Goal: Task Accomplishment & Management: Manage account settings

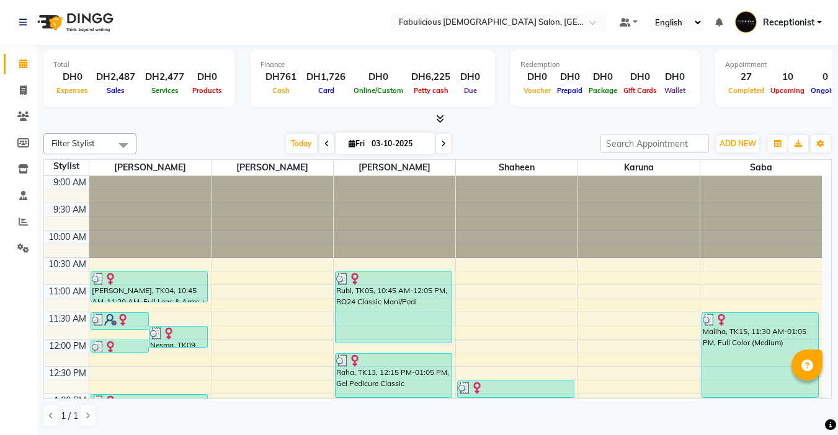
click at [437, 143] on span at bounding box center [443, 143] width 15 height 19
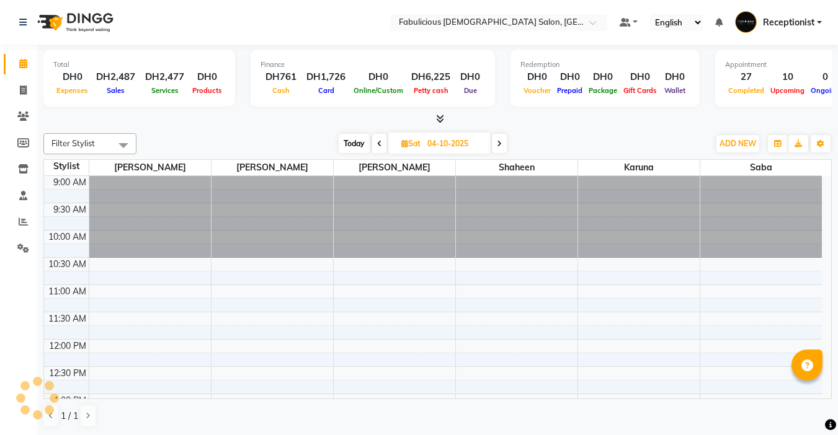
scroll to position [595, 0]
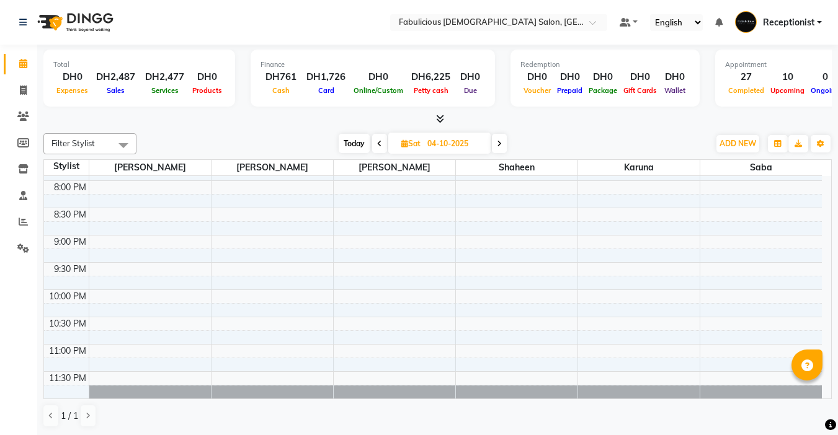
click at [499, 144] on icon at bounding box center [499, 143] width 5 height 7
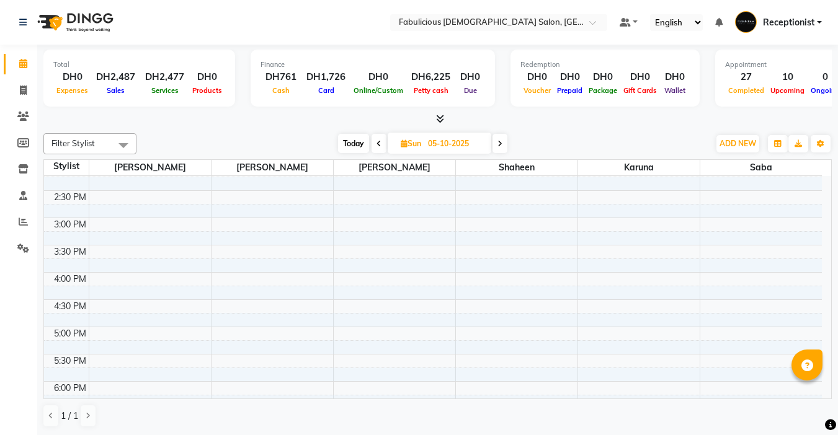
scroll to position [223, 0]
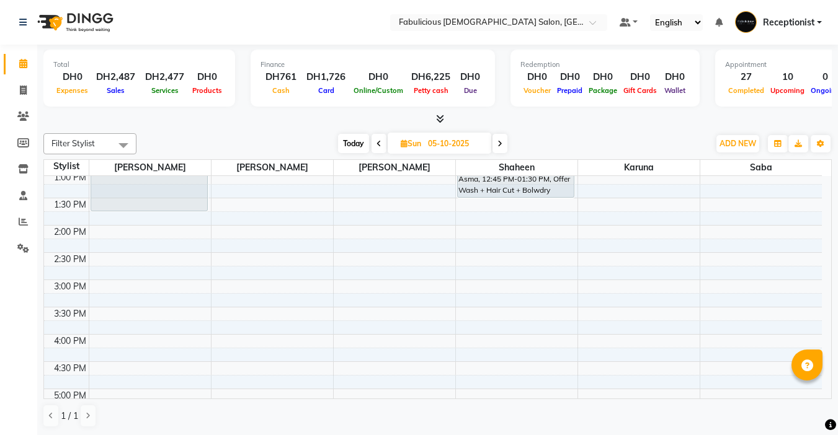
click at [378, 143] on icon at bounding box center [378, 143] width 5 height 7
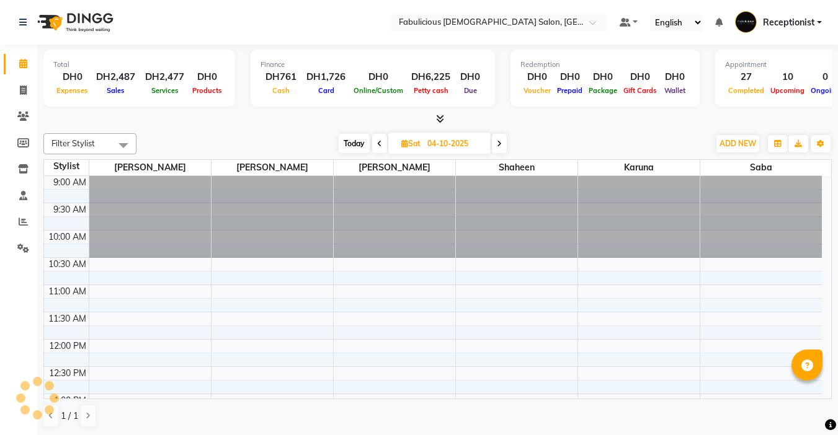
scroll to position [595, 0]
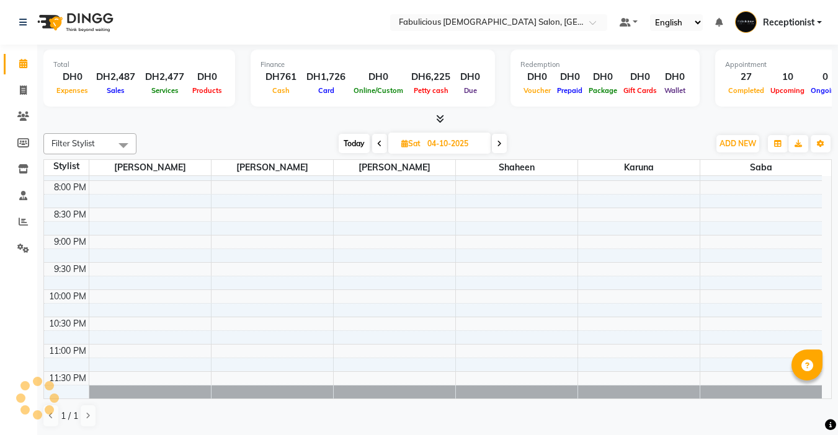
click at [378, 143] on icon at bounding box center [379, 143] width 5 height 7
type input "03-10-2025"
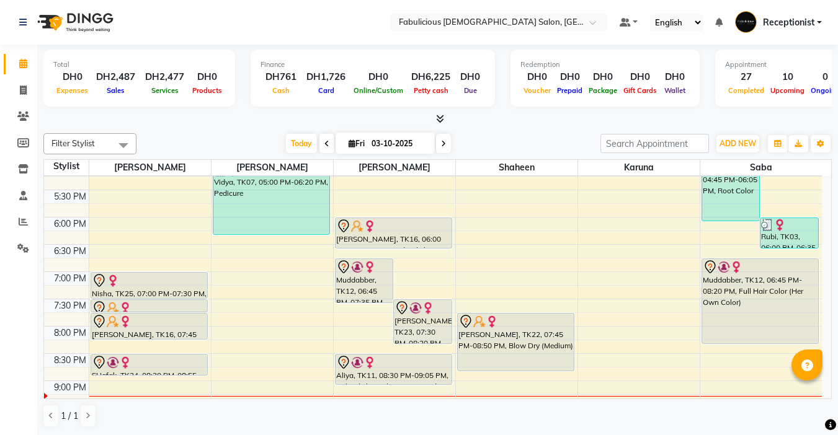
scroll to position [471, 0]
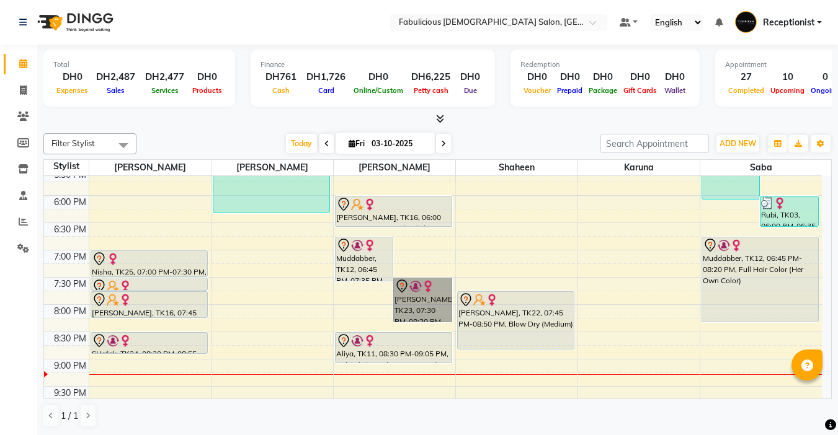
drag, startPoint x: 383, startPoint y: 302, endPoint x: 406, endPoint y: 309, distance: 24.5
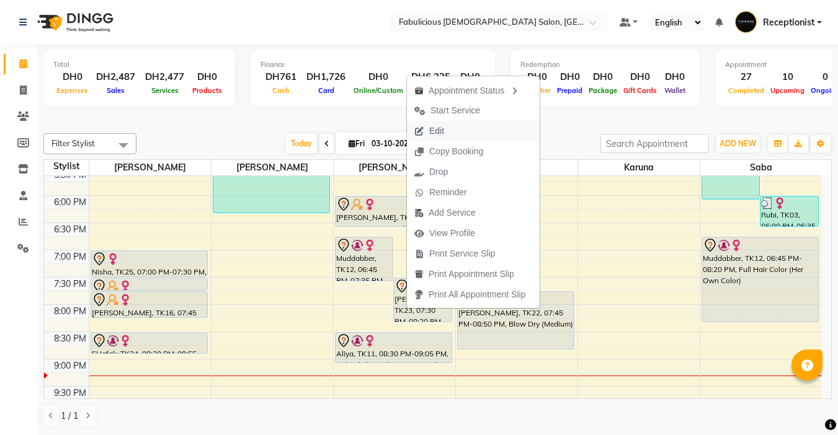
click at [445, 131] on span "Edit" at bounding box center [429, 131] width 45 height 20
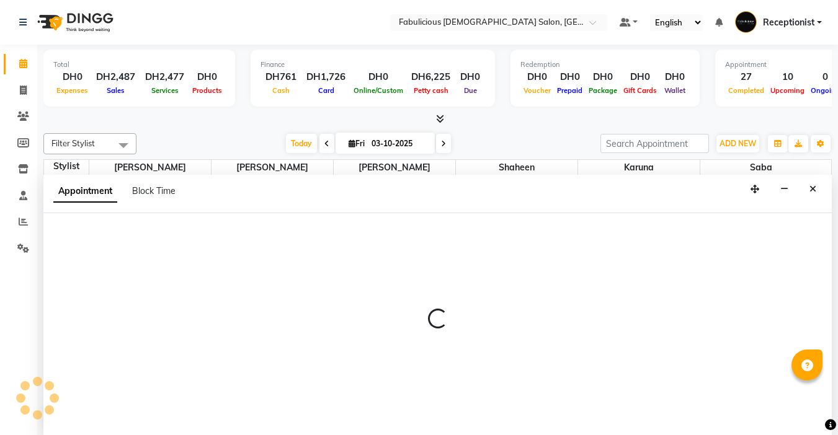
select select "tentative"
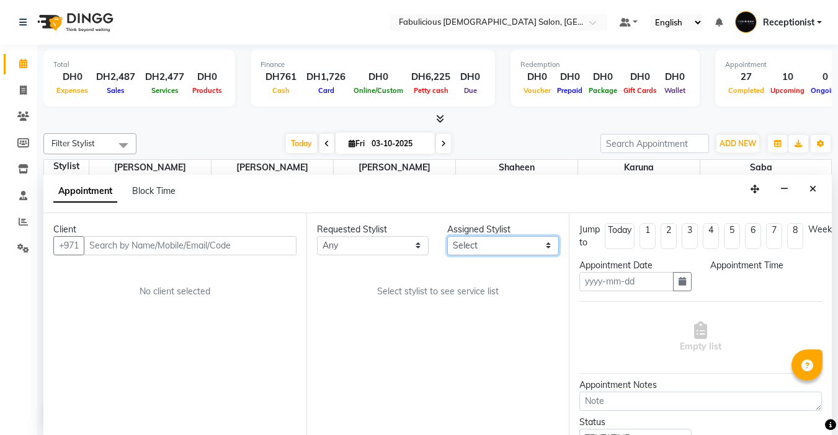
click at [499, 252] on select "Select [PERSON_NAME] [PERSON_NAME] [PERSON_NAME] [PERSON_NAME]" at bounding box center [503, 245] width 112 height 19
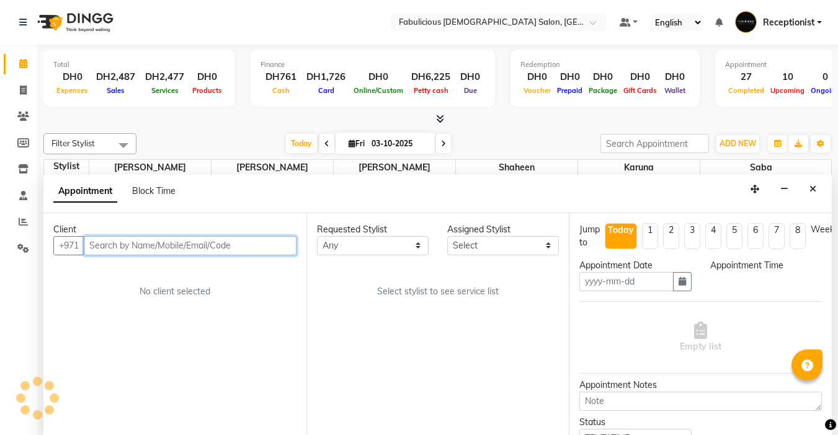
type input "03-10-2025"
select select "1170"
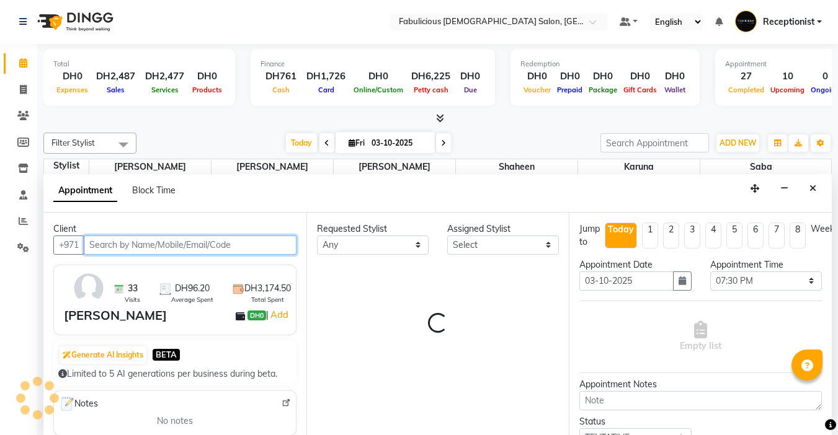
select select "11630"
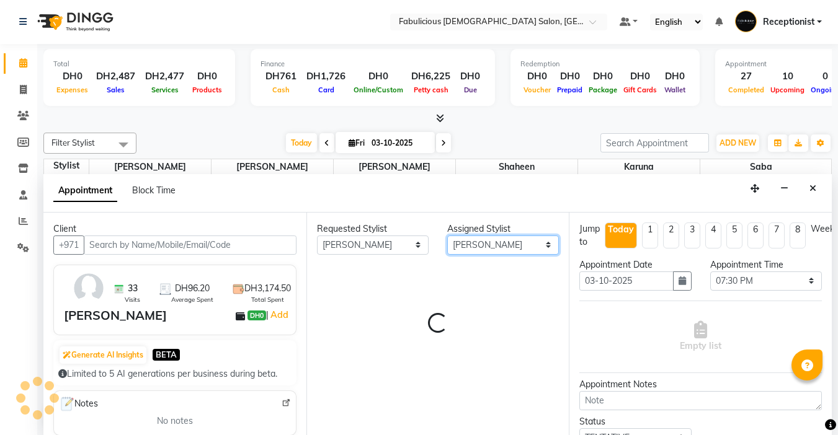
drag, startPoint x: 489, startPoint y: 244, endPoint x: 491, endPoint y: 254, distance: 9.5
click at [489, 244] on select "Select [PERSON_NAME] [PERSON_NAME] [PERSON_NAME] [PERSON_NAME]" at bounding box center [503, 245] width 112 height 19
select select "1134"
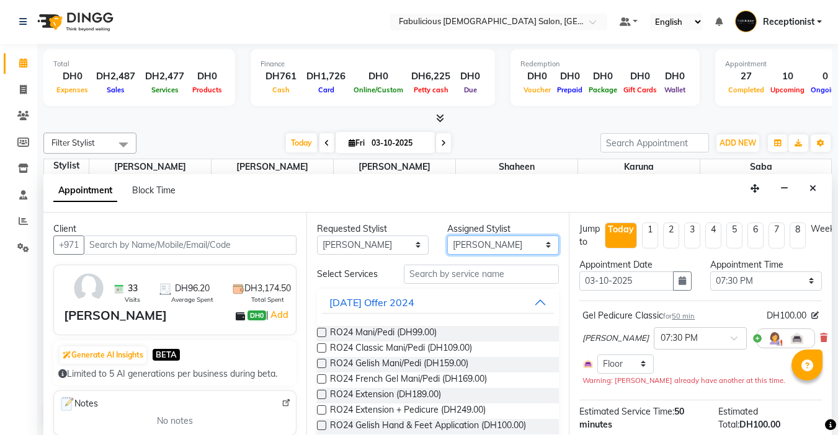
select select "11627"
click at [447, 236] on select "Select [PERSON_NAME] [PERSON_NAME] [PERSON_NAME] [PERSON_NAME]" at bounding box center [503, 245] width 112 height 19
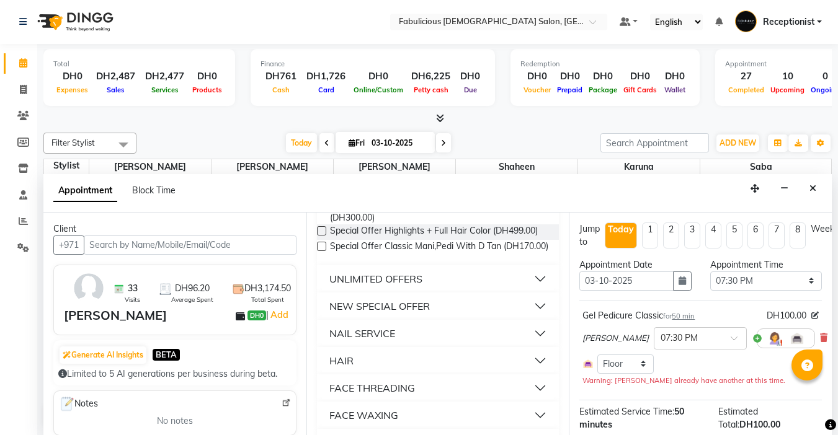
scroll to position [744, 0]
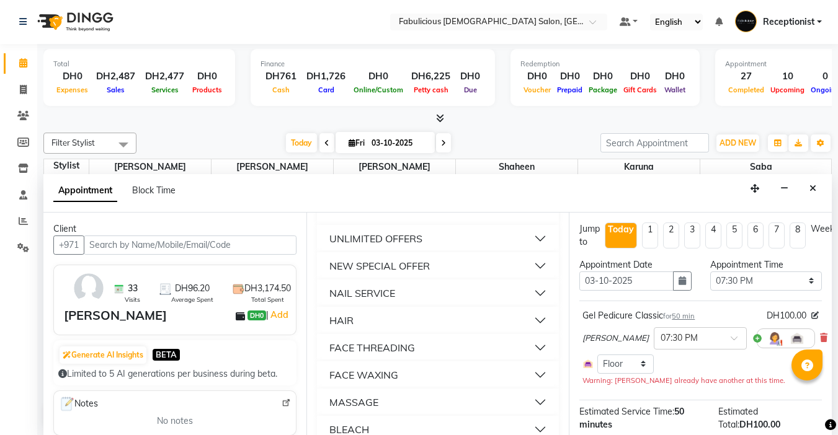
drag, startPoint x: 404, startPoint y: 368, endPoint x: 409, endPoint y: 354, distance: 15.1
click at [404, 355] on div "FACE THREADING" at bounding box center [372, 347] width 86 height 15
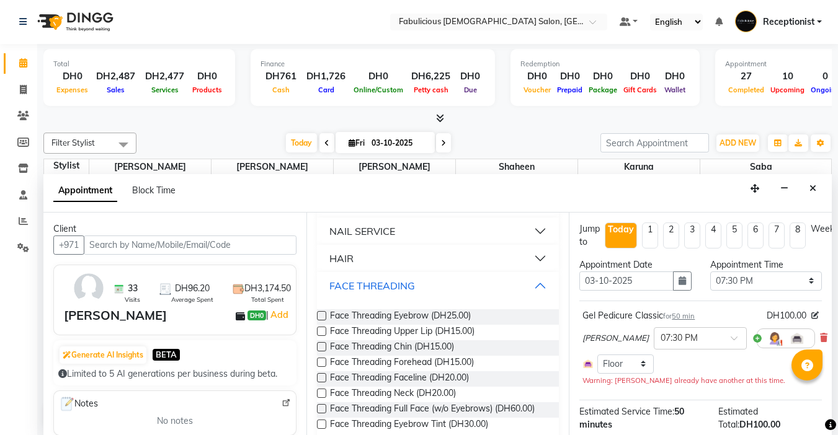
scroll to position [868, 0]
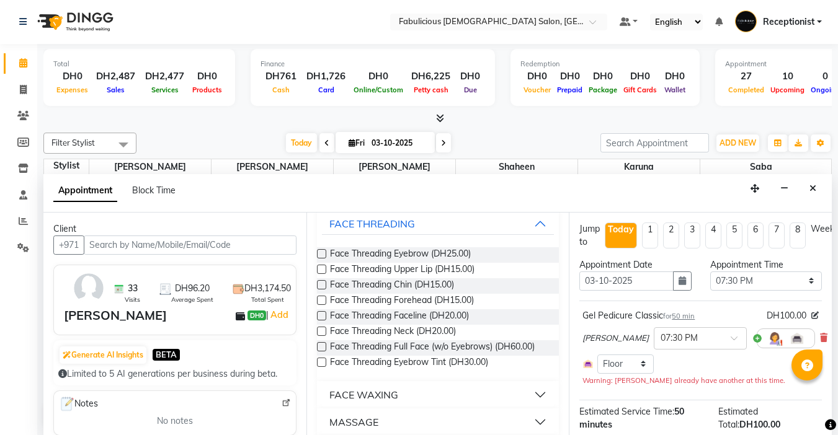
click at [324, 259] on label at bounding box center [321, 253] width 9 height 9
click at [324, 259] on input "checkbox" at bounding box center [321, 255] width 8 height 8
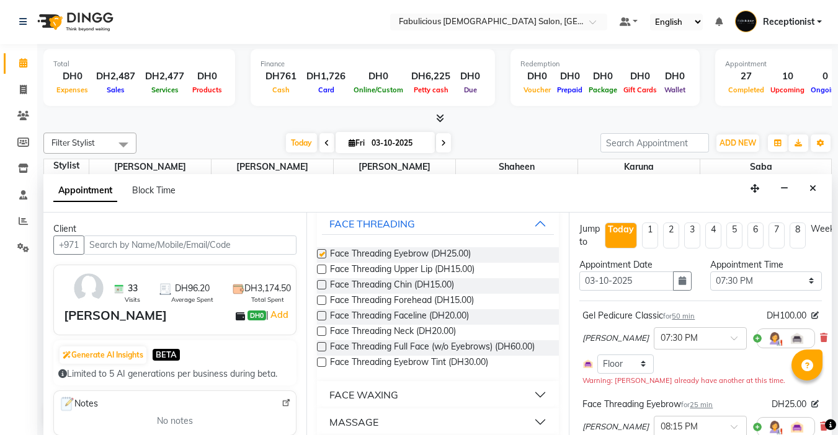
checkbox input "false"
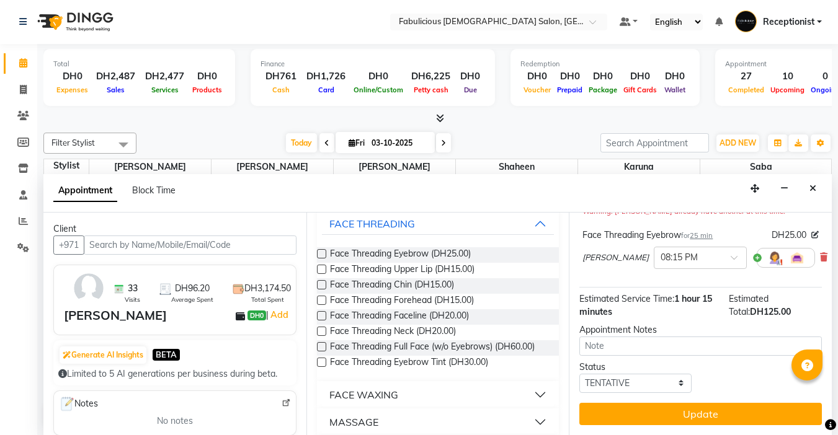
scroll to position [179, 0]
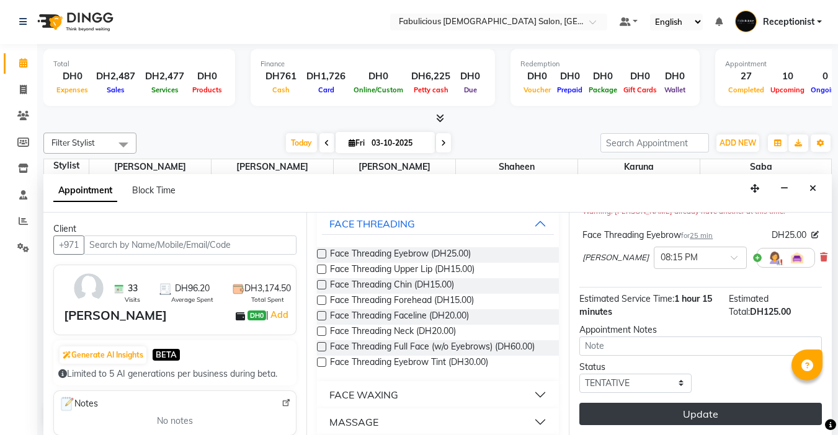
click at [725, 403] on button "Update" at bounding box center [700, 414] width 242 height 22
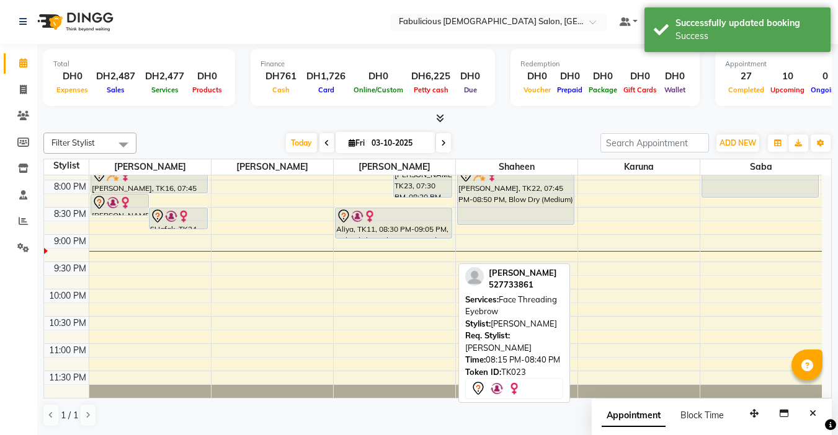
scroll to position [533, 0]
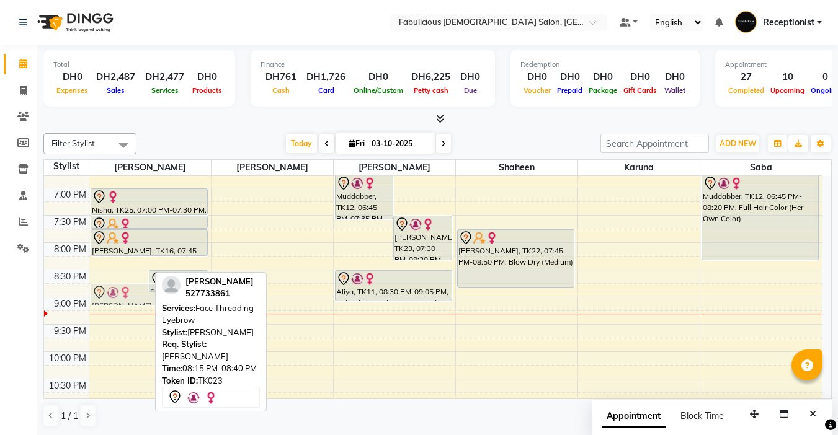
drag, startPoint x: 128, startPoint y: 262, endPoint x: 129, endPoint y: 293, distance: 31.0
click at [129, 293] on div "[PERSON_NAME] ( Google ), TK08, 11:30 AM-11:50 AM, Face Threading Eyebrow,Body …" at bounding box center [150, 52] width 122 height 818
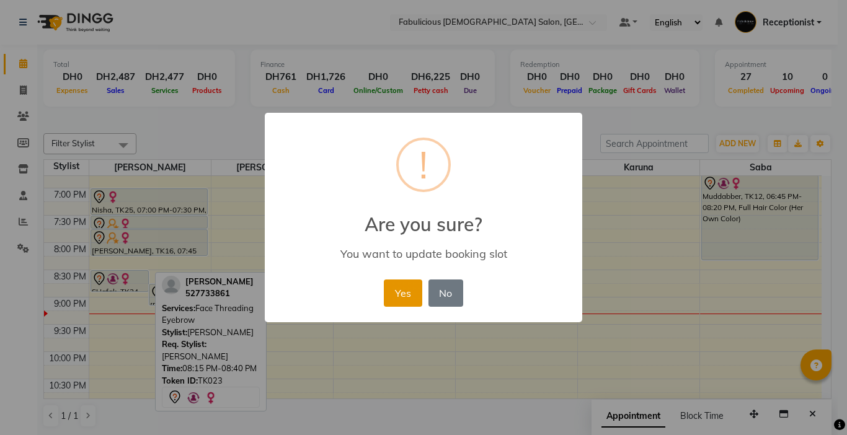
click at [397, 294] on button "Yes" at bounding box center [403, 293] width 38 height 27
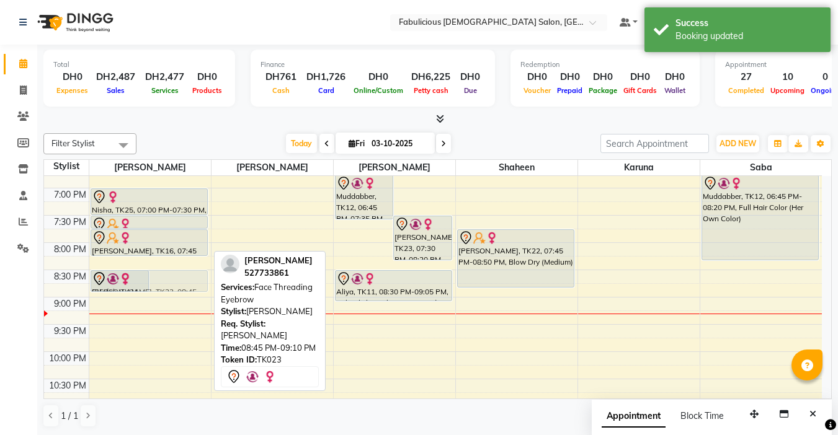
drag, startPoint x: 183, startPoint y: 288, endPoint x: 184, endPoint y: 277, distance: 11.8
click at [184, 277] on div "[PERSON_NAME] ( Google ), TK08, 11:30 AM-11:50 AM, Face Threading Eyebrow,Body …" at bounding box center [150, 52] width 122 height 818
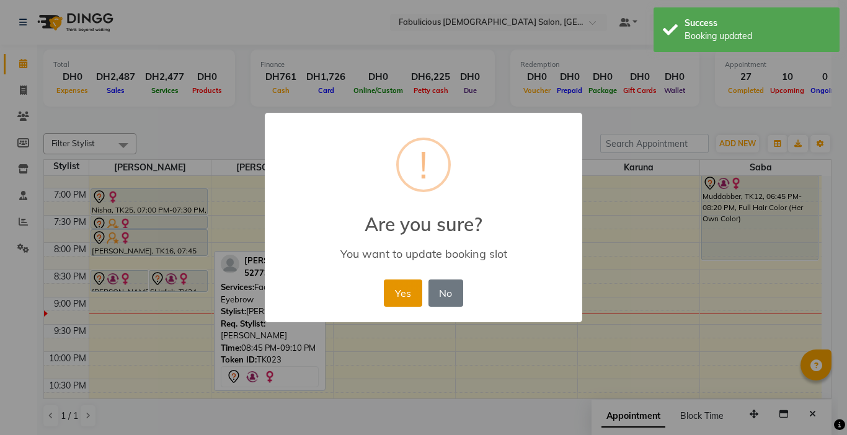
click at [409, 296] on button "Yes" at bounding box center [403, 293] width 38 height 27
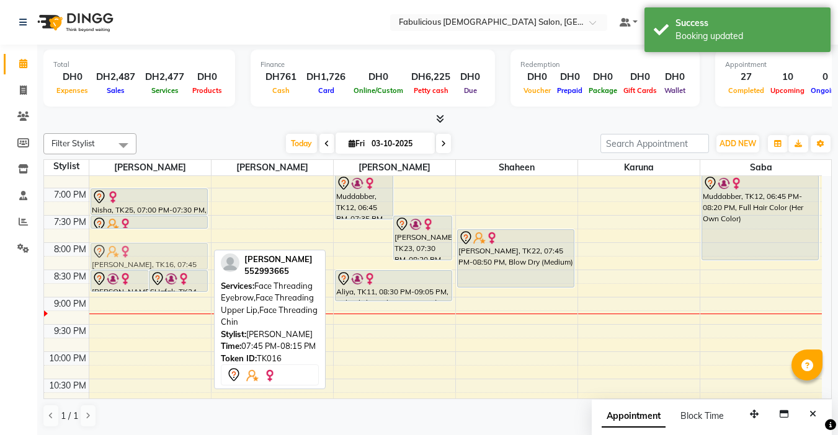
drag, startPoint x: 158, startPoint y: 236, endPoint x: 159, endPoint y: 248, distance: 12.5
click at [159, 248] on div "[PERSON_NAME] ( Google ), TK08, 11:30 AM-11:50 AM, Face Threading Eyebrow,Body …" at bounding box center [150, 52] width 122 height 818
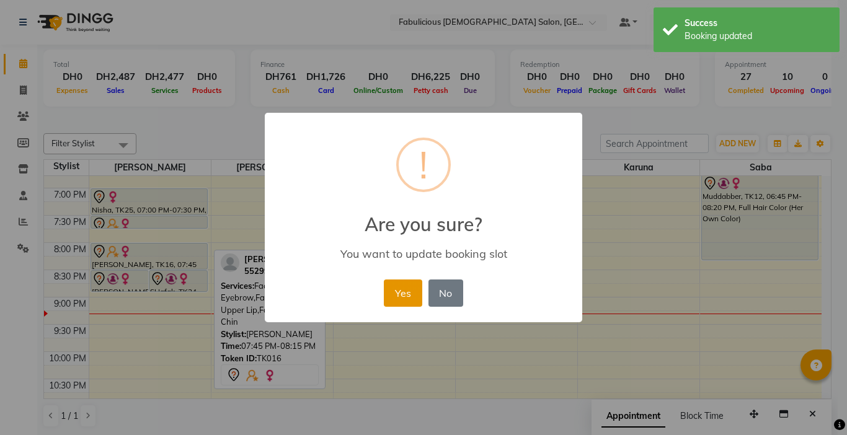
click at [392, 289] on button "Yes" at bounding box center [403, 293] width 38 height 27
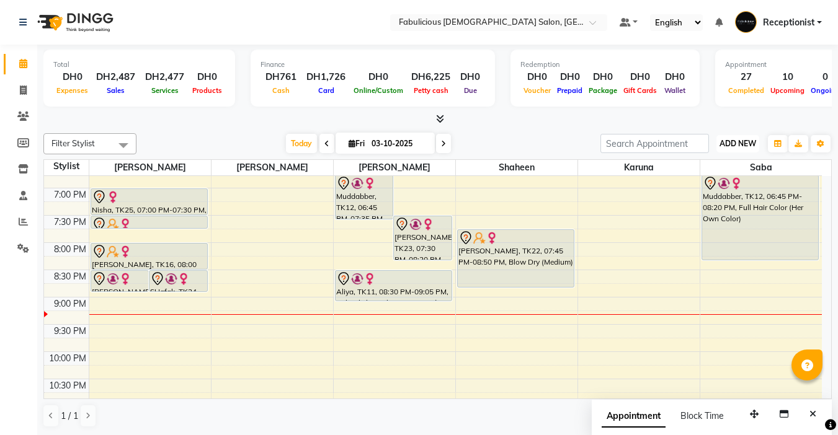
click at [740, 144] on span "ADD NEW" at bounding box center [737, 143] width 37 height 9
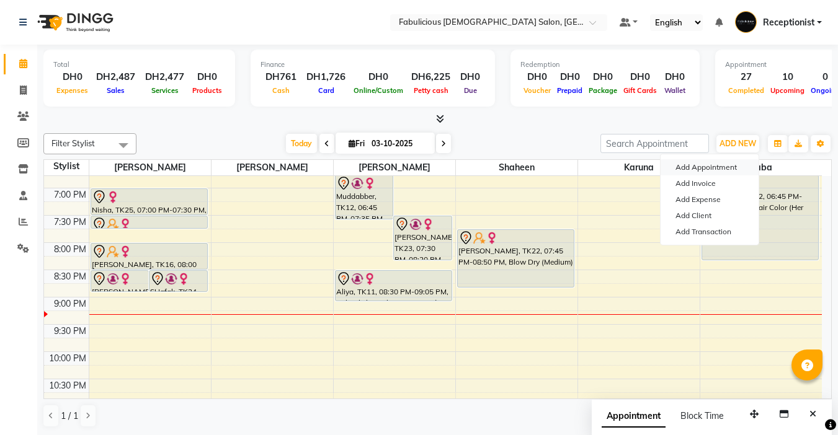
click at [711, 162] on button "Add Appointment" at bounding box center [709, 167] width 98 height 16
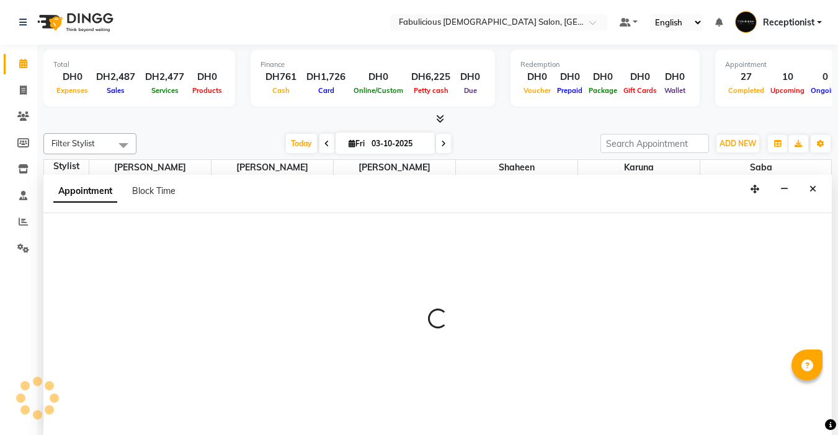
click at [837, 285] on div "Total DH0 Expenses DH2,487 Sales DH2,477 Services DH0 Products Finance DH761 Ca…" at bounding box center [437, 240] width 801 height 391
select select "600"
select select "tentative"
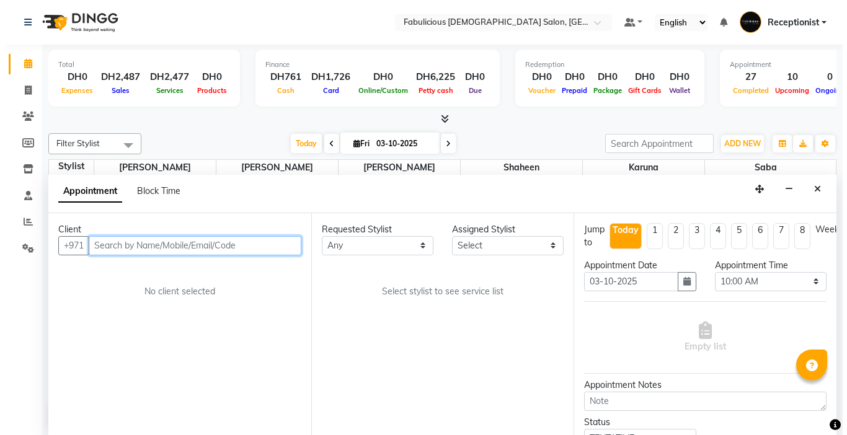
scroll to position [1, 0]
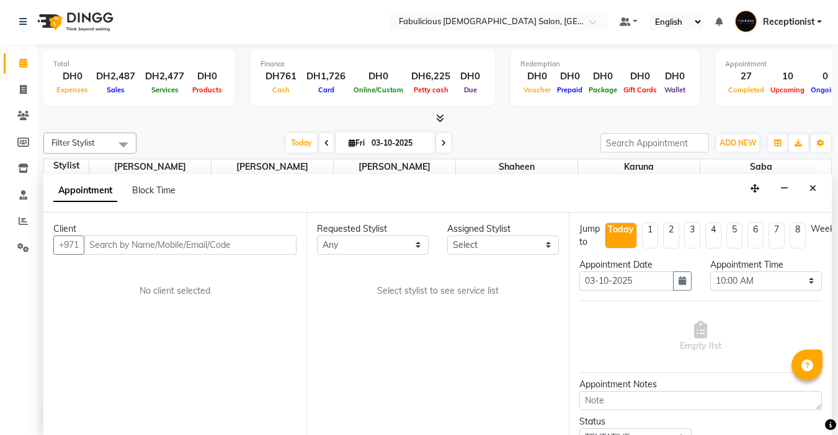
click at [132, 110] on div "Total DH0 Expenses DH2,487 Sales DH2,477 Services DH0 Products Finance DH761 Ca…" at bounding box center [437, 84] width 788 height 81
click at [267, 131] on div "Filter Stylist Select All [PERSON_NAME] [PERSON_NAME] [PERSON_NAME] [PERSON_NAM…" at bounding box center [437, 280] width 788 height 304
click at [807, 192] on button "Close" at bounding box center [813, 188] width 18 height 19
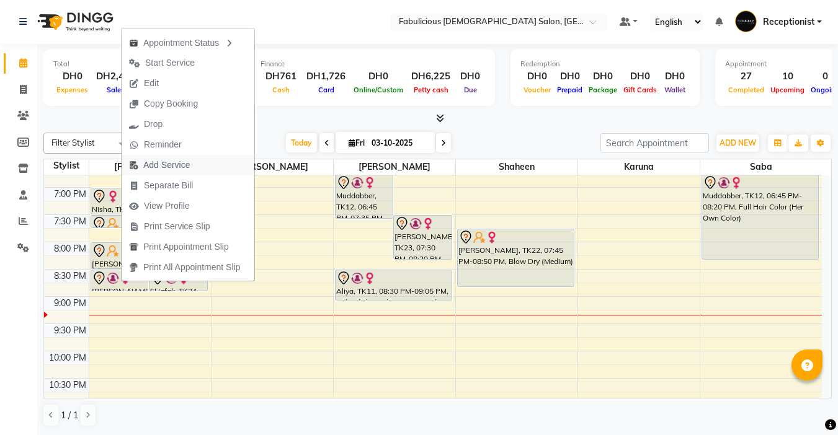
click at [161, 169] on span "Add Service" at bounding box center [166, 165] width 47 height 13
select select "11627"
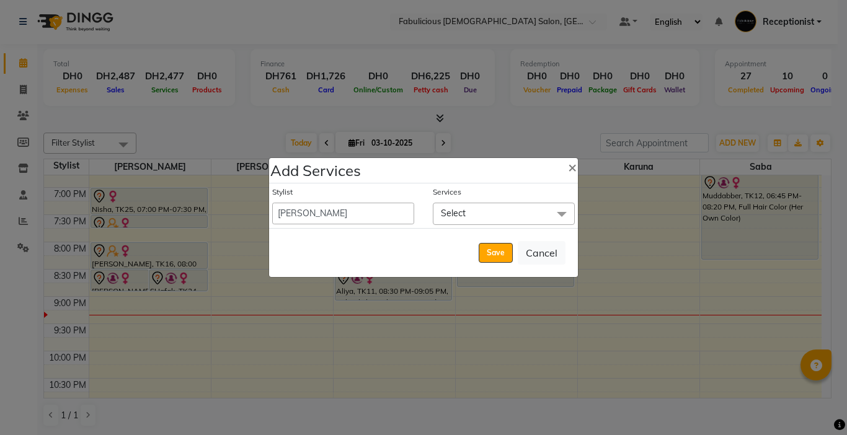
click at [479, 215] on span "Select" at bounding box center [504, 214] width 142 height 22
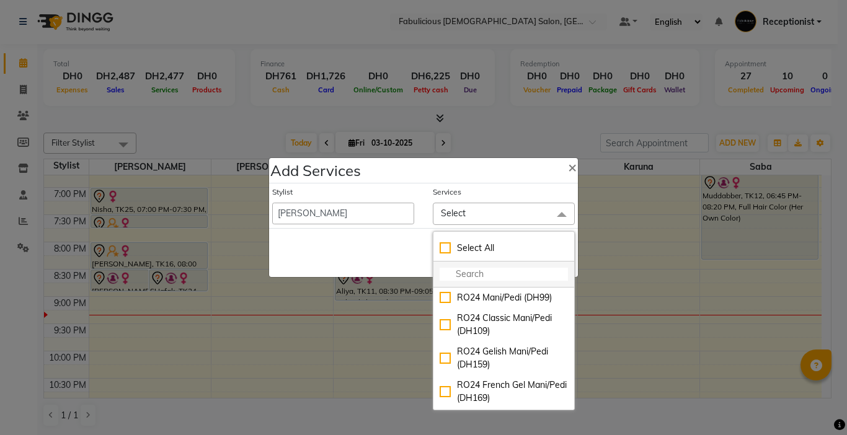
click at [469, 274] on input "multiselect-search" at bounding box center [504, 274] width 128 height 13
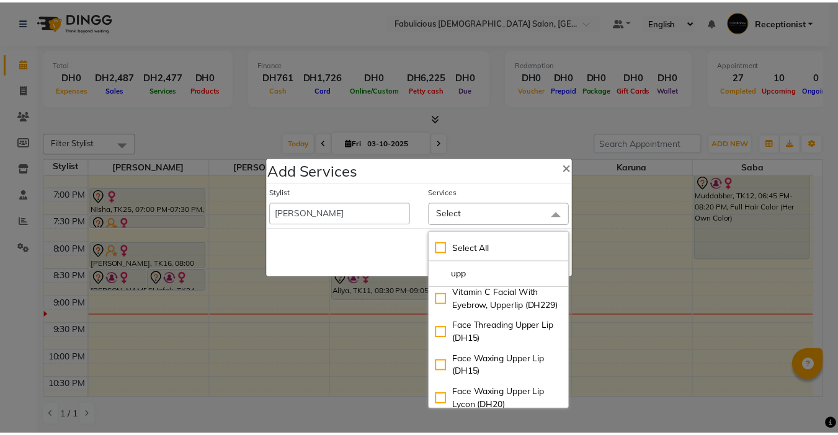
scroll to position [186, 0]
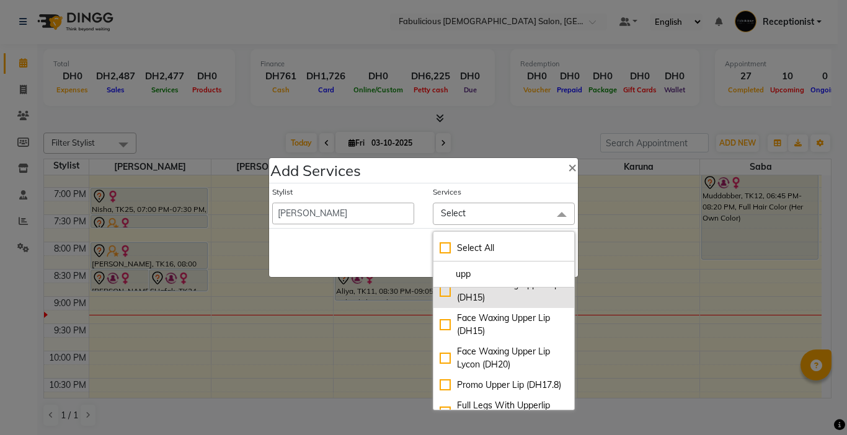
type input "upp"
click at [441, 304] on div "Face Threading Upper Lip (DH15)" at bounding box center [504, 291] width 128 height 26
checkbox input "true"
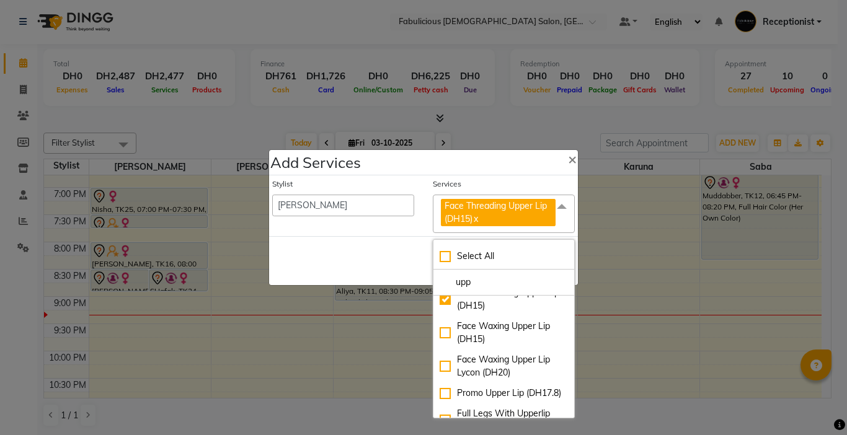
click at [376, 248] on div "Save Cancel" at bounding box center [423, 260] width 309 height 49
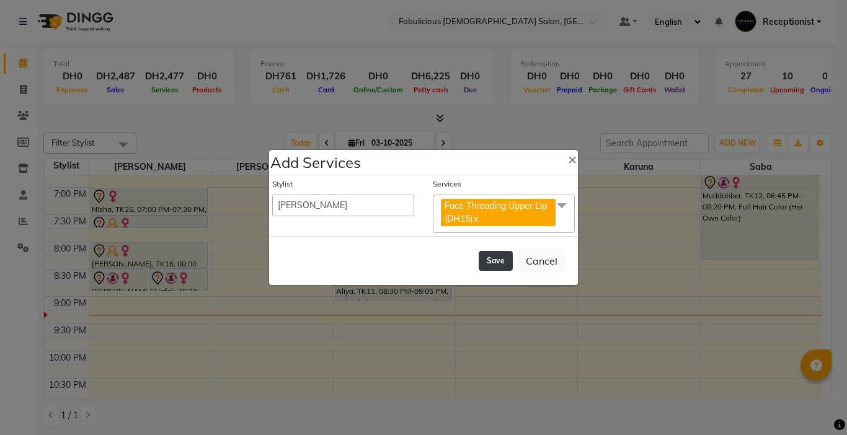
click at [494, 262] on button "Save" at bounding box center [496, 261] width 34 height 20
select select "11630"
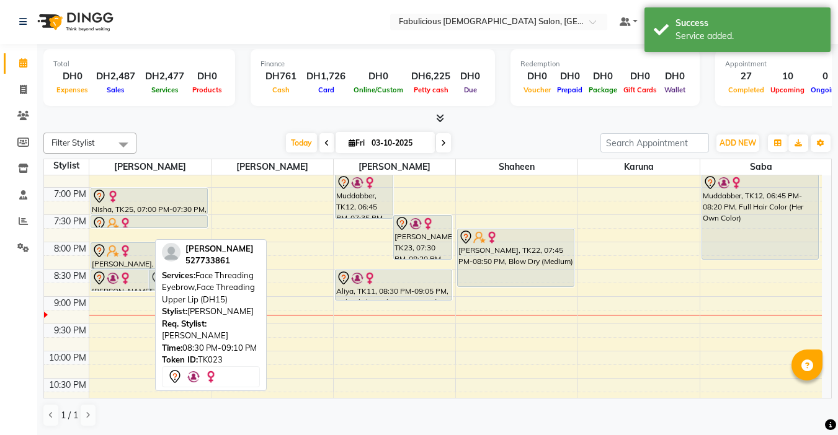
drag, startPoint x: 118, startPoint y: 303, endPoint x: 118, endPoint y: 287, distance: 15.5
click at [118, 287] on div "[PERSON_NAME] ( Google ), TK08, 11:30 AM-11:50 AM, Face Threading Eyebrow,Body …" at bounding box center [150, 51] width 122 height 818
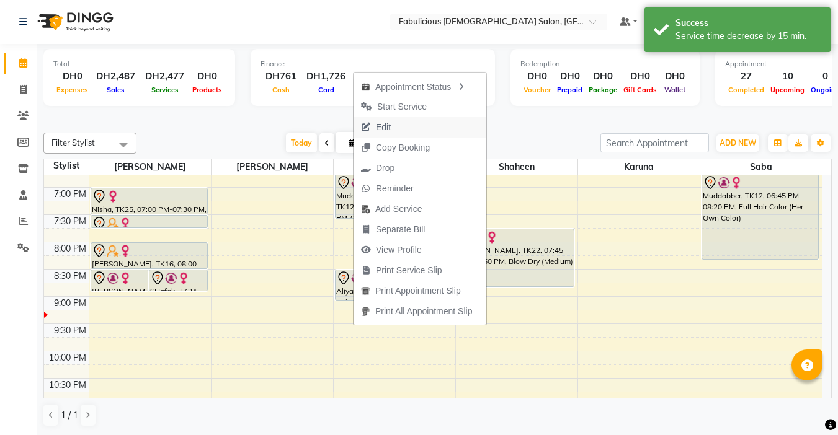
click at [386, 125] on span "Edit" at bounding box center [383, 127] width 15 height 13
select select "tentative"
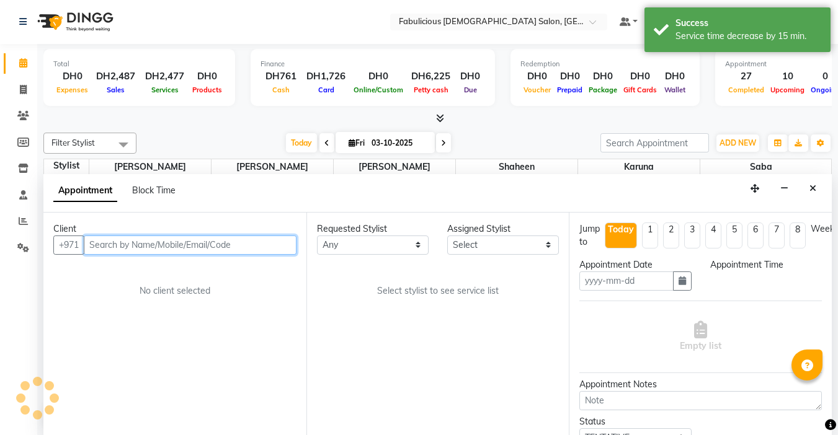
type input "03-10-2025"
select select "1125"
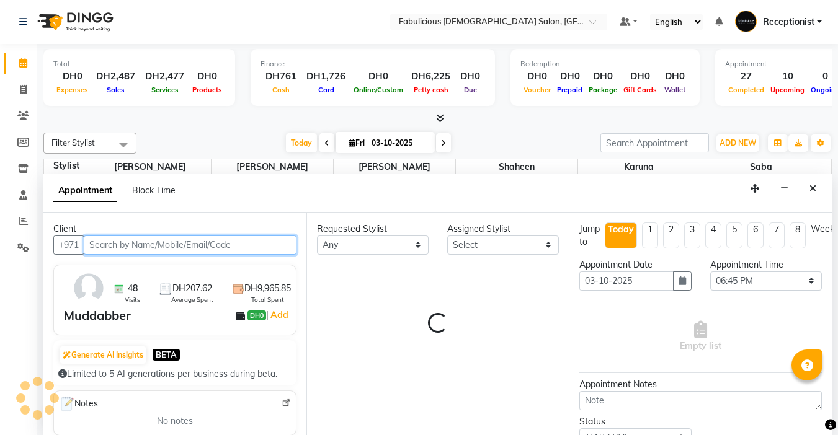
select select "33271"
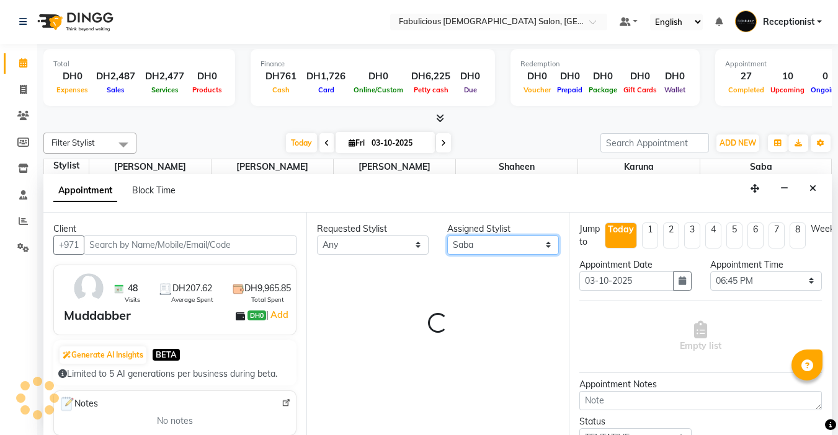
click at [508, 243] on select "Select [PERSON_NAME] [PERSON_NAME] [PERSON_NAME] [PERSON_NAME]" at bounding box center [503, 245] width 112 height 19
select select "1134"
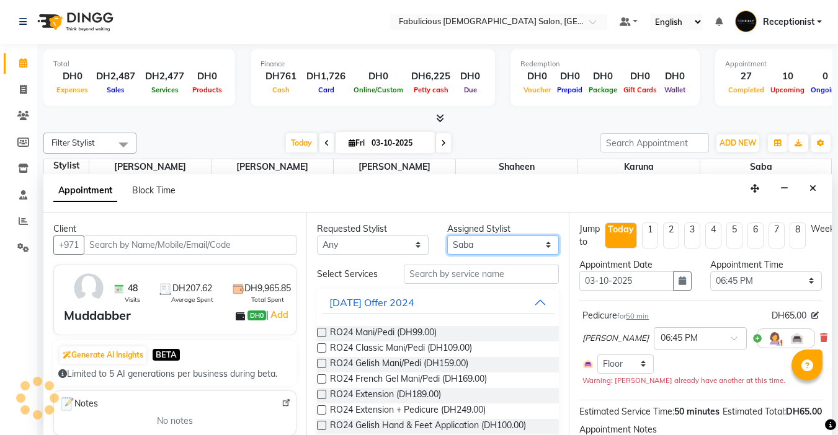
select select "1134"
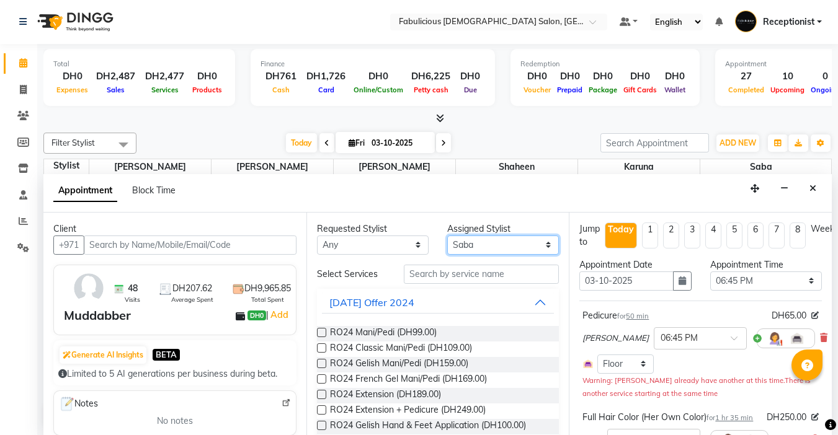
select select "11627"
click at [447, 236] on select "Select [PERSON_NAME] [PERSON_NAME] [PERSON_NAME] [PERSON_NAME]" at bounding box center [503, 245] width 112 height 19
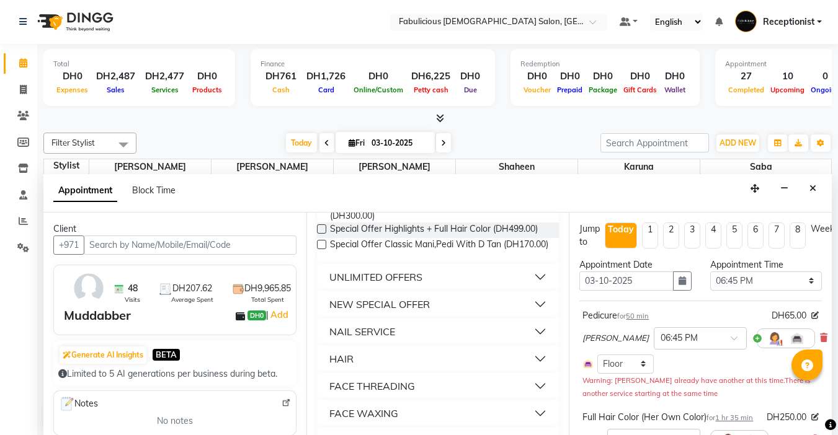
scroll to position [868, 0]
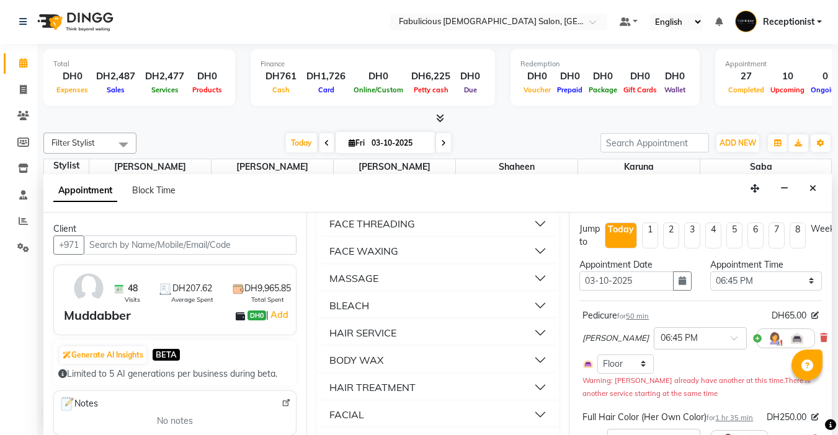
click at [407, 231] on div "FACE THREADING" at bounding box center [372, 223] width 86 height 15
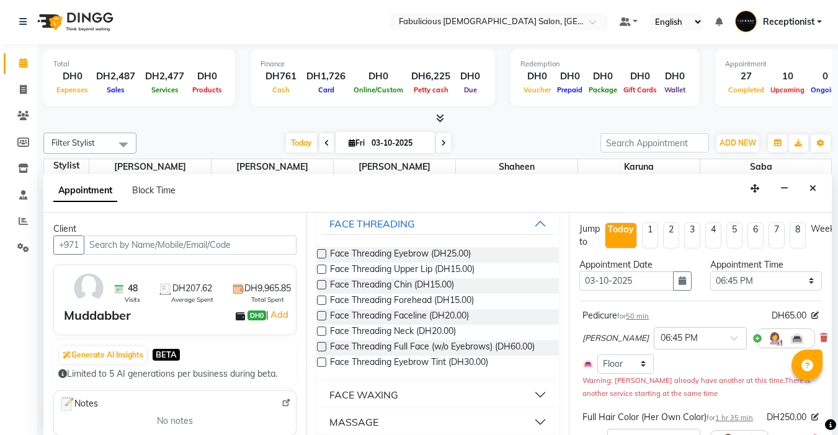
click at [322, 259] on label at bounding box center [321, 253] width 9 height 9
click at [322, 259] on input "checkbox" at bounding box center [321, 255] width 8 height 8
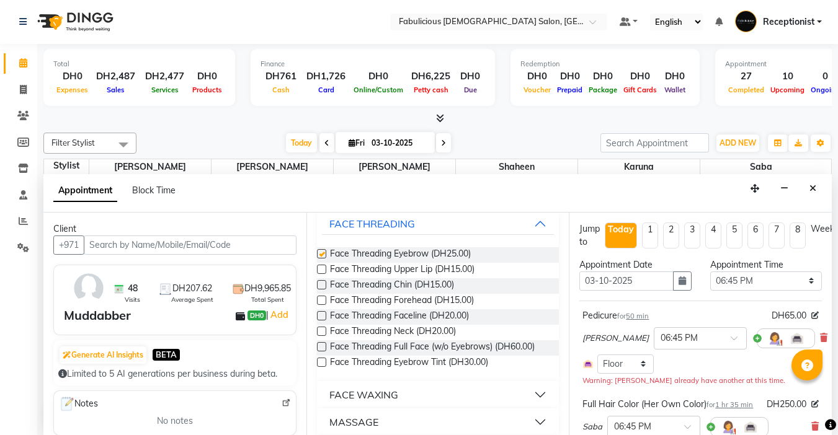
checkbox input "false"
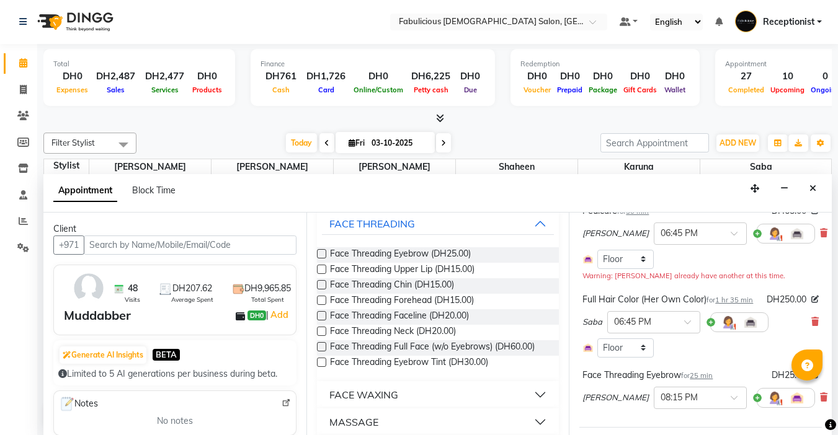
scroll to position [267, 0]
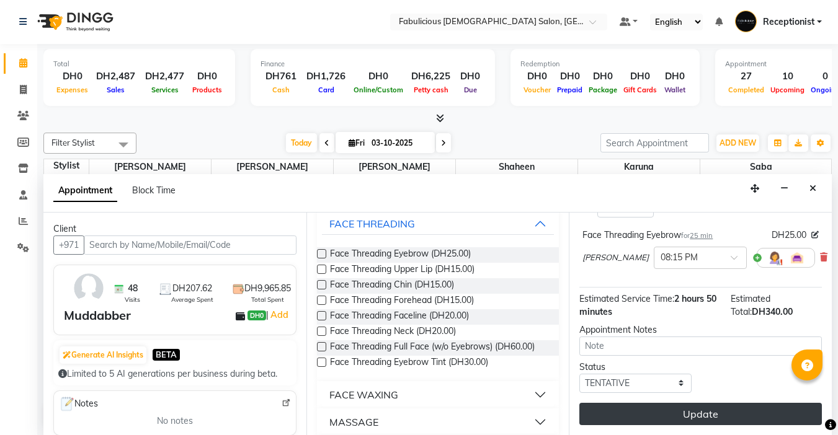
click at [750, 406] on button "Update" at bounding box center [700, 414] width 242 height 22
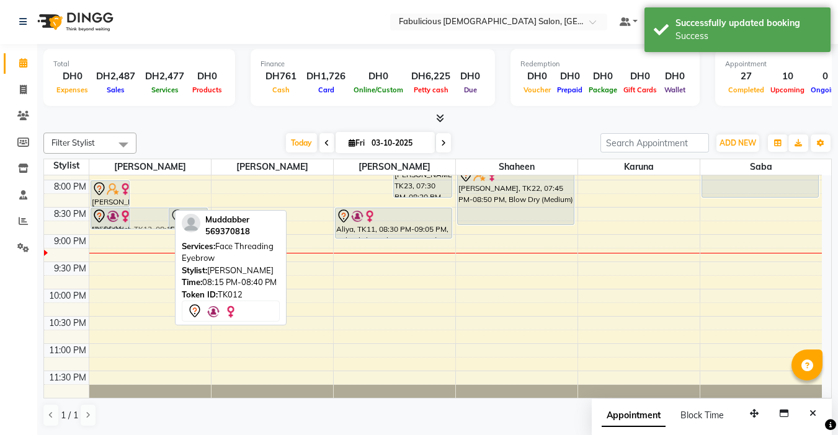
scroll to position [0, 0]
drag, startPoint x: 151, startPoint y: 209, endPoint x: 153, endPoint y: 257, distance: 47.8
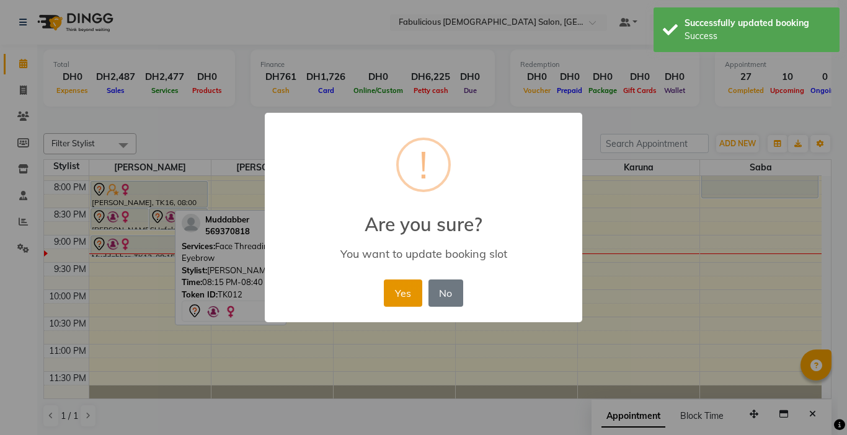
click at [394, 286] on button "Yes" at bounding box center [403, 293] width 38 height 27
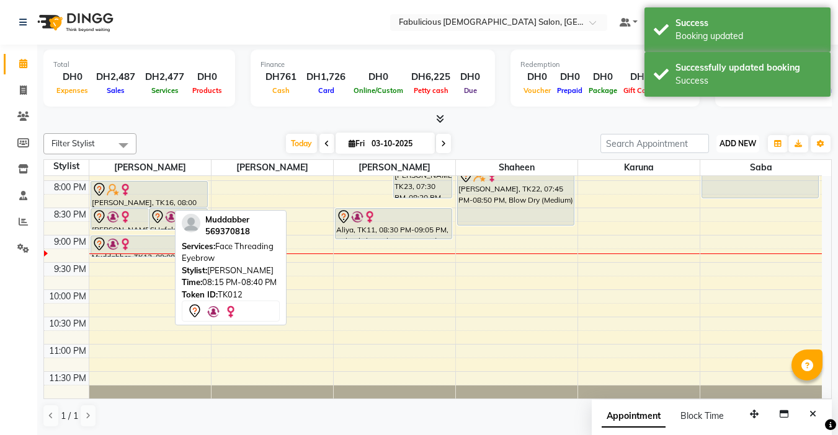
click at [722, 143] on span "ADD NEW" at bounding box center [737, 143] width 37 height 9
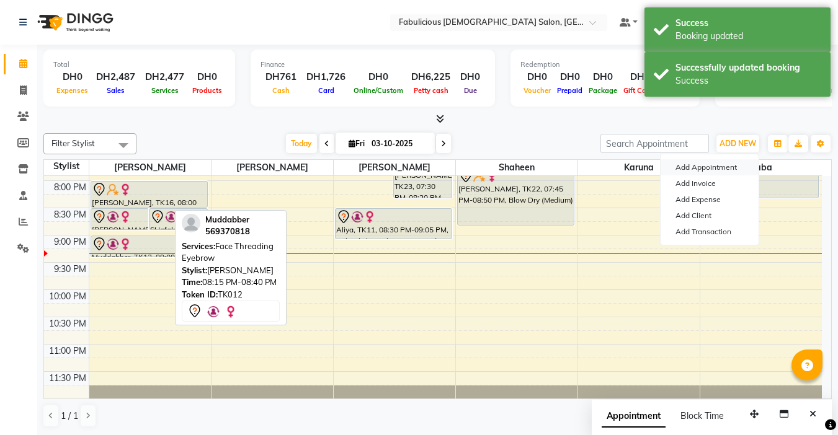
click at [714, 162] on button "Add Appointment" at bounding box center [709, 167] width 98 height 16
select select "tentative"
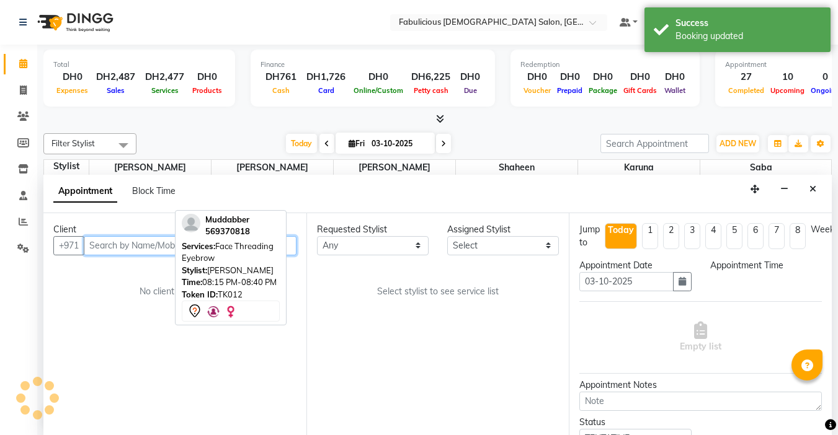
click at [160, 249] on input "text" at bounding box center [190, 245] width 213 height 19
select select "600"
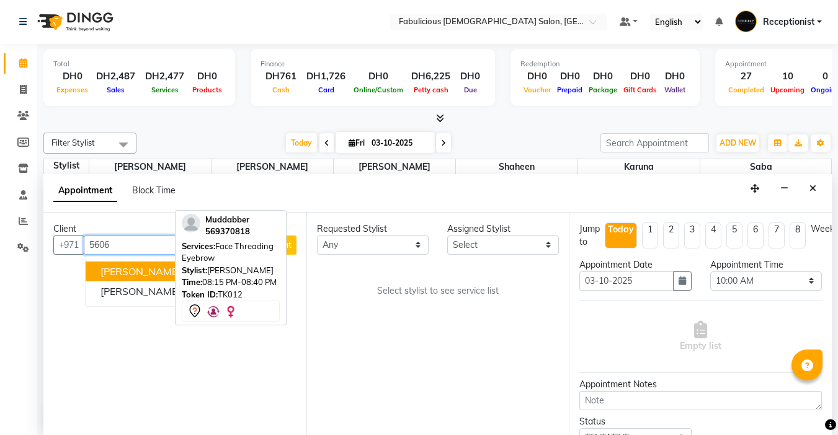
click at [189, 269] on span "5606" at bounding box center [201, 271] width 25 height 12
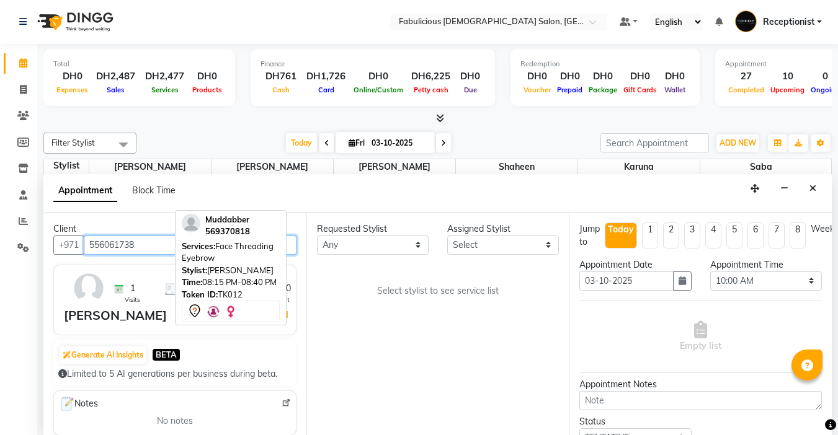
type input "556061738"
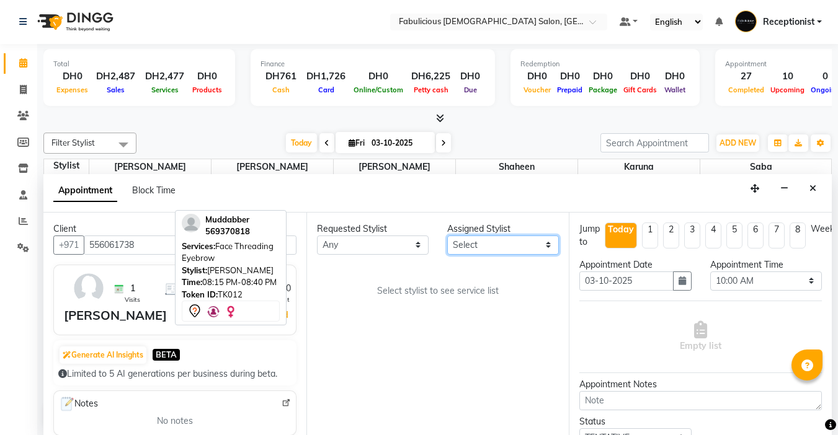
click at [494, 241] on select "Select [PERSON_NAME] [PERSON_NAME] [PERSON_NAME] [PERSON_NAME]" at bounding box center [503, 245] width 112 height 19
select select "11627"
click at [447, 236] on select "Select [PERSON_NAME] [PERSON_NAME] [PERSON_NAME] [PERSON_NAME]" at bounding box center [503, 245] width 112 height 19
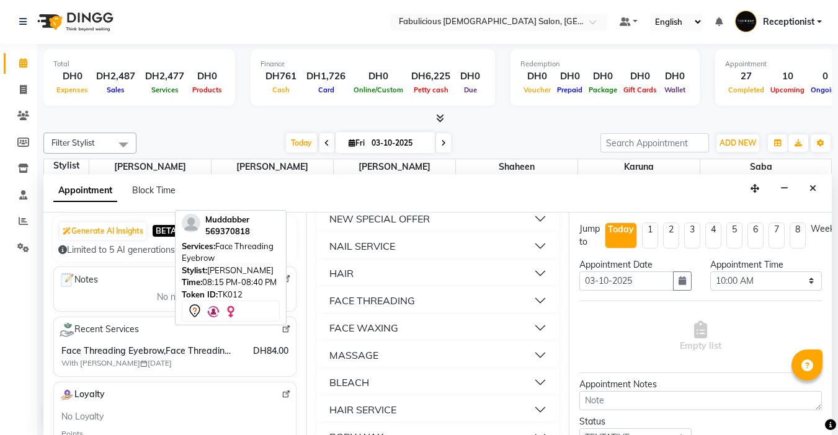
scroll to position [868, 0]
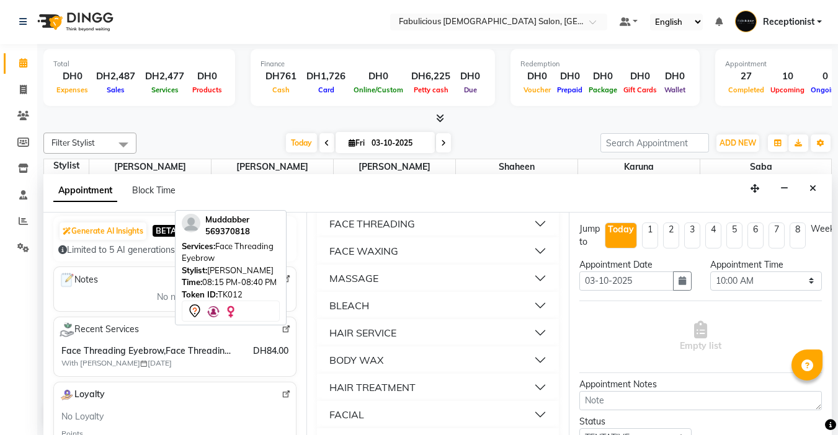
click at [404, 231] on div "FACE THREADING" at bounding box center [372, 223] width 86 height 15
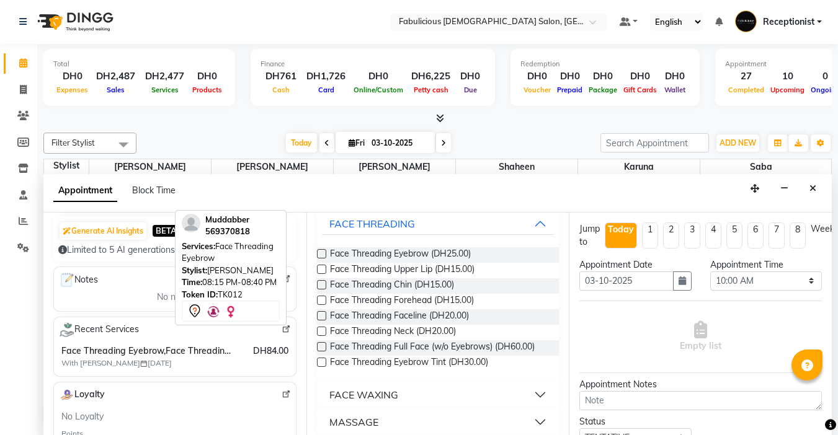
click at [317, 259] on label at bounding box center [321, 253] width 9 height 9
click at [317, 259] on input "checkbox" at bounding box center [321, 255] width 8 height 8
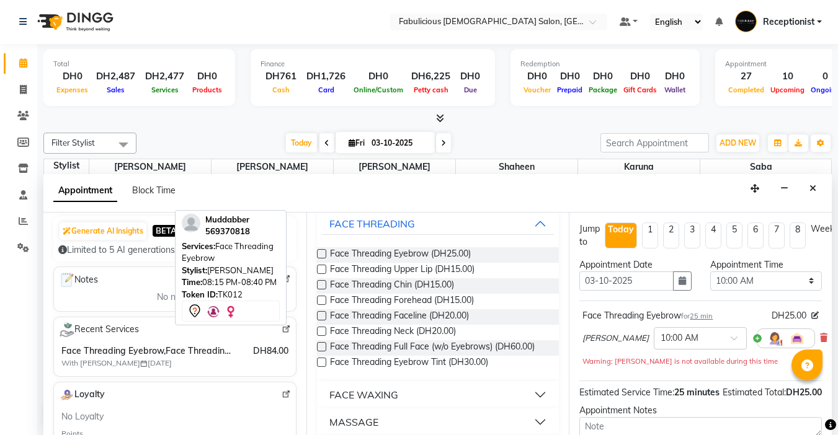
checkbox input "false"
click at [319, 274] on label at bounding box center [321, 269] width 9 height 9
click at [319, 275] on input "checkbox" at bounding box center [321, 271] width 8 height 8
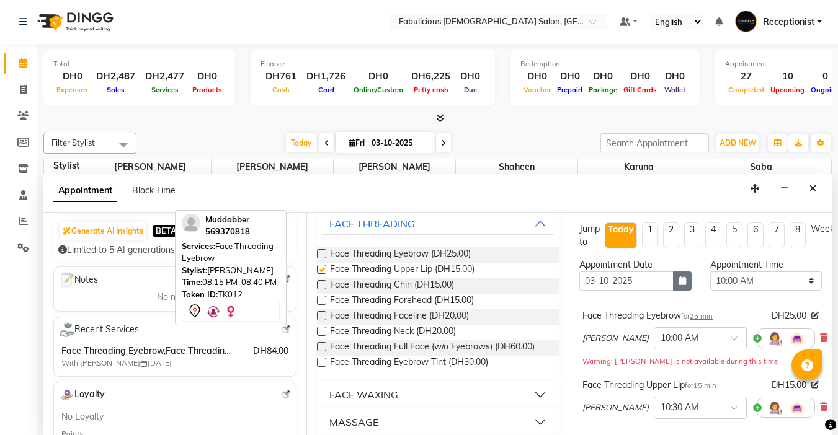
checkbox input "false"
click at [801, 280] on select "Select 10:00 AM 10:15 AM 10:30 AM 10:45 AM 11:00 AM 11:15 AM 11:30 AM 11:45 AM …" at bounding box center [766, 281] width 112 height 19
select select "1245"
click at [710, 272] on select "Select 10:00 AM 10:15 AM 10:30 AM 10:45 AM 11:00 AM 11:15 AM 11:30 AM 11:45 AM …" at bounding box center [766, 281] width 112 height 19
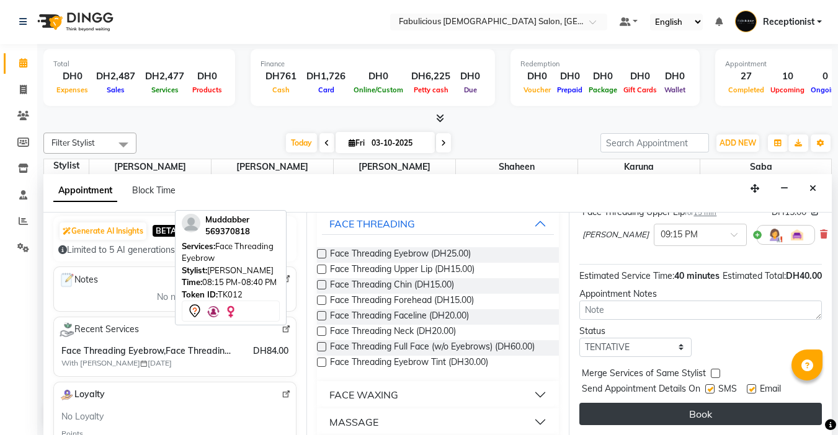
scroll to position [195, 0]
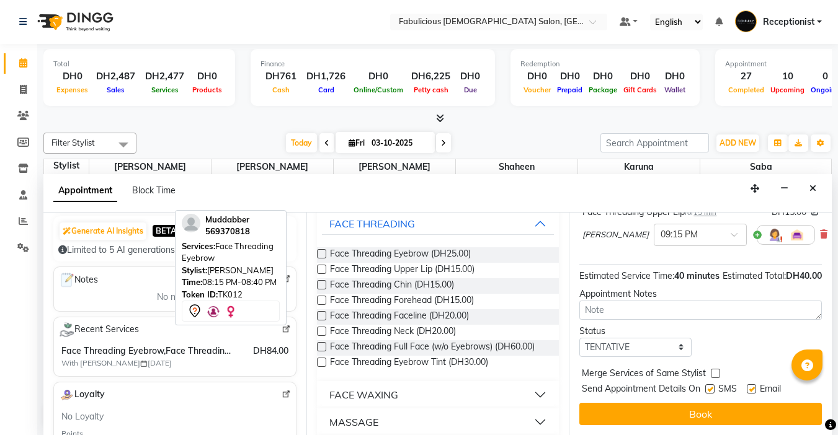
click at [717, 369] on label at bounding box center [715, 373] width 9 height 9
click at [717, 371] on input "checkbox" at bounding box center [715, 375] width 8 height 8
checkbox input "true"
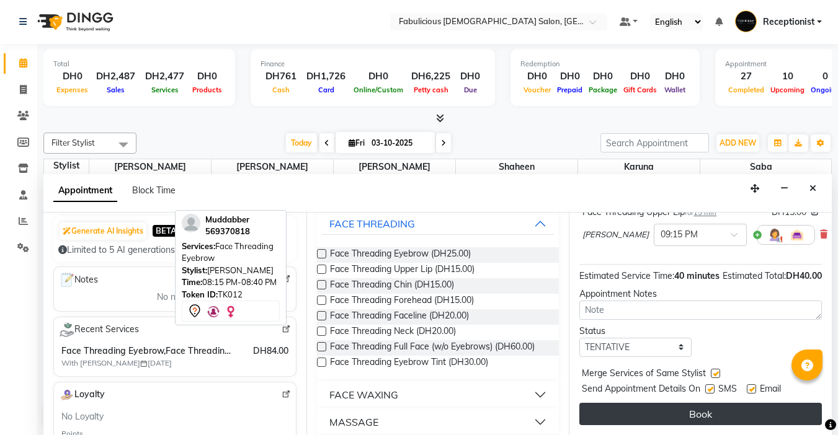
click at [725, 404] on button "Book" at bounding box center [700, 414] width 242 height 22
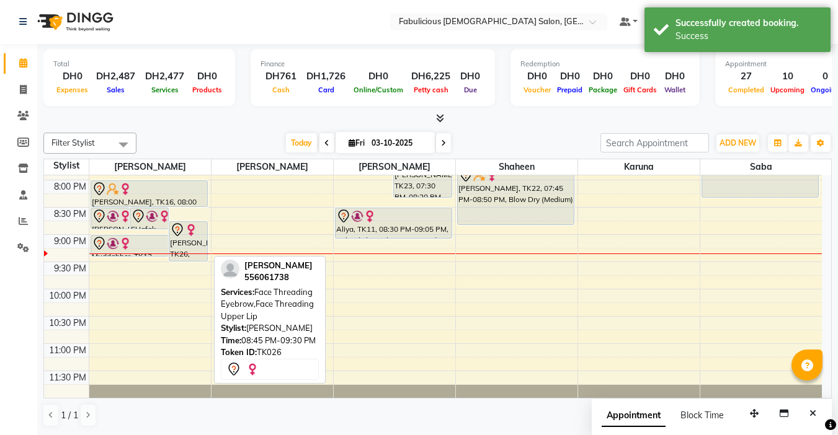
scroll to position [0, 0]
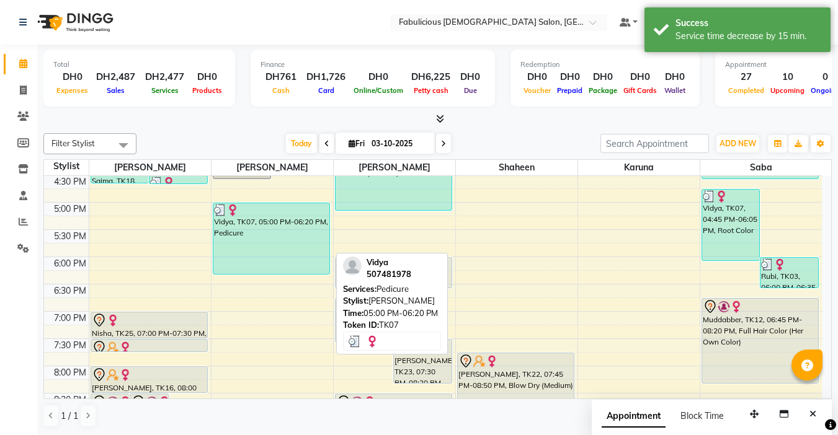
scroll to position [409, 0]
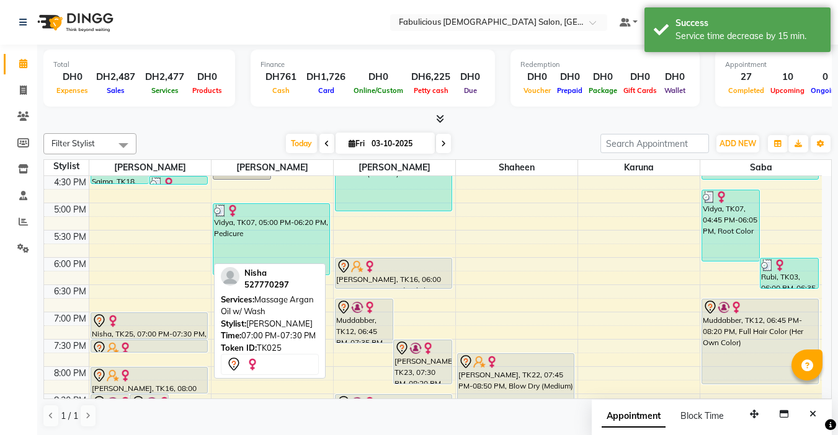
click at [127, 327] on div at bounding box center [149, 321] width 115 height 15
click at [145, 327] on div at bounding box center [149, 321] width 115 height 15
select select "7"
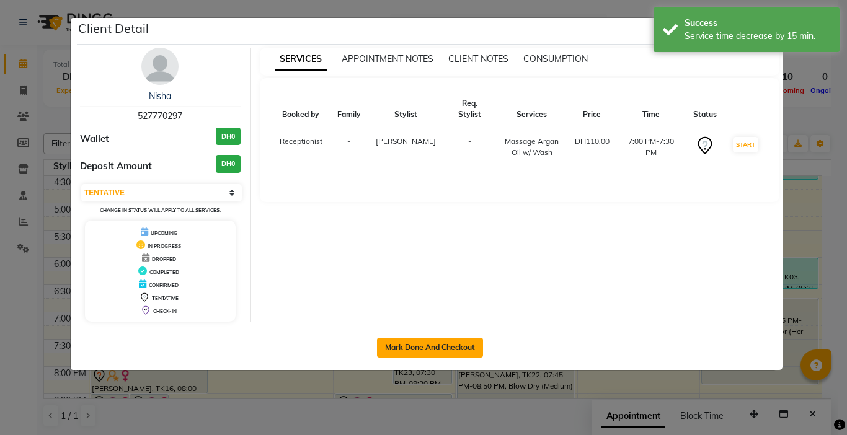
click at [451, 344] on button "Mark Done And Checkout" at bounding box center [430, 348] width 106 height 20
select select "service"
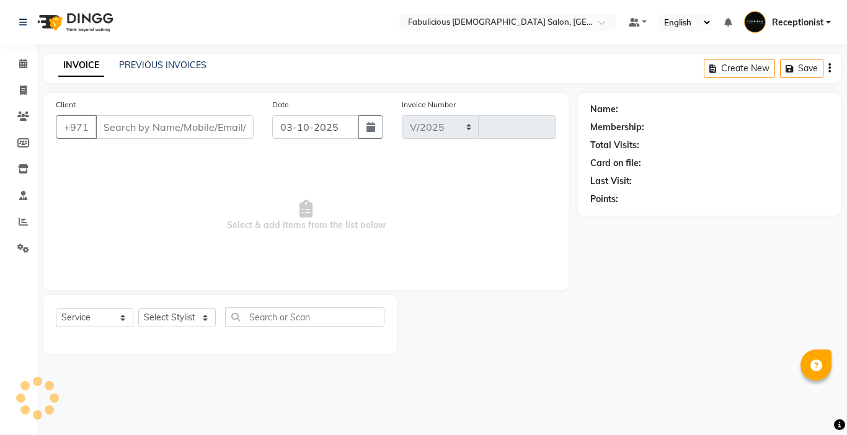
select select "738"
type input "2459"
type input "527770297"
select select "11627"
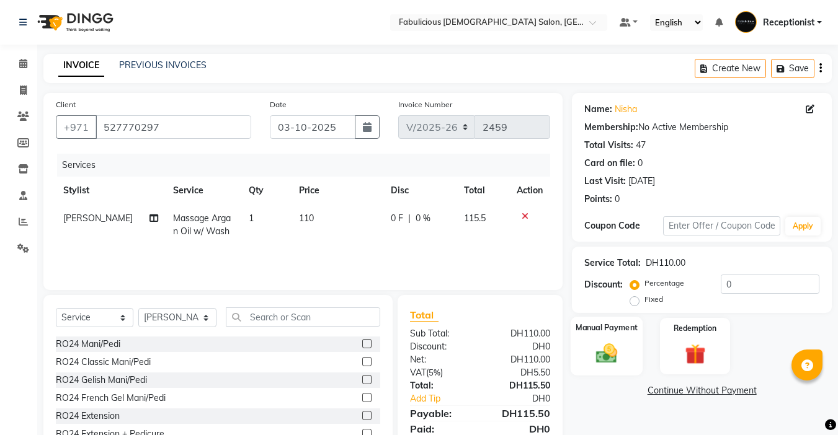
click at [602, 296] on div "Discount: Percentage Fixed 0" at bounding box center [701, 291] width 235 height 33
click at [612, 341] on img at bounding box center [606, 353] width 35 height 25
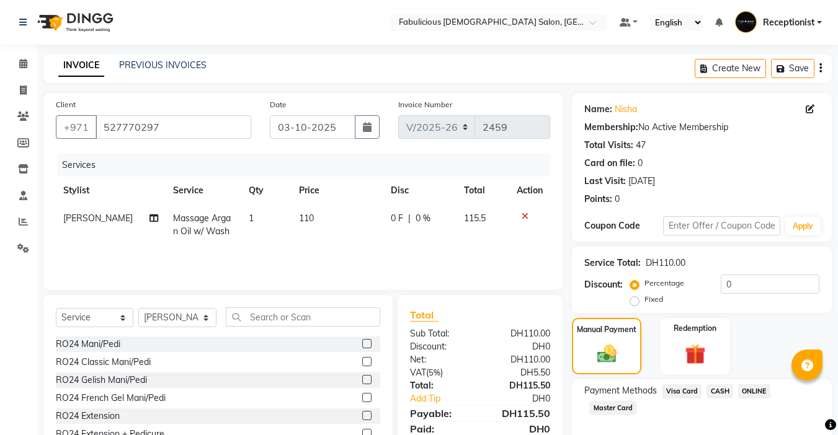
click at [603, 343] on img at bounding box center [607, 354] width 32 height 22
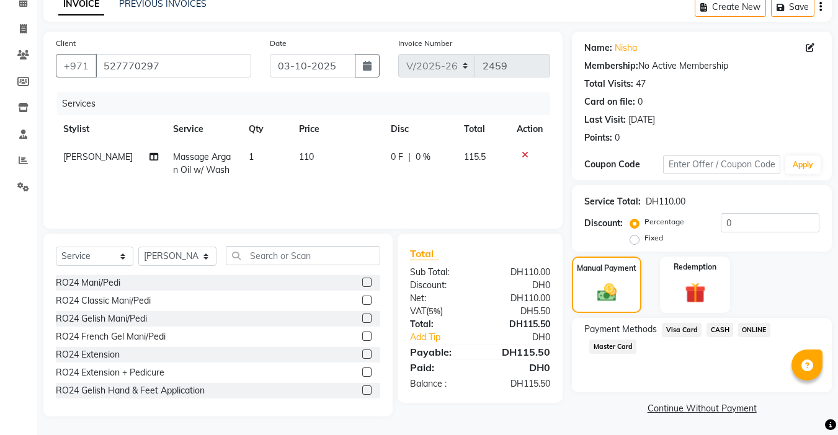
click at [613, 345] on span "Master Card" at bounding box center [612, 347] width 47 height 14
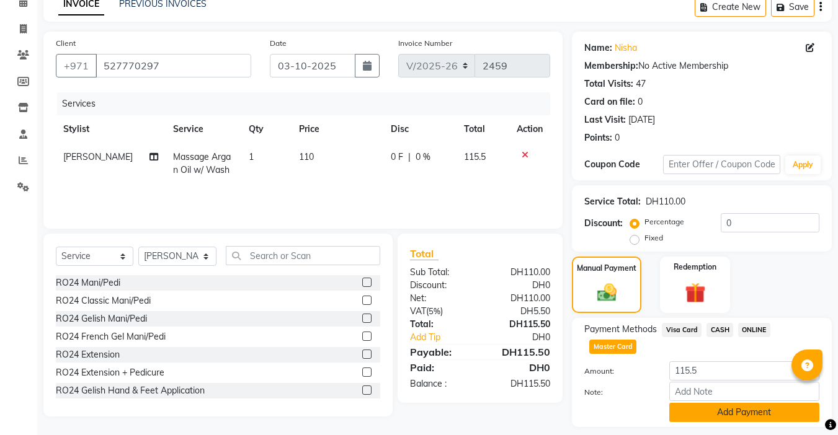
click at [714, 417] on button "Add Payment" at bounding box center [744, 412] width 150 height 19
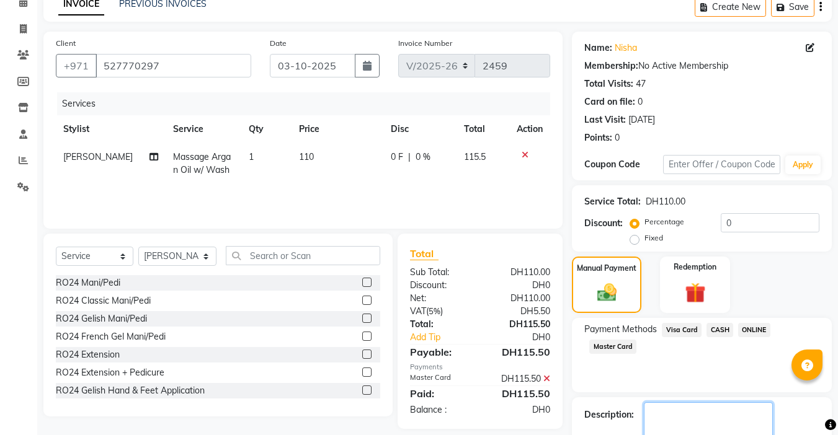
click at [689, 410] on textarea at bounding box center [708, 421] width 129 height 38
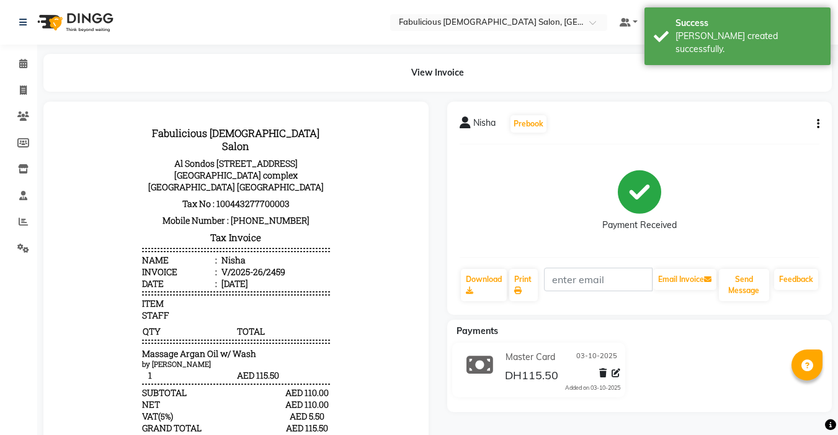
click at [817, 124] on icon "button" at bounding box center [818, 124] width 2 height 1
click at [733, 117] on div "Split Service Amount" at bounding box center [756, 117] width 85 height 16
select select "11627"
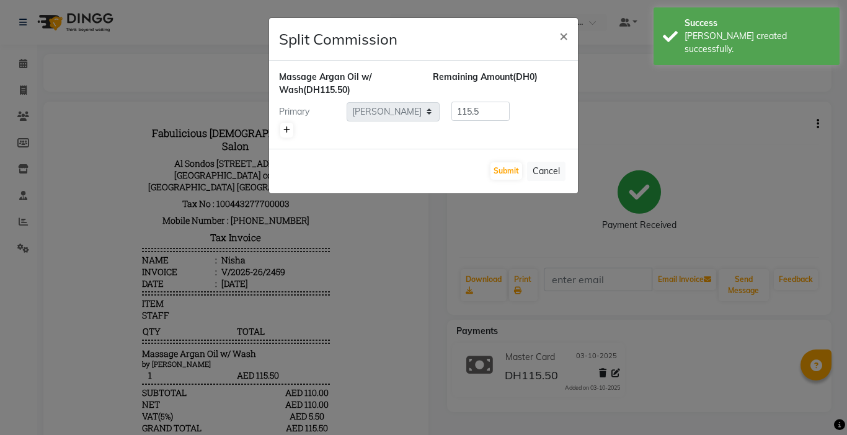
click at [290, 134] on link at bounding box center [286, 130] width 13 height 15
type input "57.75"
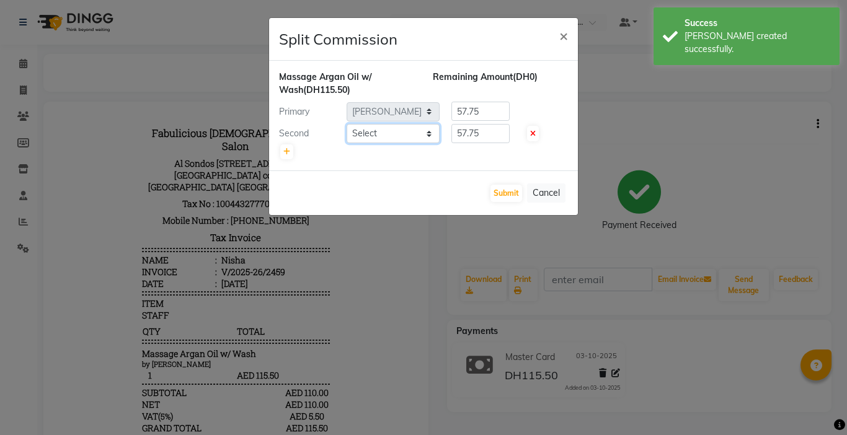
click at [374, 134] on select "Select [PERSON_NAME] [PERSON_NAME] [PERSON_NAME] [PERSON_NAME] Receptionist [PE…" at bounding box center [393, 133] width 93 height 19
select select "33271"
click at [347, 124] on select "Select [PERSON_NAME] [PERSON_NAME] [PERSON_NAME] [PERSON_NAME] Receptionist [PE…" at bounding box center [393, 133] width 93 height 19
click at [484, 117] on input "57.75" at bounding box center [480, 111] width 58 height 19
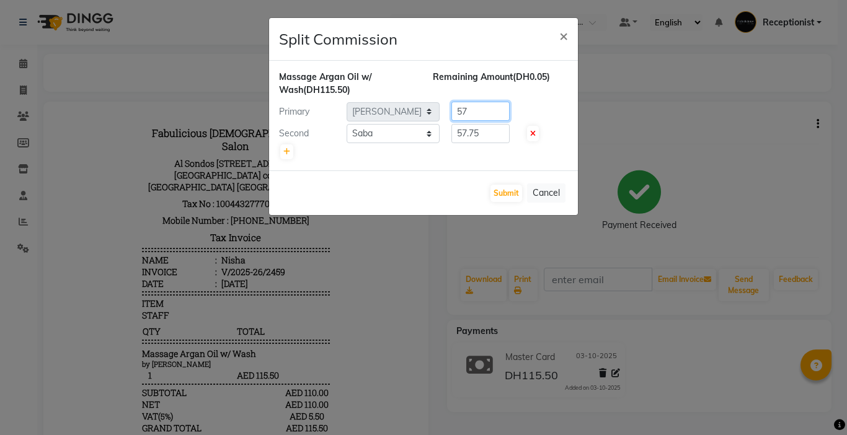
type input "5"
type input "60"
click at [499, 131] on input "57.75" at bounding box center [480, 133] width 58 height 19
type input "5"
type input "55.50"
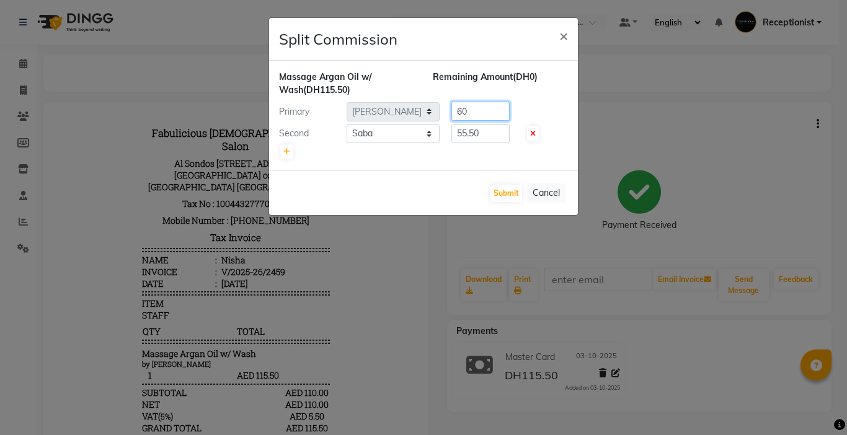
click at [475, 111] on input "60" at bounding box center [480, 111] width 58 height 19
type input "6"
type input "60"
click at [505, 193] on button "Submit" at bounding box center [507, 193] width 32 height 17
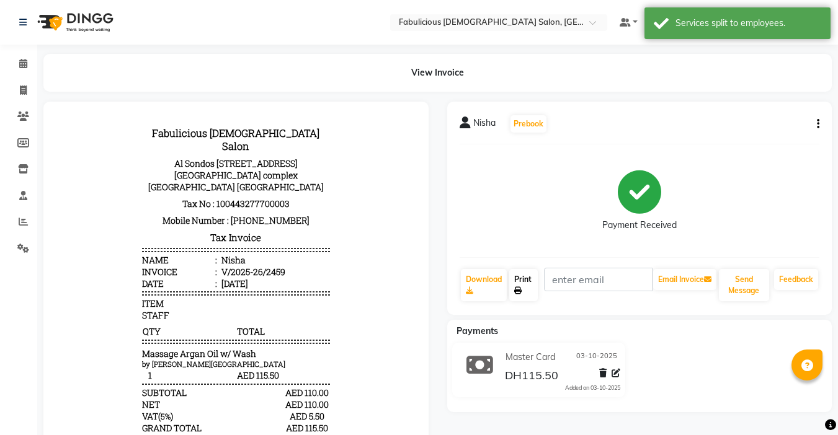
click at [520, 281] on link "Print" at bounding box center [523, 285] width 29 height 32
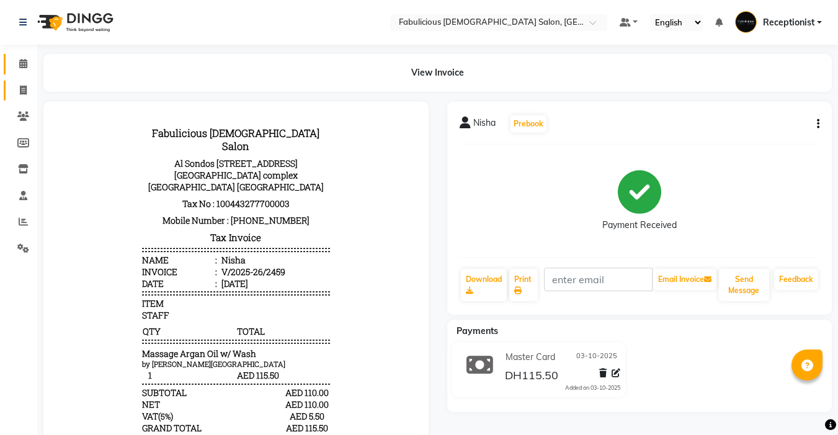
click at [27, 61] on icon at bounding box center [23, 63] width 8 height 9
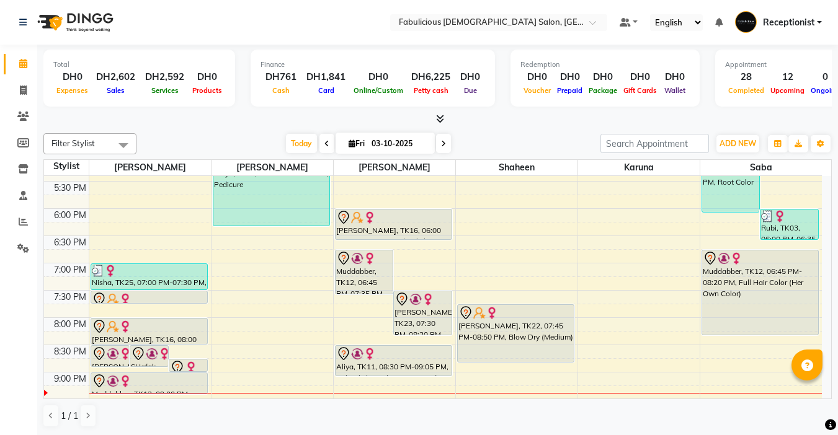
scroll to position [558, 0]
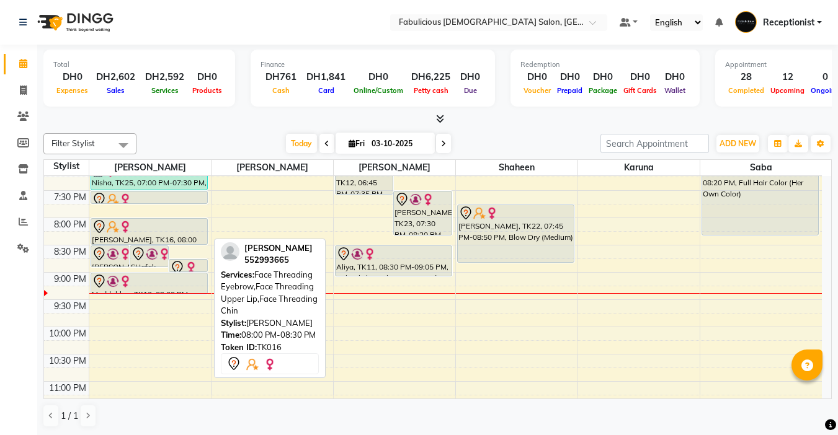
click at [186, 234] on div "[PERSON_NAME], TK23, 08:30 PM-08:55 PM, Face Threading Eyebrow,Face Threading U…" at bounding box center [150, 27] width 122 height 818
drag, startPoint x: 187, startPoint y: 242, endPoint x: 189, endPoint y: 230, distance: 11.8
click at [189, 230] on div "[PERSON_NAME], TK23, 08:30 PM-08:55 PM, Face Threading Eyebrow,Face Threading U…" at bounding box center [150, 27] width 122 height 818
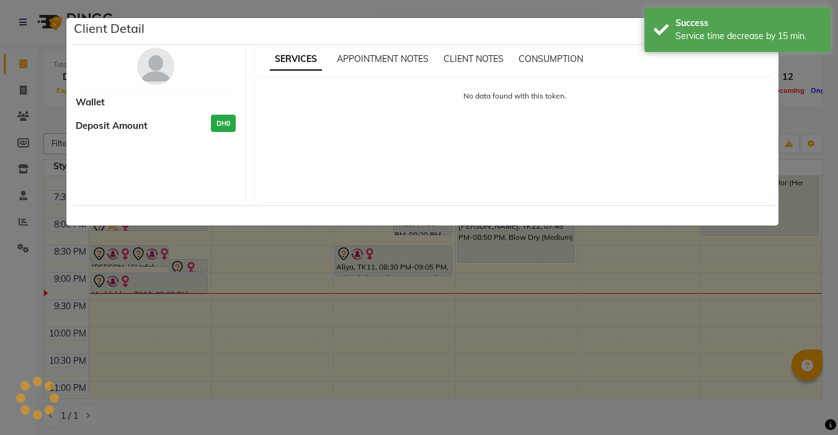
select select "7"
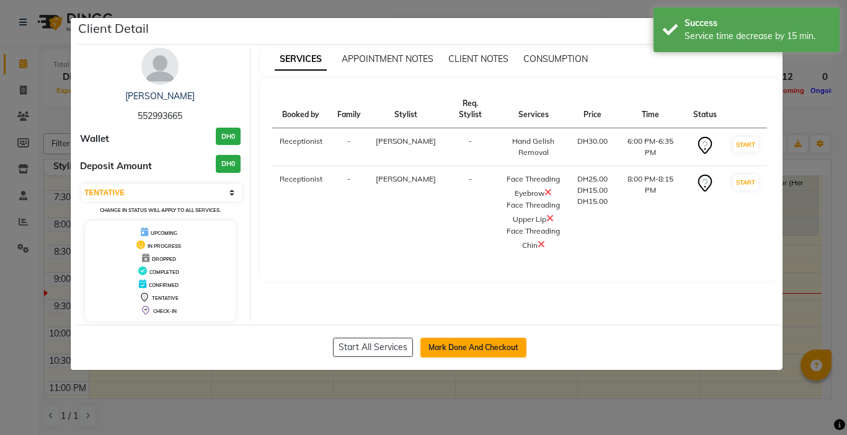
click at [449, 345] on button "Mark Done And Checkout" at bounding box center [473, 348] width 106 height 20
select select "service"
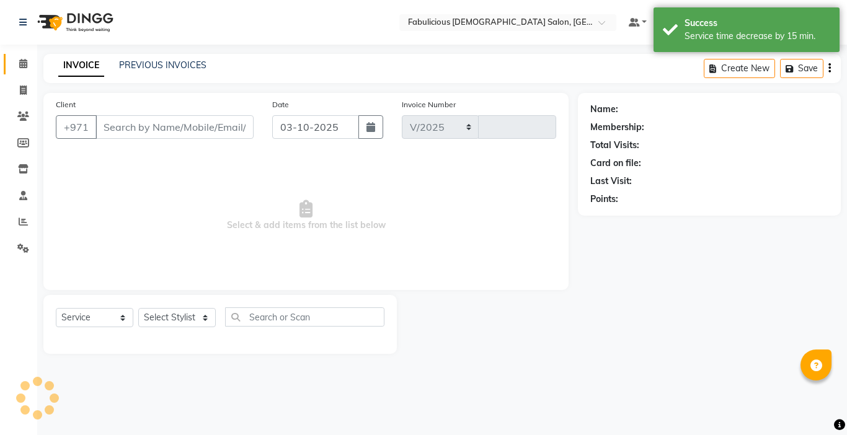
select select "738"
type input "2460"
type input "552993665"
select select "11630"
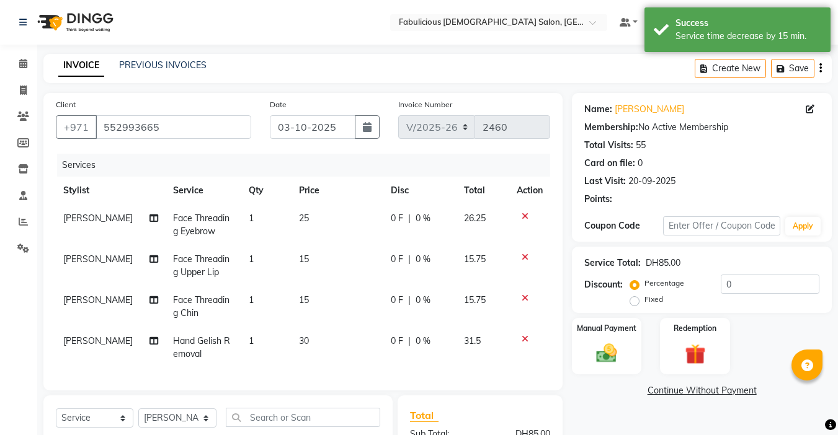
click at [525, 335] on icon at bounding box center [525, 339] width 7 height 9
click at [525, 294] on icon at bounding box center [525, 298] width 7 height 9
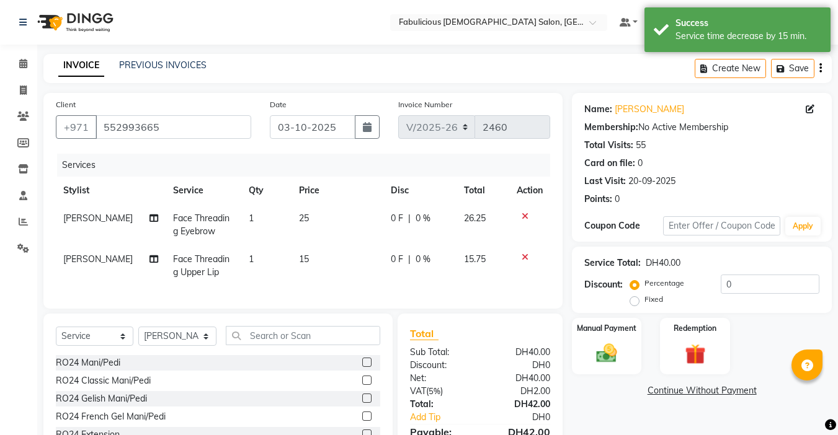
scroll to position [89, 0]
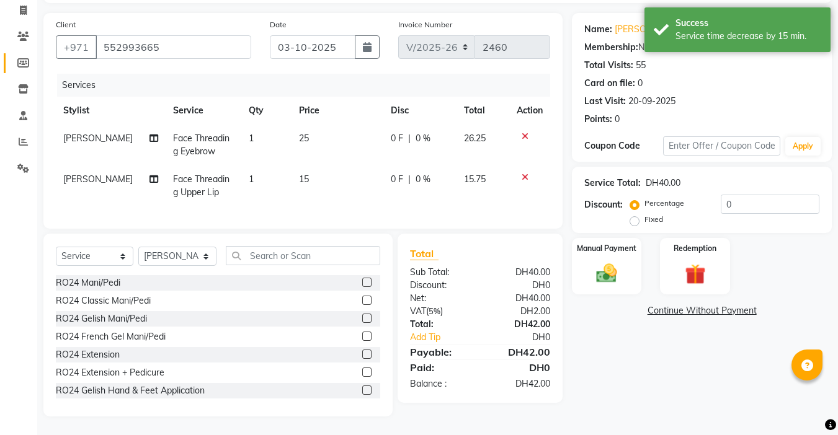
click at [19, 62] on link "Members" at bounding box center [19, 63] width 30 height 20
select select
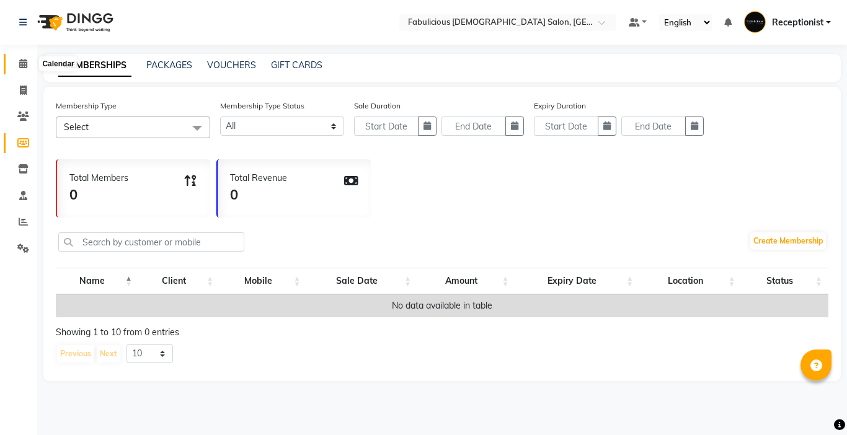
click at [17, 64] on span at bounding box center [23, 64] width 22 height 14
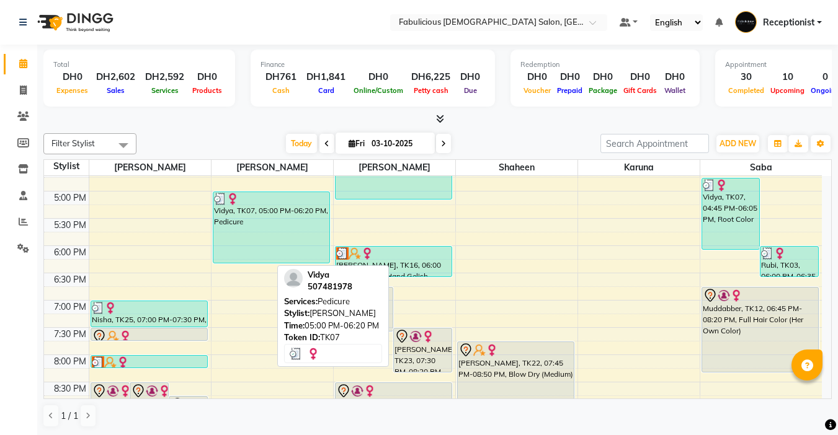
scroll to position [496, 0]
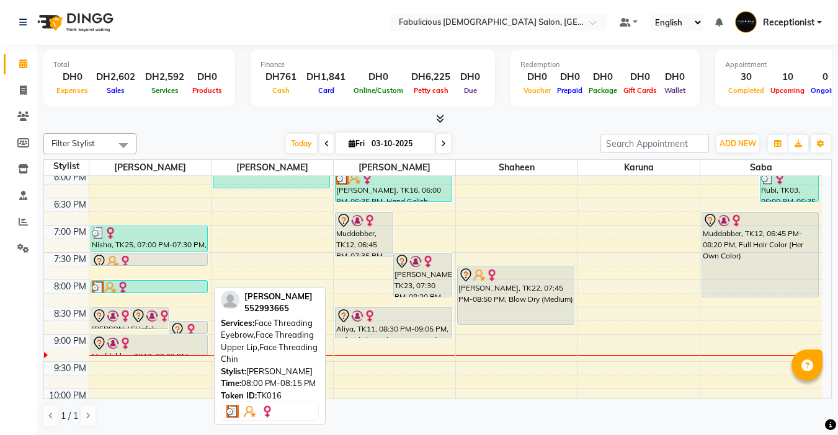
click at [174, 286] on div at bounding box center [149, 288] width 115 height 12
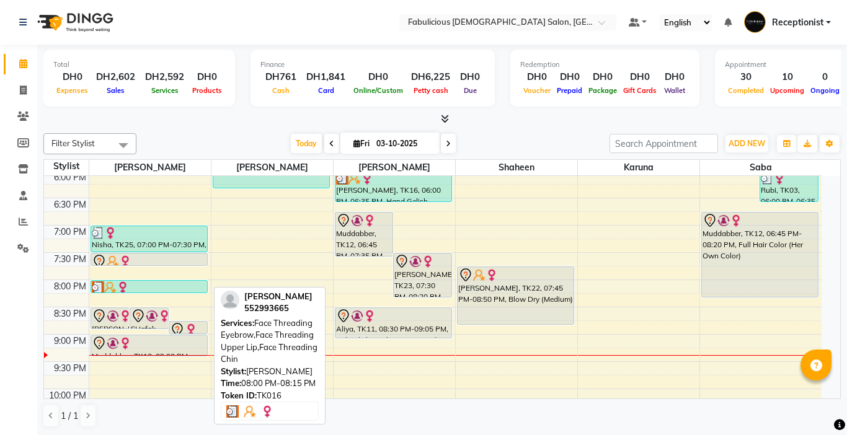
select select "3"
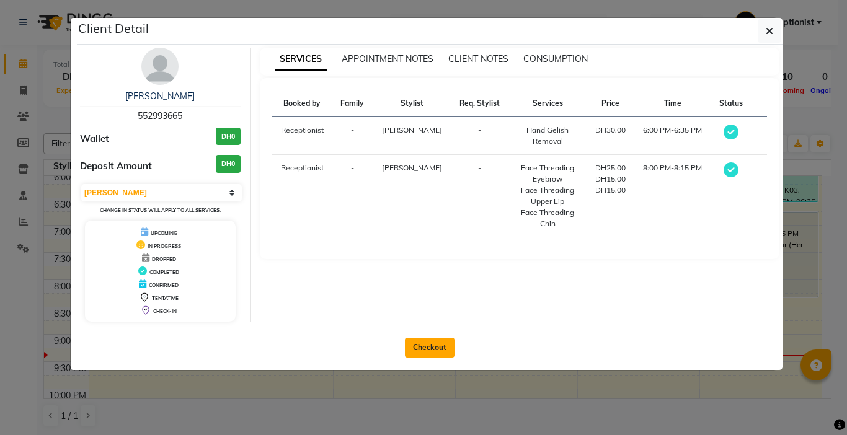
click at [433, 350] on button "Checkout" at bounding box center [430, 348] width 50 height 20
select select "service"
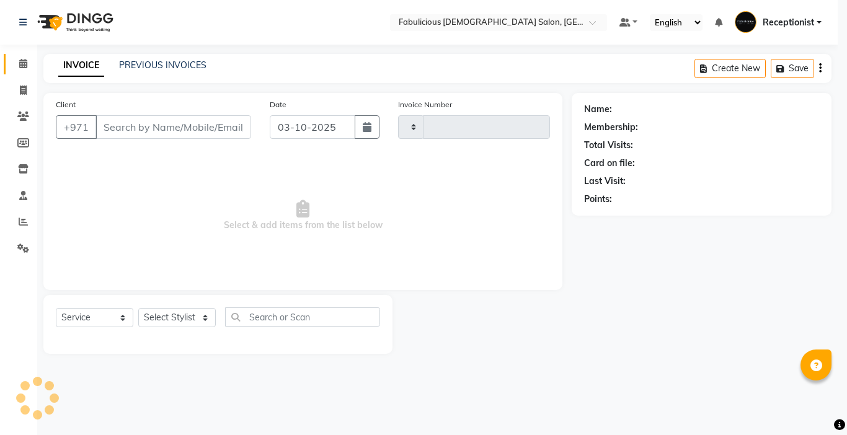
type input "2460"
select select "738"
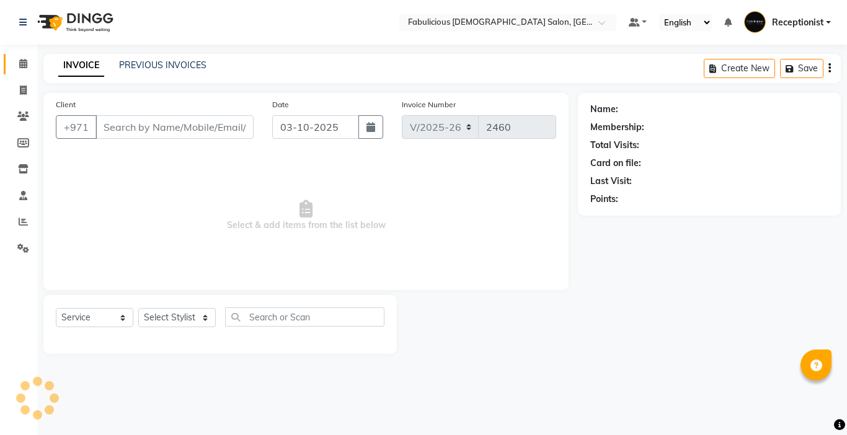
type input "552993665"
select select "11630"
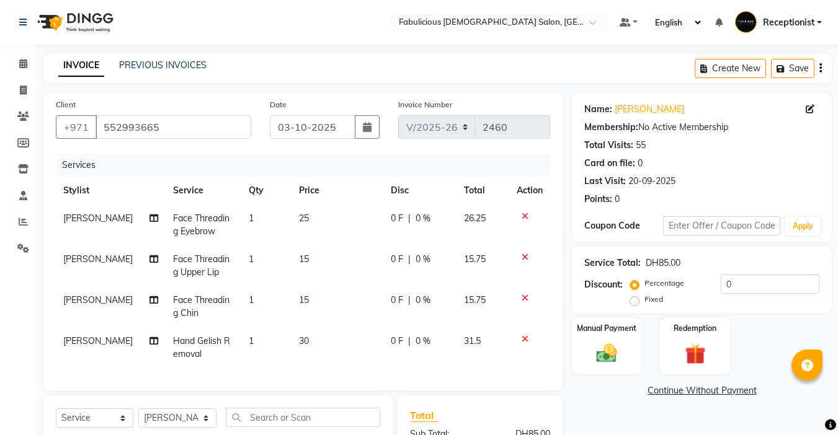
click at [522, 340] on icon at bounding box center [525, 339] width 7 height 9
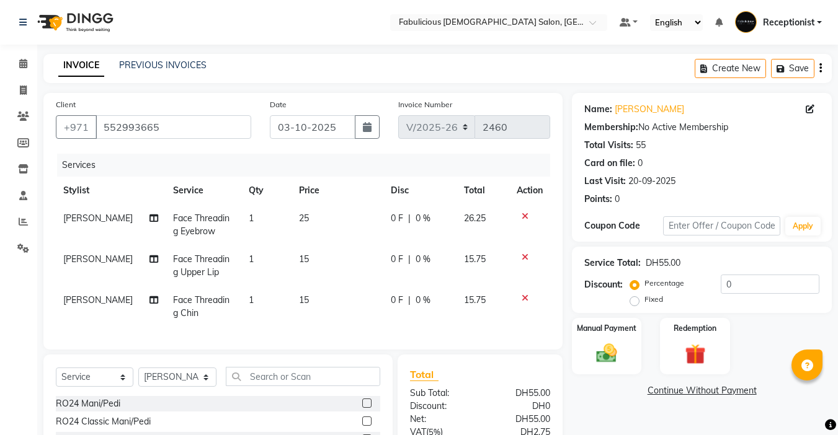
click at [203, 267] on td "Face Threading Upper Lip" at bounding box center [204, 266] width 76 height 41
click at [203, 368] on select "Select Stylist [PERSON_NAME] [PERSON_NAME] [PERSON_NAME] [PERSON_NAME] Receptio…" at bounding box center [177, 377] width 78 height 19
select select "11627"
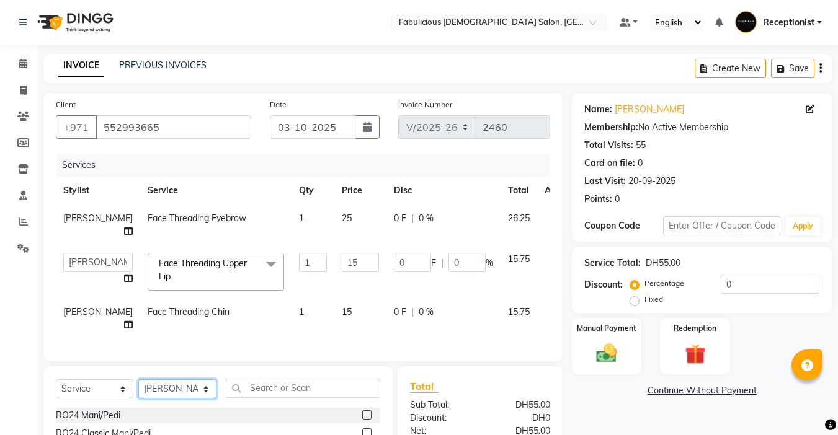
click at [205, 380] on select "Select Stylist [PERSON_NAME] [PERSON_NAME] [PERSON_NAME] [PERSON_NAME] Receptio…" at bounding box center [177, 389] width 78 height 19
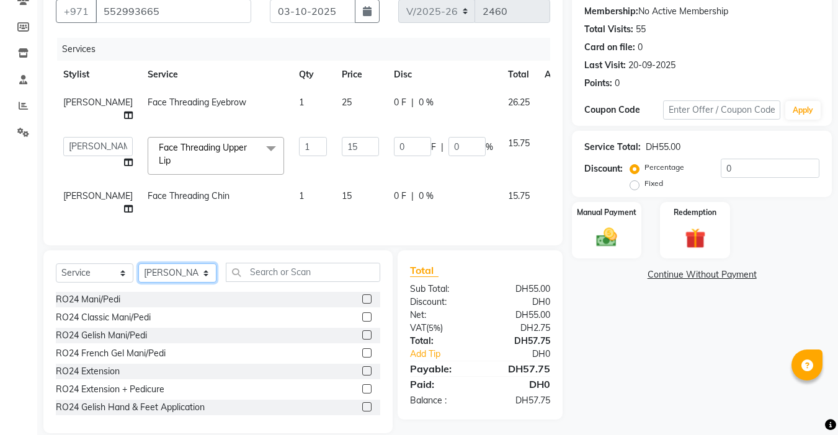
select select "11627"
click at [138, 264] on select "Select Stylist [PERSON_NAME] [PERSON_NAME] [PERSON_NAME] [PERSON_NAME] Receptio…" at bounding box center [177, 273] width 78 height 19
click at [269, 263] on input "text" at bounding box center [303, 272] width 154 height 19
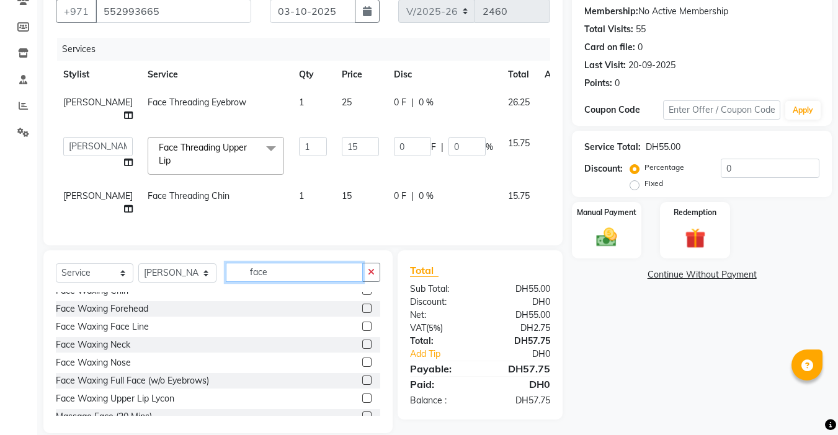
scroll to position [248, 0]
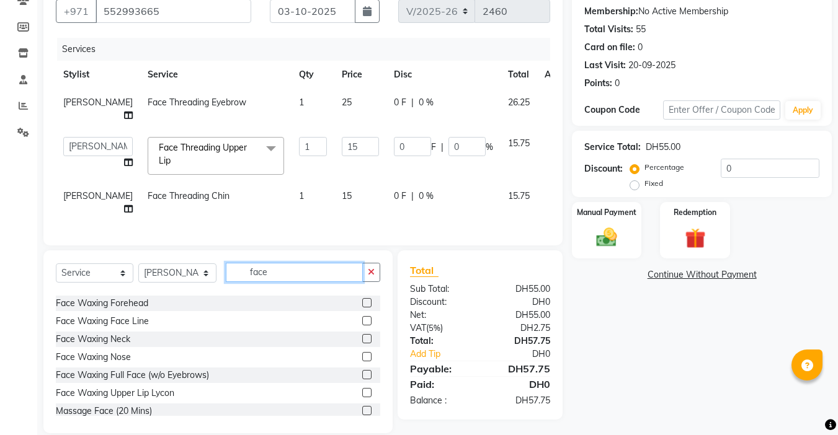
type input "face"
click at [362, 316] on label at bounding box center [366, 320] width 9 height 9
click at [362, 317] on input "checkbox" at bounding box center [366, 321] width 8 height 8
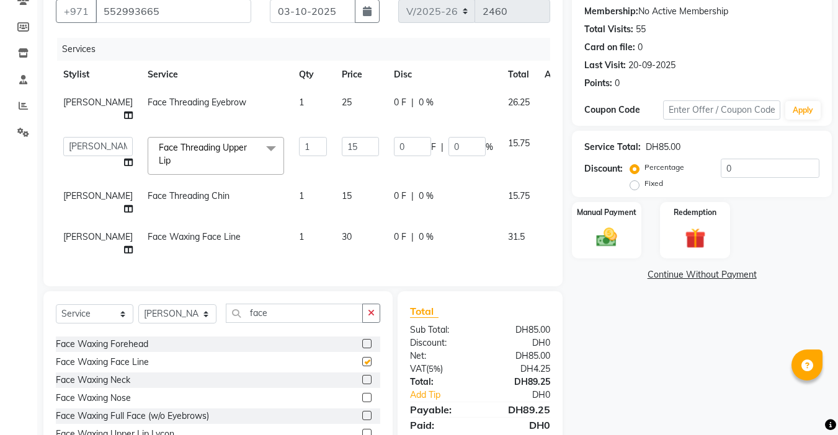
checkbox input "false"
click at [608, 240] on img at bounding box center [606, 237] width 35 height 25
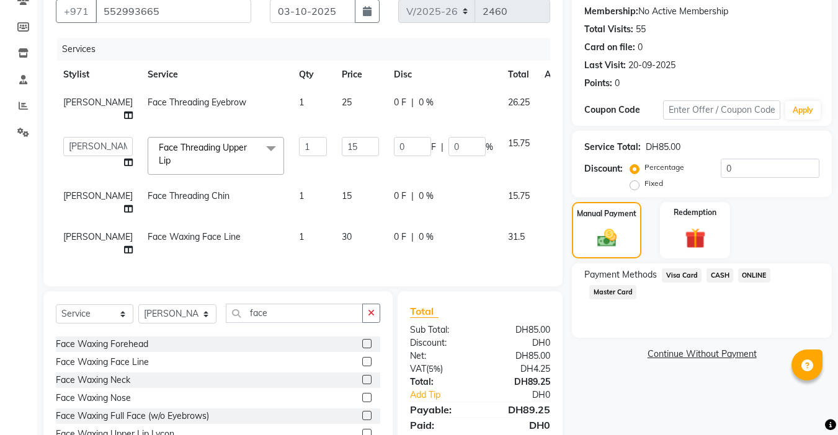
click at [616, 284] on div "Payment Methods Visa Card CASH ONLINE Master Card" at bounding box center [701, 285] width 235 height 33
click at [616, 290] on span "Master Card" at bounding box center [612, 292] width 47 height 14
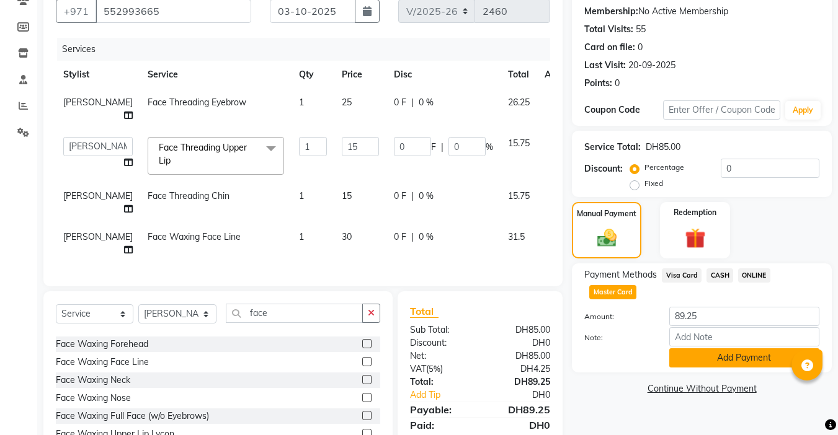
click at [742, 355] on button "Add Payment" at bounding box center [744, 358] width 150 height 19
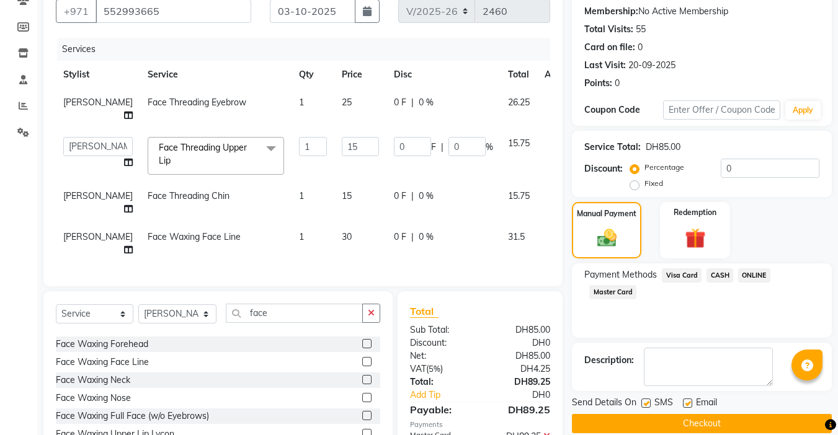
click at [697, 425] on button "Checkout" at bounding box center [702, 423] width 260 height 19
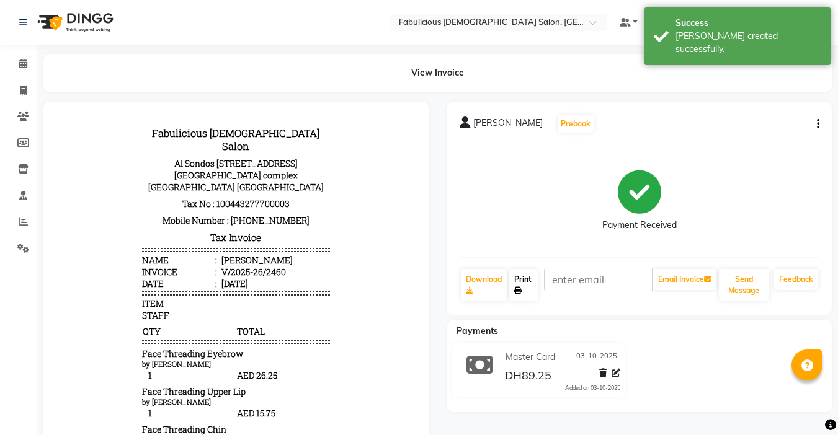
click at [515, 282] on link "Print" at bounding box center [523, 285] width 29 height 32
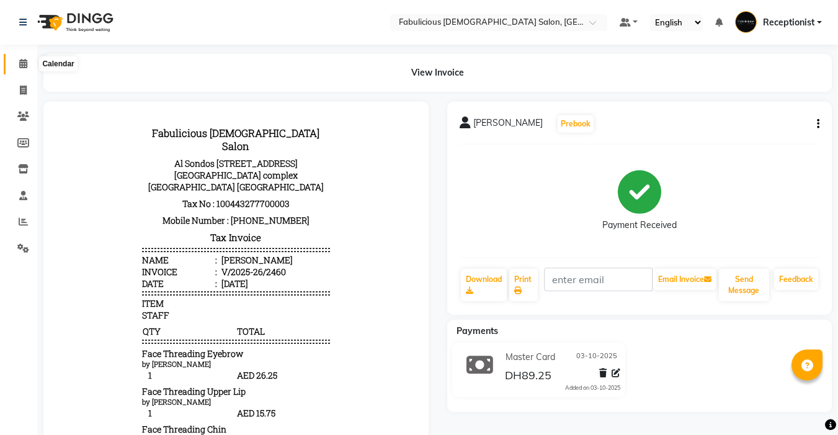
click at [20, 64] on icon at bounding box center [23, 63] width 8 height 9
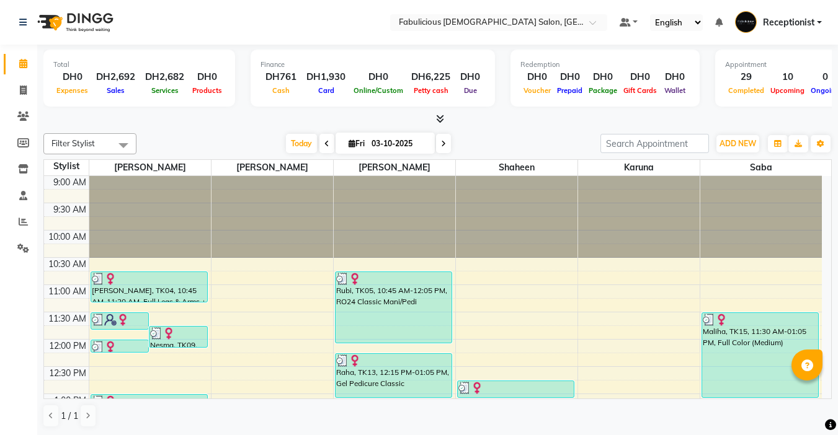
scroll to position [1, 0]
click at [731, 140] on span "ADD NEW" at bounding box center [737, 142] width 37 height 9
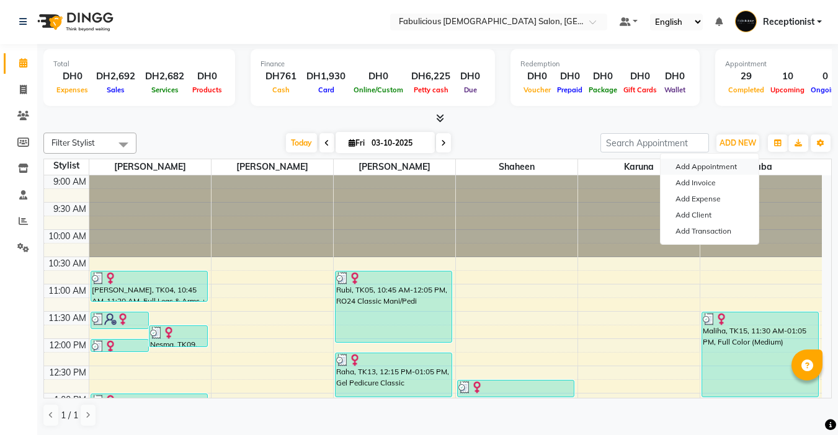
click at [699, 170] on button "Add Appointment" at bounding box center [709, 167] width 98 height 16
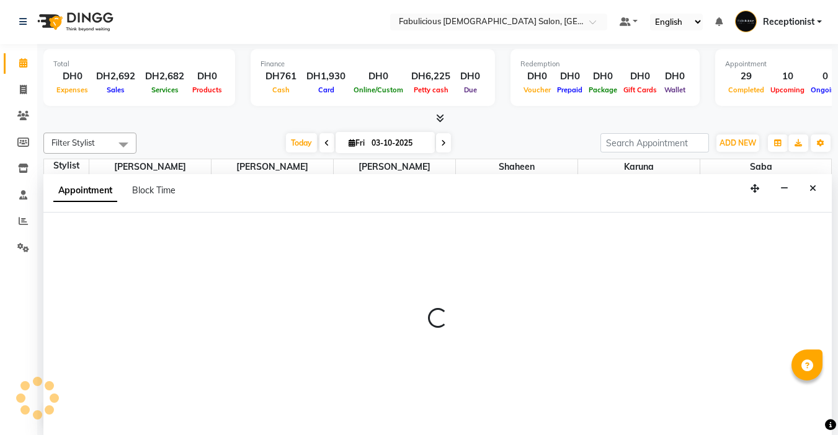
select select "tentative"
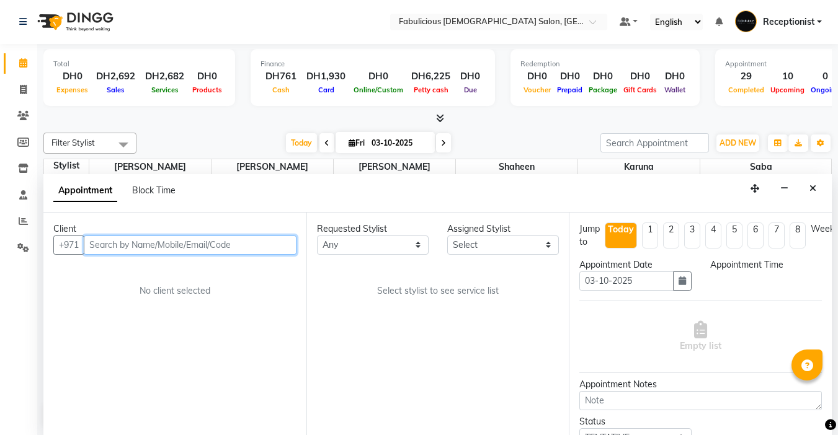
select select "600"
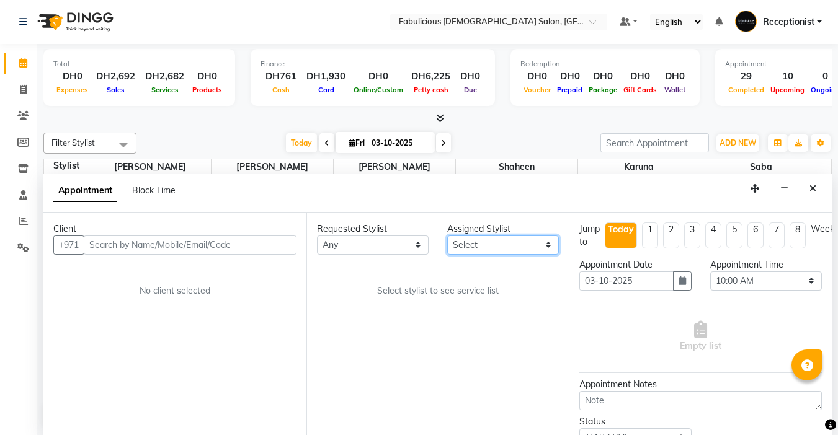
click at [528, 247] on select "Select [PERSON_NAME] [PERSON_NAME] [PERSON_NAME] [PERSON_NAME]" at bounding box center [503, 245] width 112 height 19
select select "11627"
click at [447, 236] on select "Select [PERSON_NAME] [PERSON_NAME] [PERSON_NAME] [PERSON_NAME]" at bounding box center [503, 245] width 112 height 19
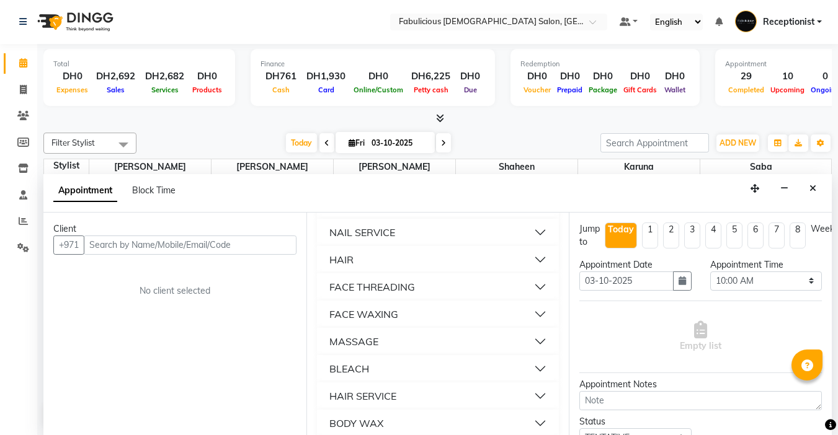
scroll to position [806, 0]
click at [401, 293] on div "FACE THREADING" at bounding box center [372, 285] width 86 height 15
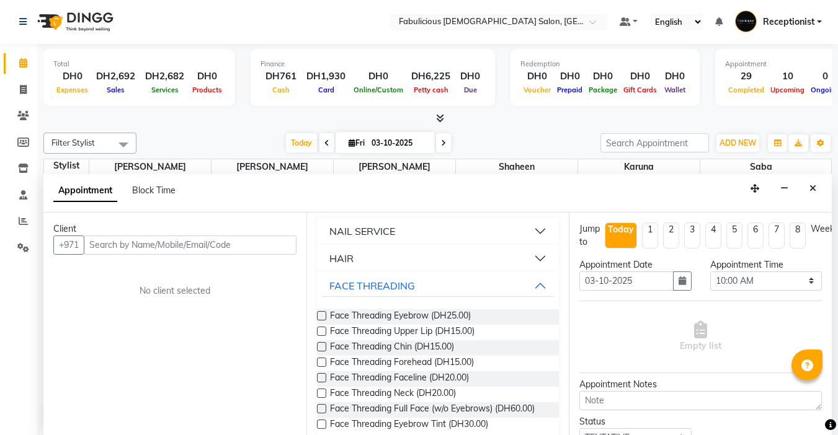
click at [321, 321] on label at bounding box center [321, 315] width 9 height 9
click at [321, 321] on input "checkbox" at bounding box center [321, 317] width 8 height 8
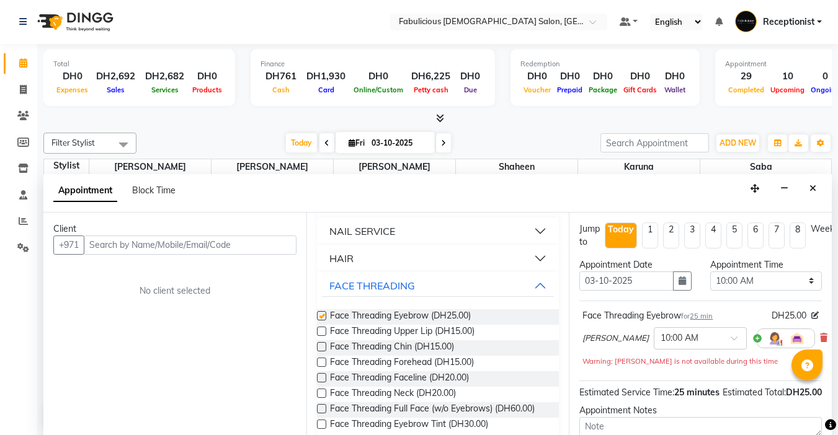
checkbox input "false"
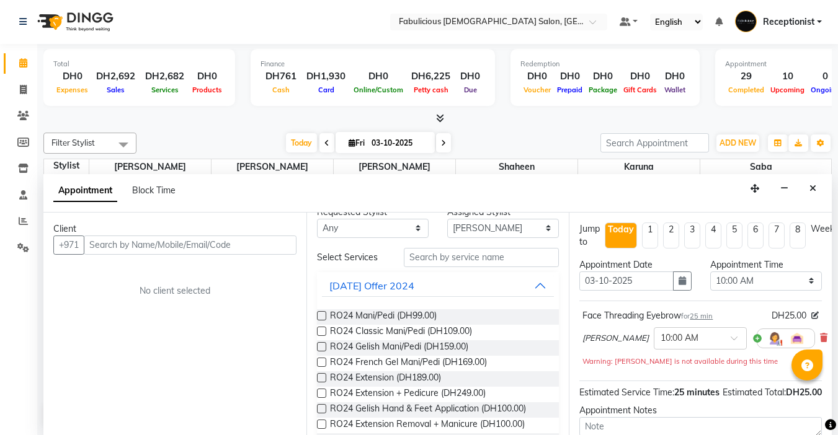
scroll to position [0, 0]
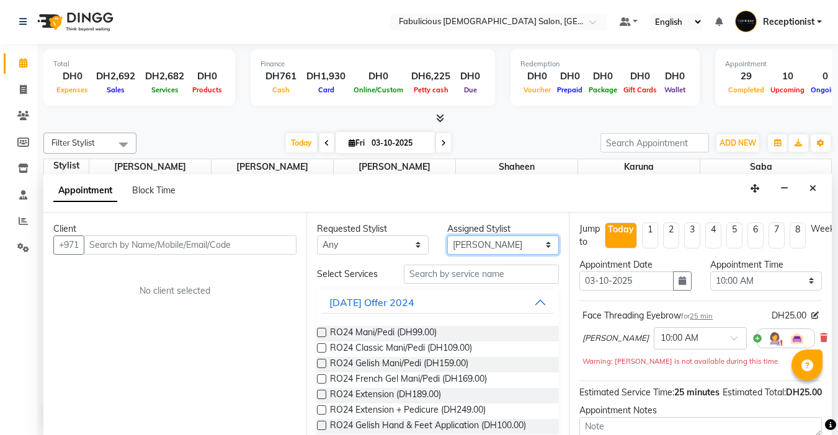
click at [500, 245] on select "Select [PERSON_NAME] [PERSON_NAME] [PERSON_NAME] [PERSON_NAME]" at bounding box center [503, 245] width 112 height 19
select select "11628"
click at [447, 236] on select "Select [PERSON_NAME] [PERSON_NAME] [PERSON_NAME] [PERSON_NAME]" at bounding box center [503, 245] width 112 height 19
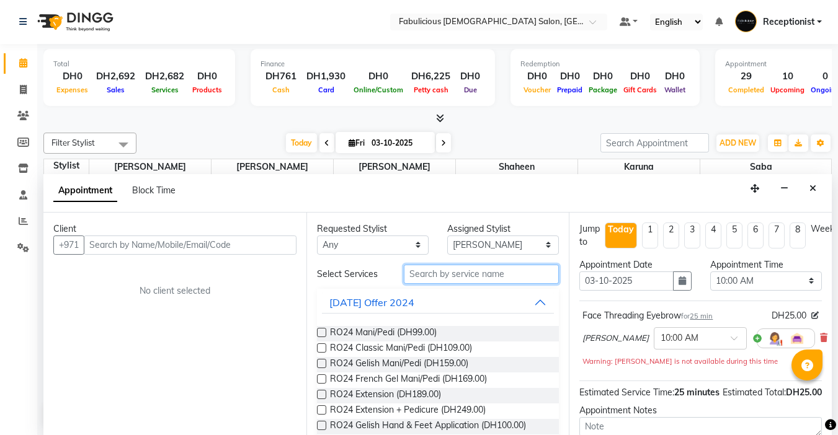
click at [472, 278] on input "text" at bounding box center [481, 274] width 155 height 19
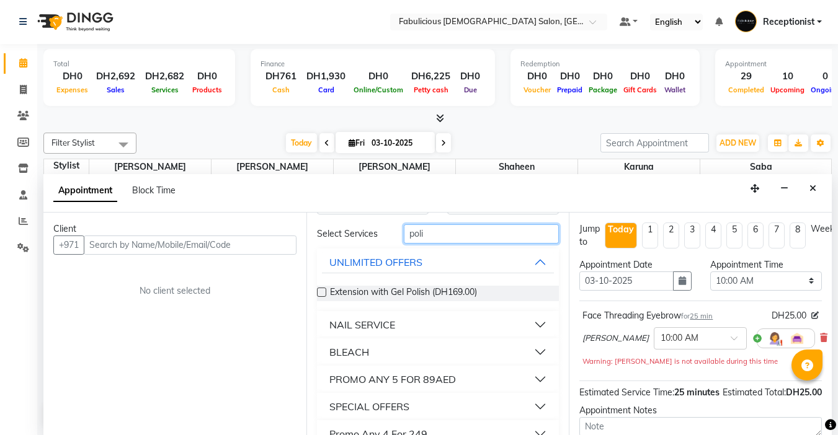
scroll to position [62, 0]
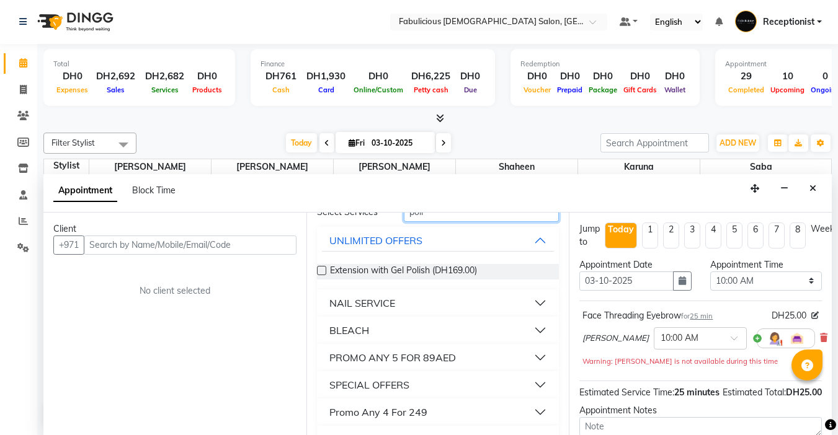
type input "poli"
click at [355, 300] on div "NAIL SERVICE" at bounding box center [362, 303] width 66 height 15
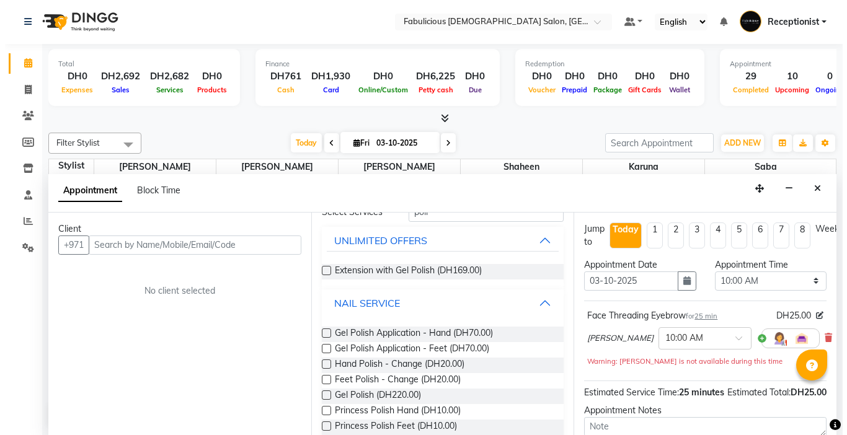
scroll to position [124, 0]
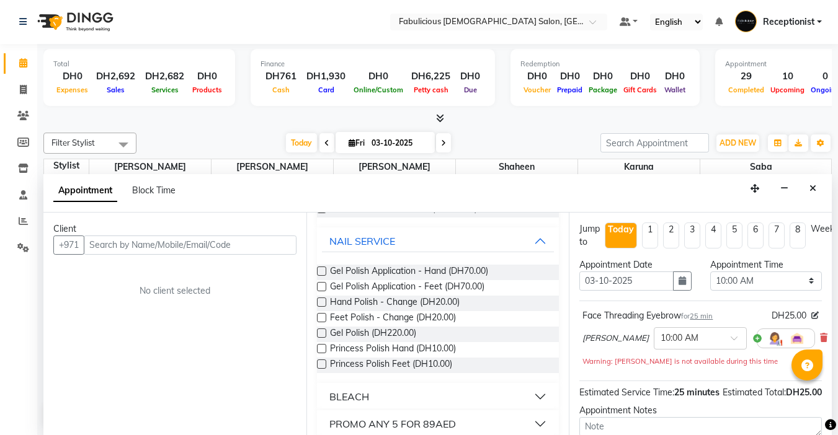
click at [324, 288] on label at bounding box center [321, 286] width 9 height 9
click at [324, 288] on input "checkbox" at bounding box center [321, 288] width 8 height 8
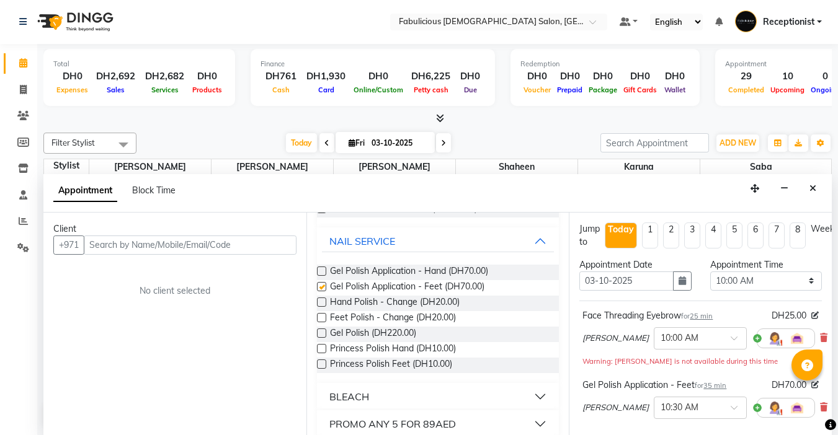
checkbox input "false"
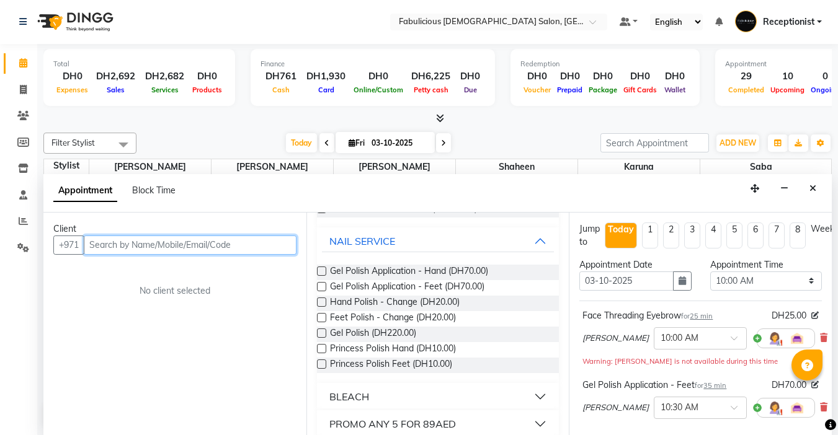
click at [245, 248] on input "text" at bounding box center [190, 245] width 213 height 19
type input "505301277"
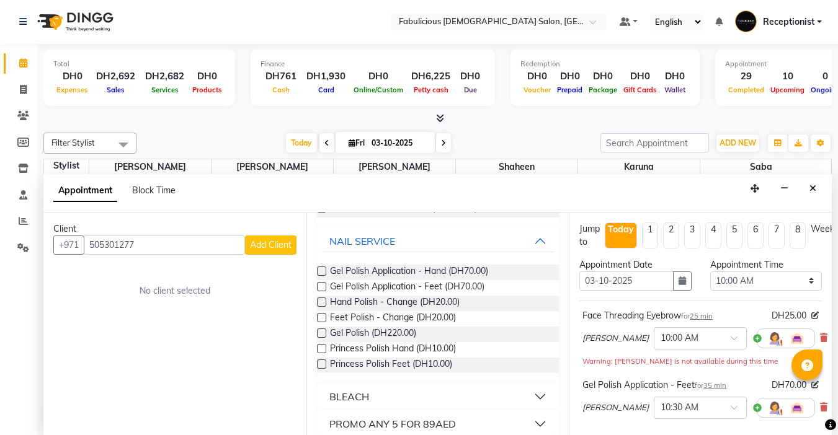
click at [257, 244] on span "Add Client" at bounding box center [271, 244] width 42 height 11
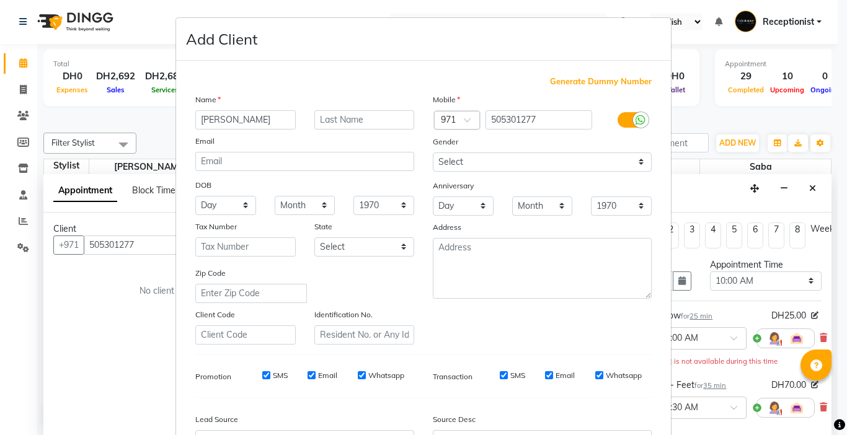
type input "[PERSON_NAME]"
click at [512, 163] on select "Select [DEMOGRAPHIC_DATA] [DEMOGRAPHIC_DATA] Other Prefer Not To Say" at bounding box center [542, 162] width 219 height 19
select select "[DEMOGRAPHIC_DATA]"
click at [433, 153] on select "Select [DEMOGRAPHIC_DATA] [DEMOGRAPHIC_DATA] Other Prefer Not To Say" at bounding box center [542, 162] width 219 height 19
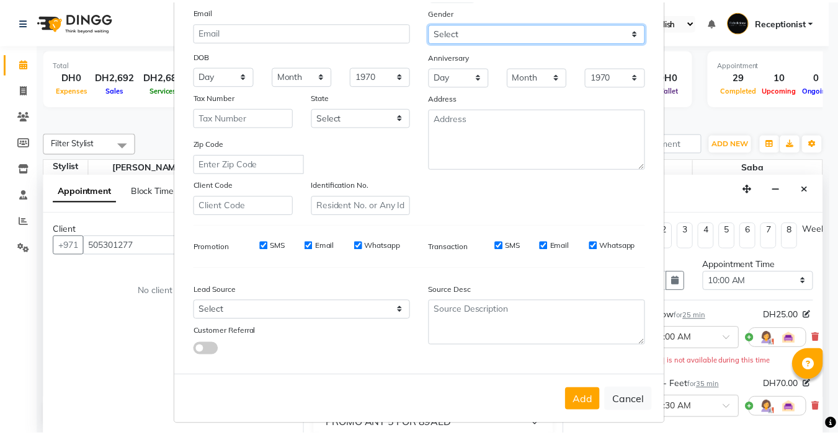
scroll to position [137, 0]
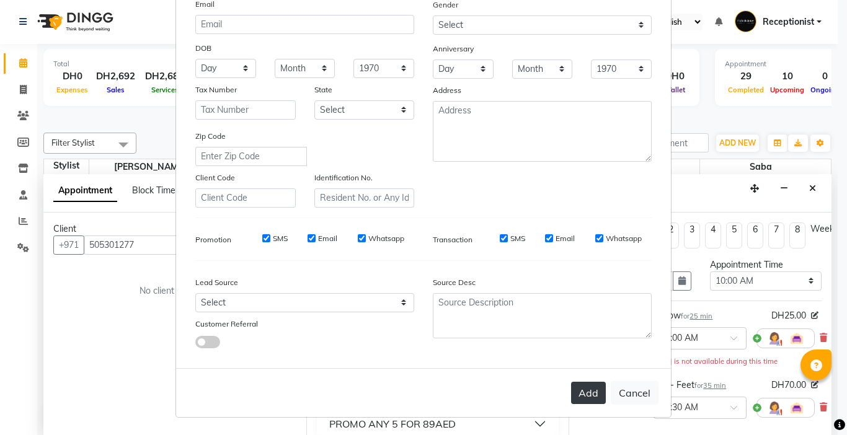
click at [577, 402] on button "Add" at bounding box center [588, 393] width 35 height 22
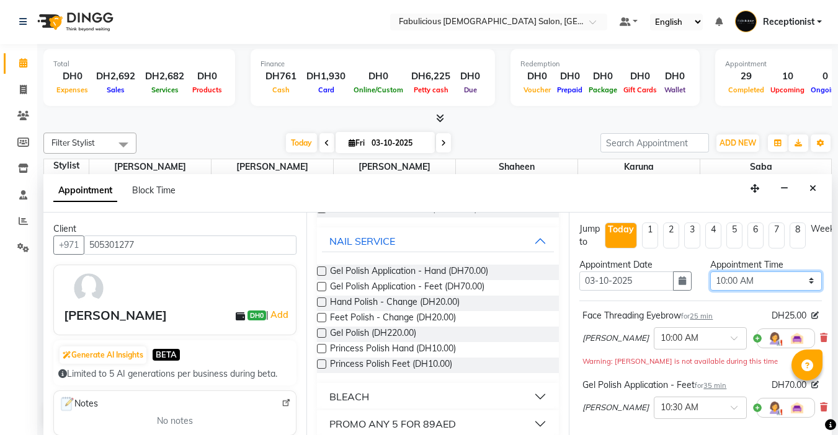
click at [804, 282] on select "Select 10:00 AM 10:15 AM 10:30 AM 10:45 AM 11:00 AM 11:15 AM 11:30 AM 11:45 AM …" at bounding box center [766, 281] width 112 height 19
select select "1230"
click at [710, 272] on select "Select 10:00 AM 10:15 AM 10:30 AM 10:45 AM 11:00 AM 11:15 AM 11:30 AM 11:45 AM …" at bounding box center [766, 281] width 112 height 19
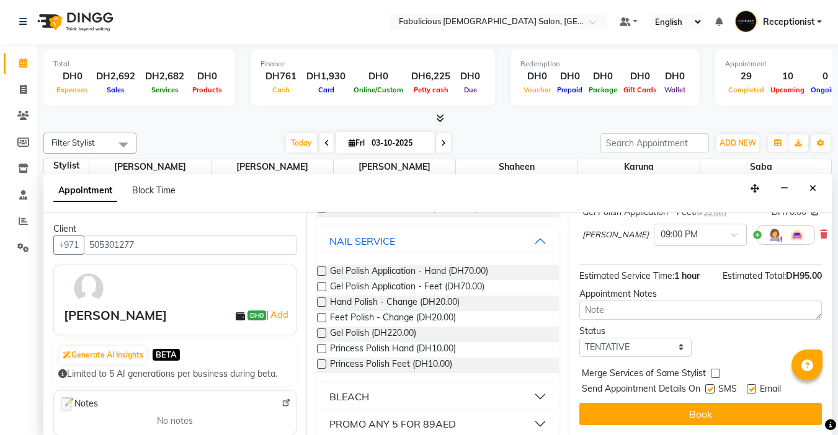
scroll to position [182, 0]
click at [716, 369] on label at bounding box center [715, 373] width 9 height 9
click at [716, 371] on input "checkbox" at bounding box center [715, 375] width 8 height 8
checkbox input "true"
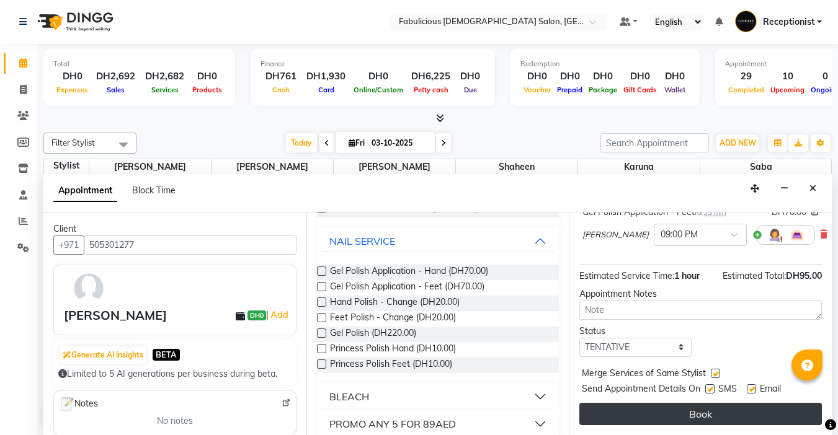
click at [711, 403] on button "Book" at bounding box center [700, 414] width 242 height 22
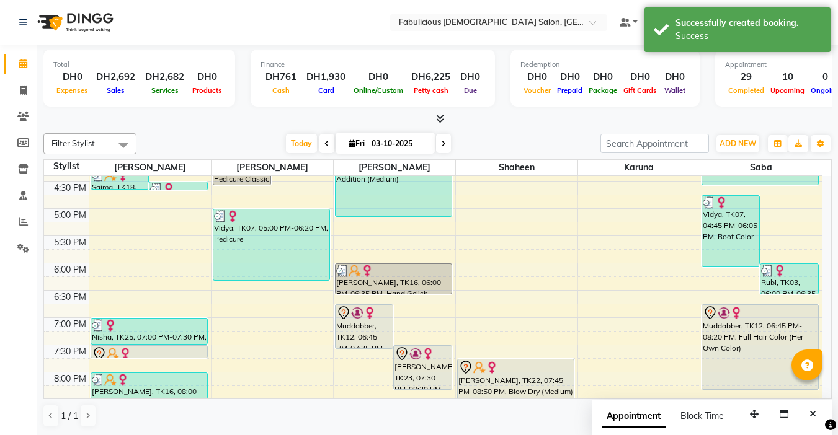
scroll to position [434, 0]
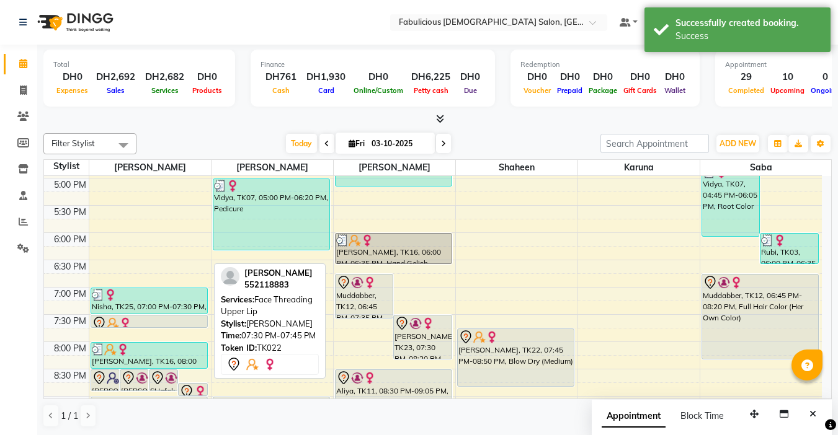
click at [172, 324] on div at bounding box center [149, 323] width 115 height 15
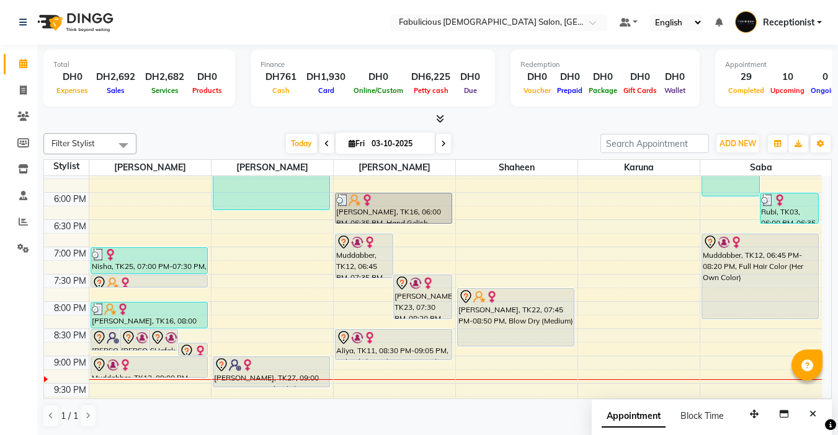
scroll to position [496, 0]
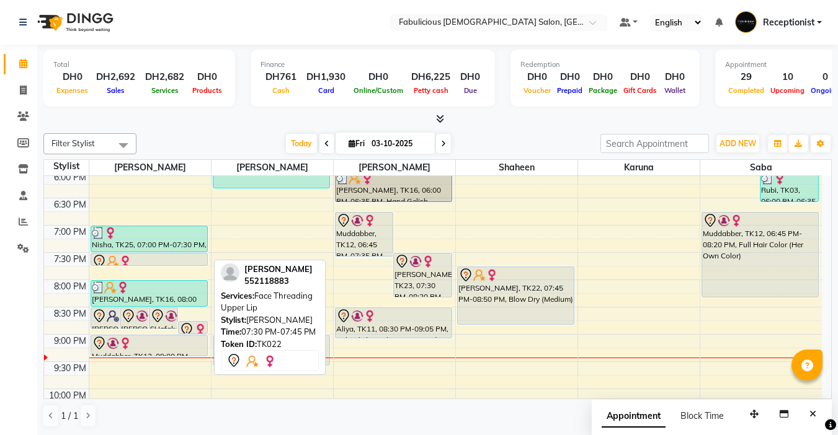
click at [160, 265] on div at bounding box center [149, 265] width 116 height 5
select select "7"
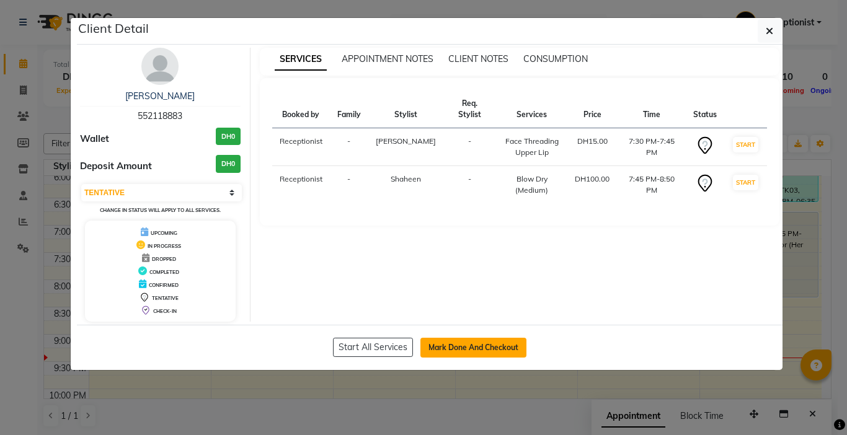
click at [438, 355] on button "Mark Done And Checkout" at bounding box center [473, 348] width 106 height 20
select select "service"
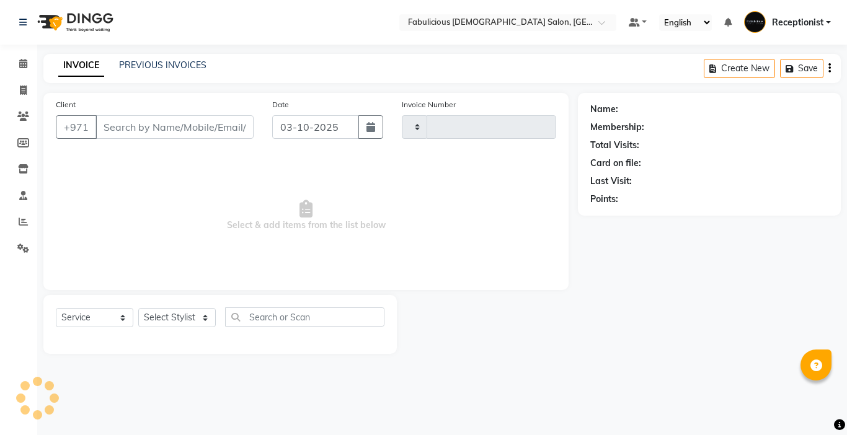
type input "2461"
select select "738"
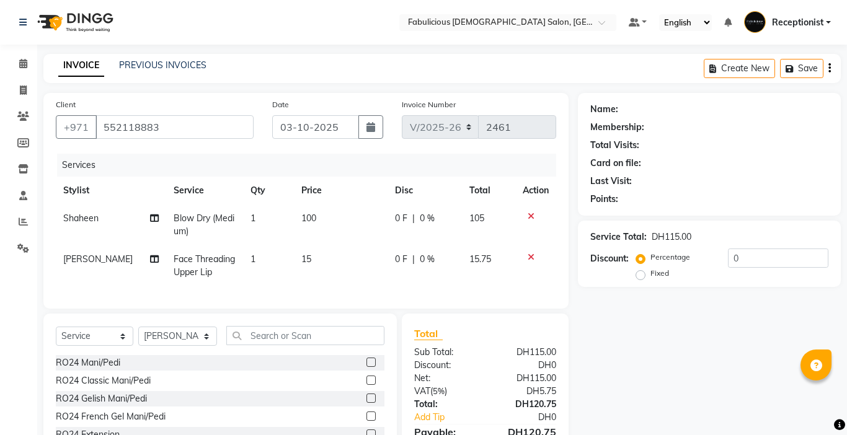
click at [626, 246] on div "Service Total: DH115.00 Discount: Percentage Fixed 0" at bounding box center [709, 254] width 238 height 56
click at [24, 130] on li "Members" at bounding box center [18, 143] width 37 height 27
click at [24, 64] on icon at bounding box center [23, 63] width 8 height 9
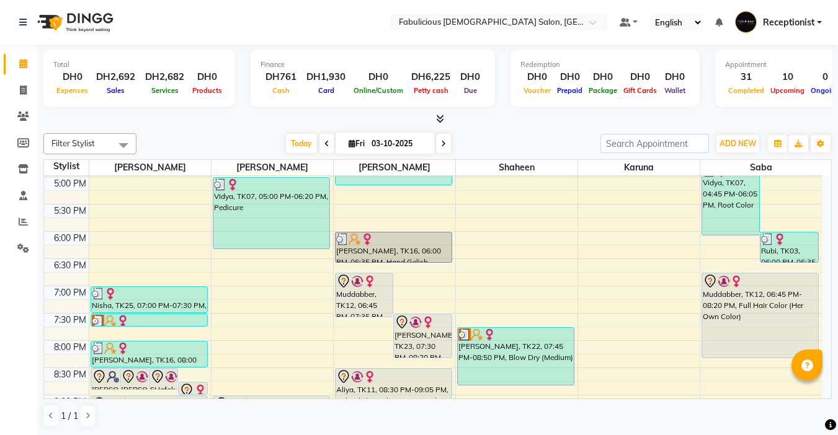
scroll to position [436, 0]
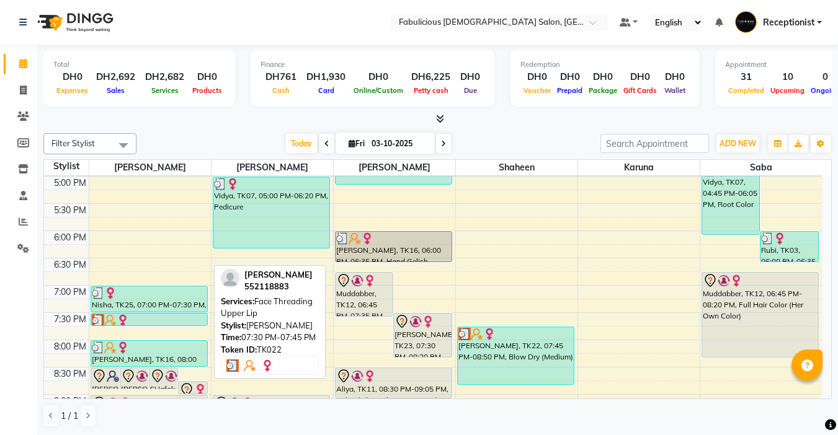
click at [155, 317] on div at bounding box center [149, 320] width 115 height 12
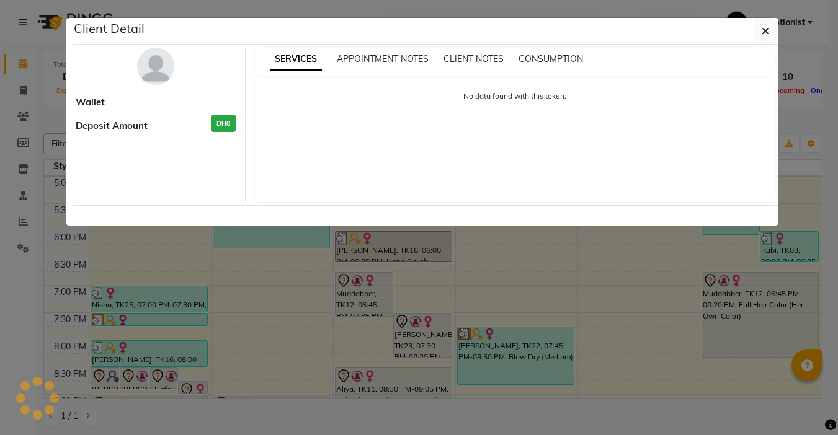
select select "3"
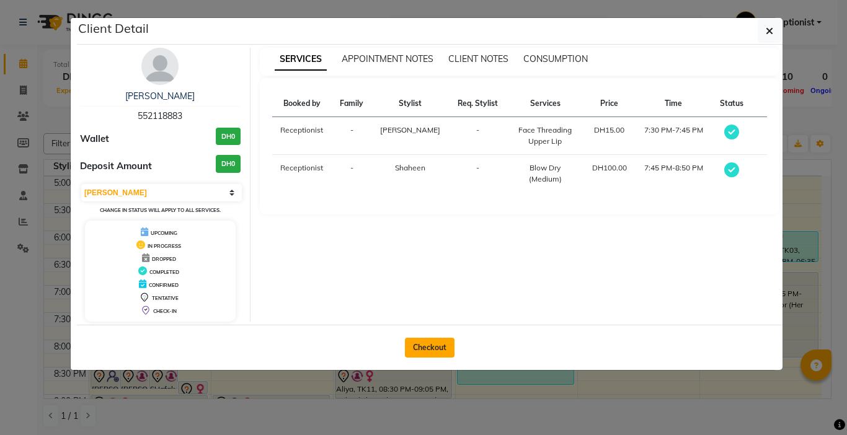
click at [420, 343] on button "Checkout" at bounding box center [430, 348] width 50 height 20
select select "service"
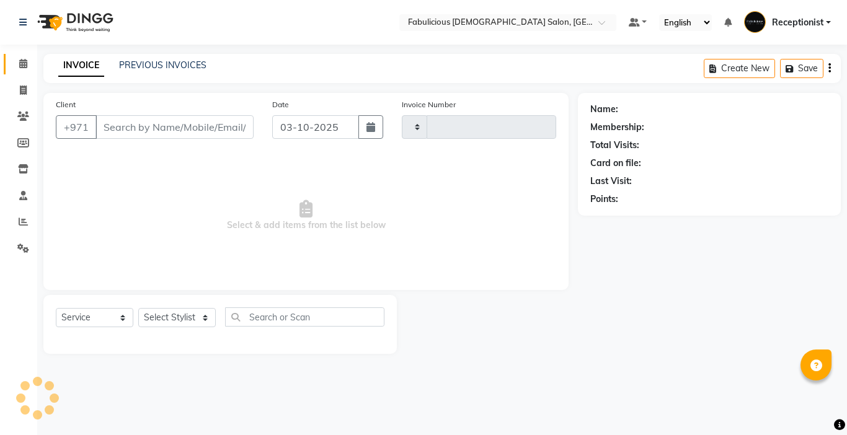
type input "2461"
select select "738"
type input "552118883"
select select "11627"
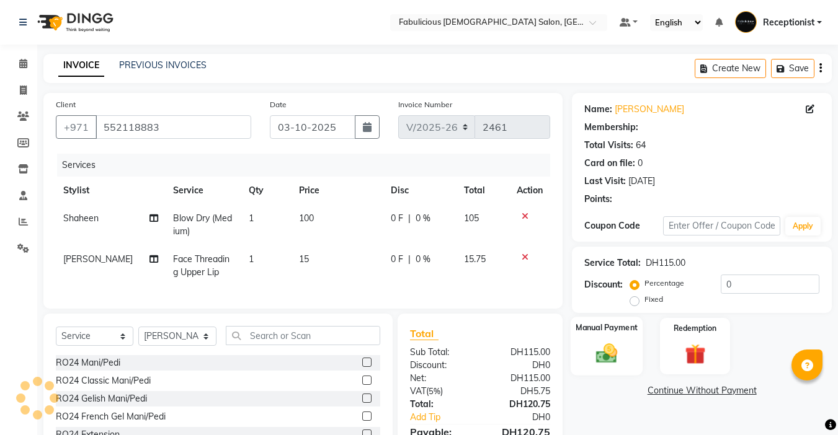
click at [605, 269] on div "Service Total: DH115.00 Discount: Percentage Fixed 0" at bounding box center [701, 280] width 235 height 56
click at [604, 265] on div "Service Total:" at bounding box center [612, 263] width 56 height 13
click at [604, 341] on img at bounding box center [606, 353] width 35 height 25
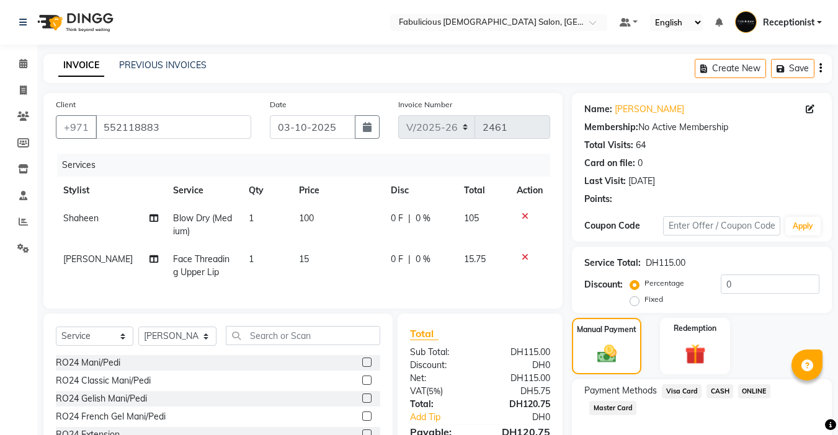
click at [606, 401] on span "Master Card" at bounding box center [612, 408] width 47 height 14
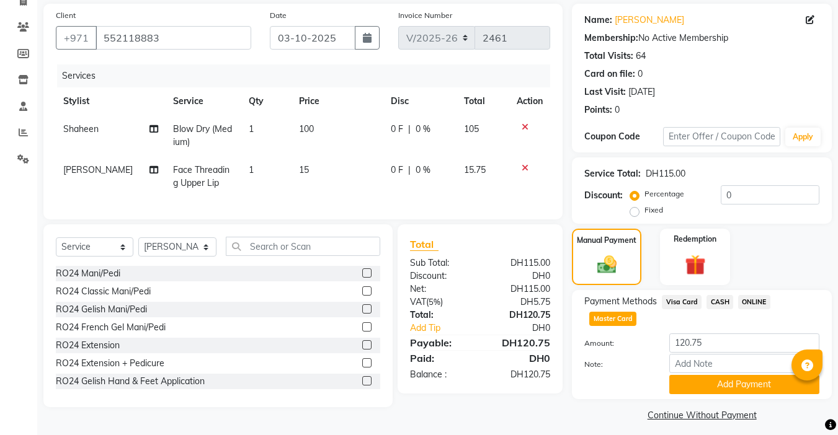
click at [702, 383] on button "Add Payment" at bounding box center [744, 384] width 150 height 19
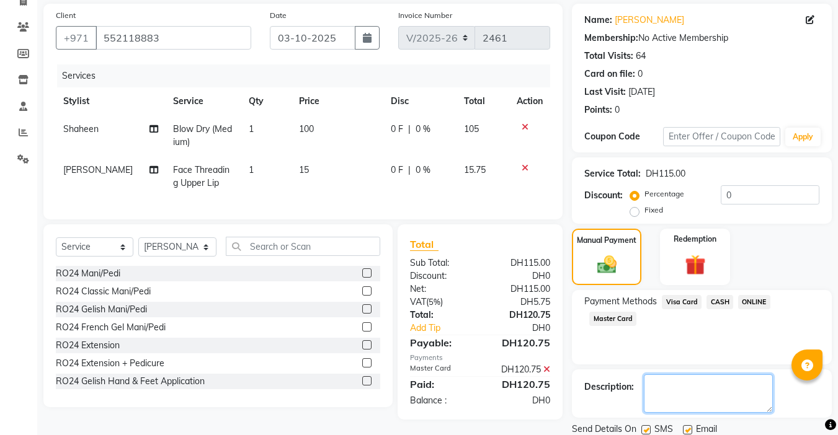
click at [689, 411] on textarea at bounding box center [708, 394] width 129 height 38
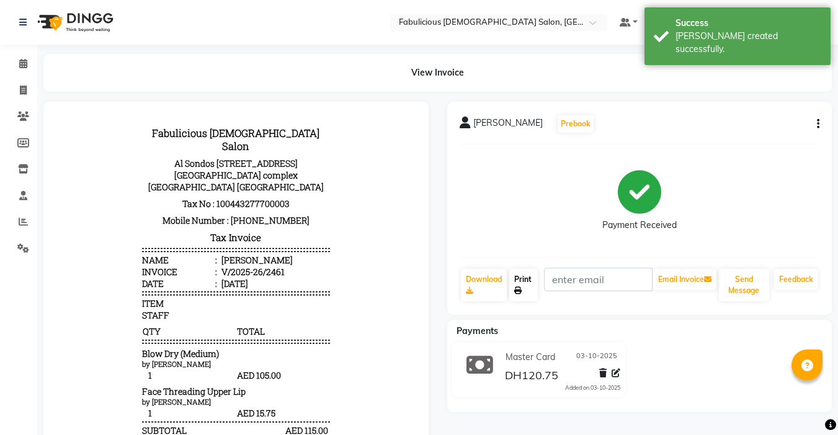
click at [530, 279] on link "Print" at bounding box center [523, 285] width 29 height 32
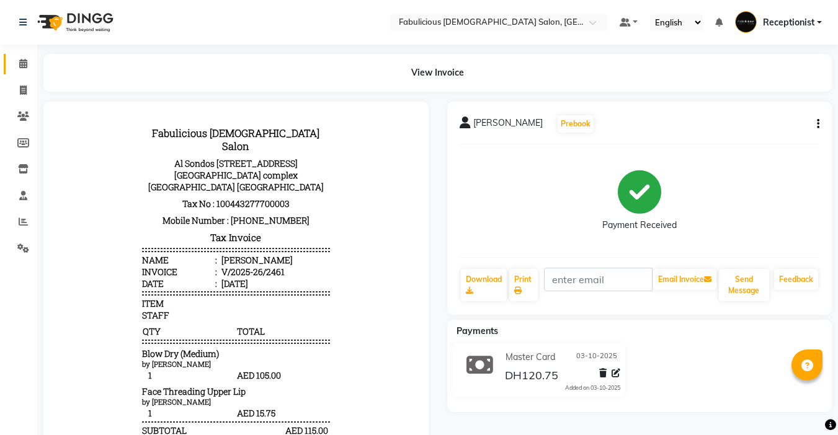
click at [24, 71] on link "Calendar" at bounding box center [19, 64] width 30 height 20
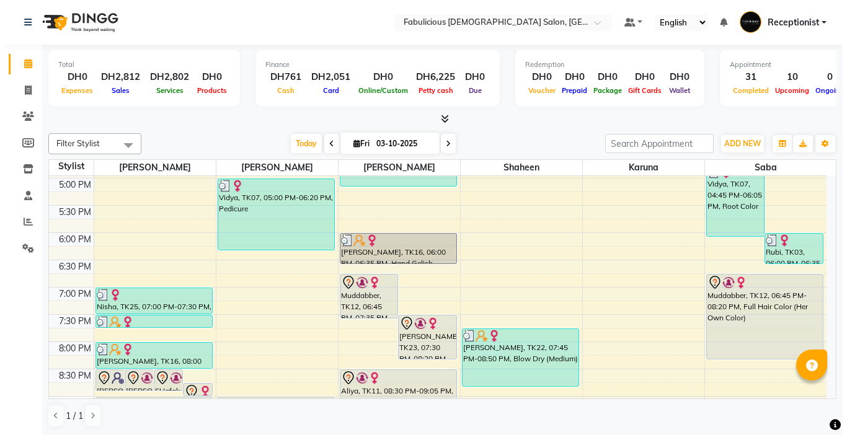
scroll to position [558, 0]
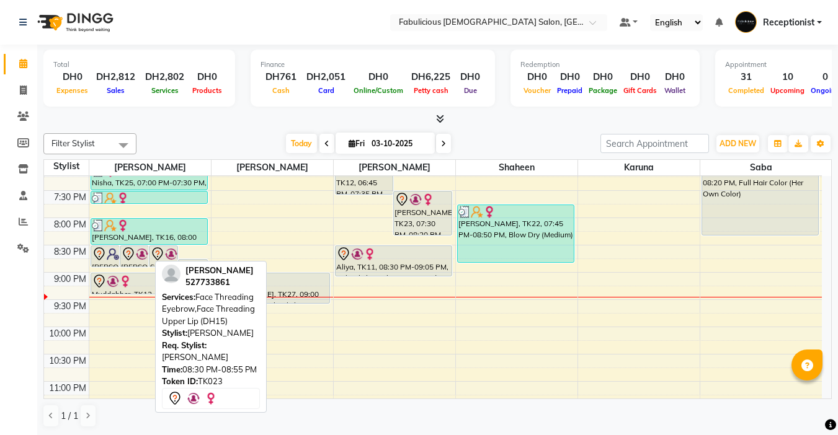
click at [138, 260] on div at bounding box center [134, 254] width 27 height 15
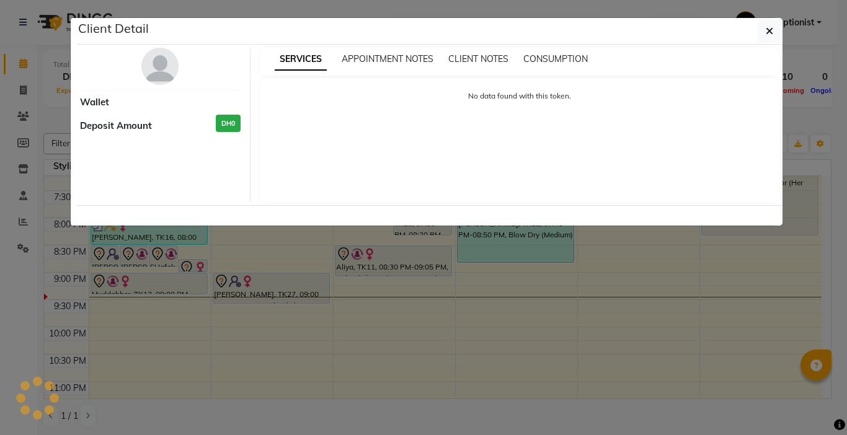
select select "7"
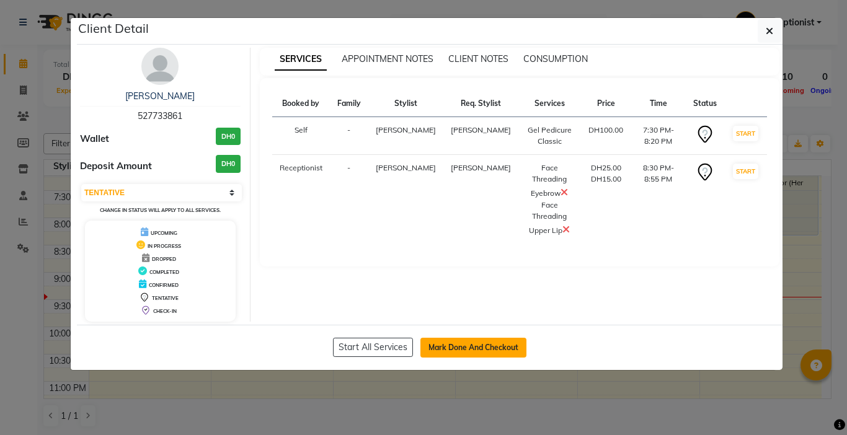
click at [461, 353] on button "Mark Done And Checkout" at bounding box center [473, 348] width 106 height 20
select select "service"
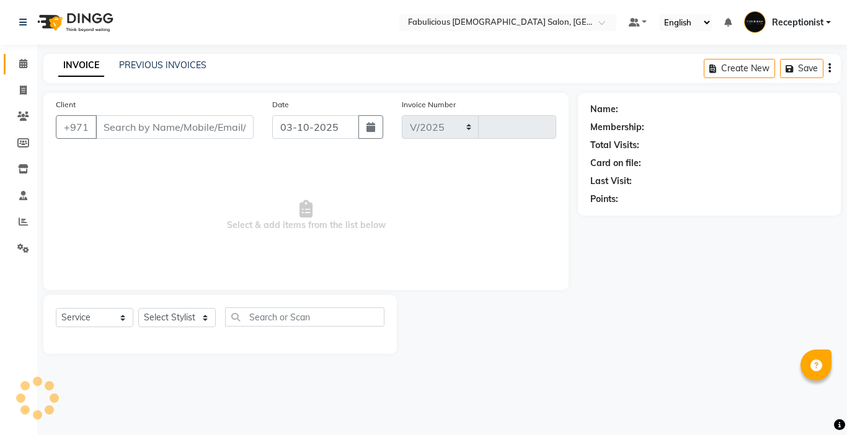
select select "738"
type input "2462"
type input "527733861"
select select "11627"
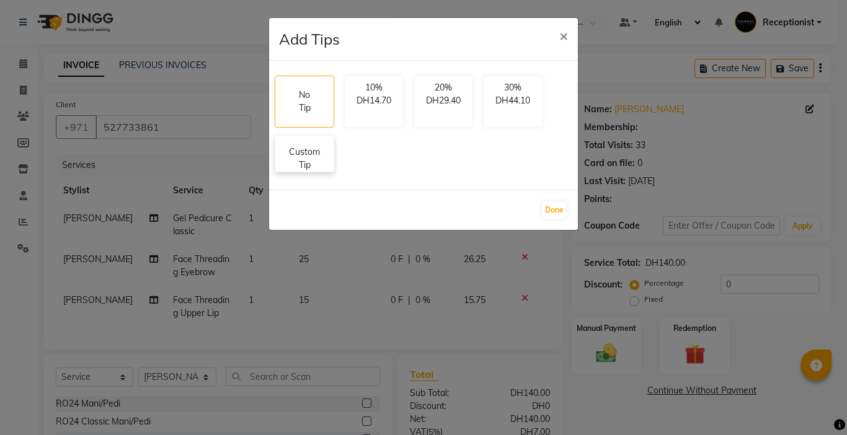
click at [306, 159] on p "Custom Tip" at bounding box center [304, 159] width 43 height 26
select select "11630"
select select "11627"
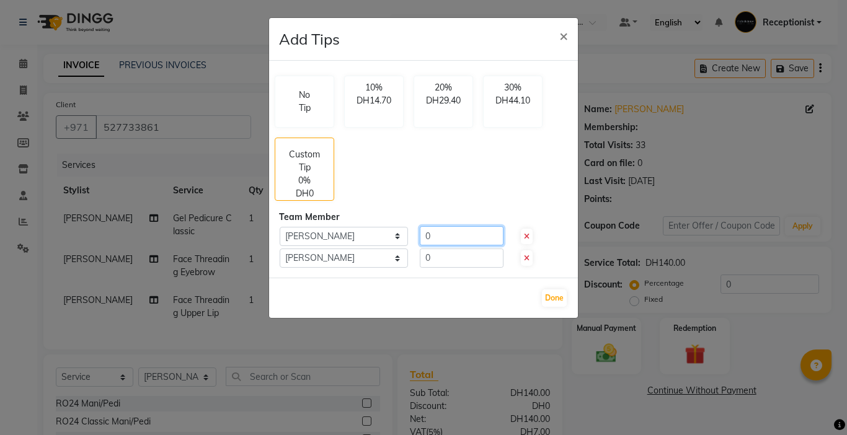
click at [451, 242] on input "0" at bounding box center [462, 235] width 84 height 19
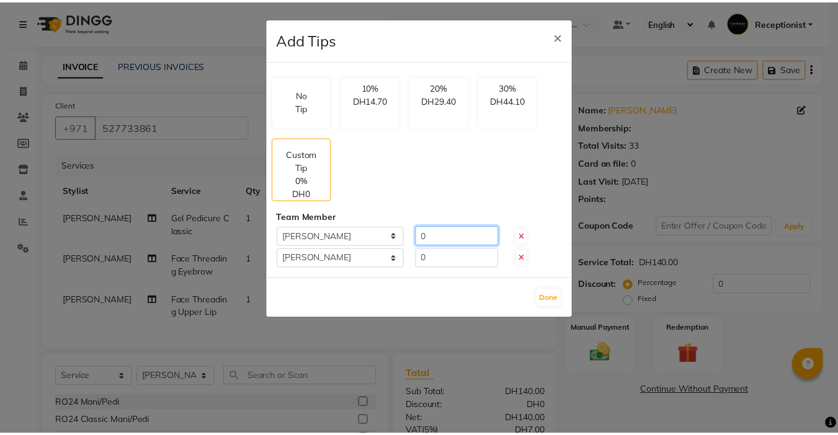
scroll to position [130, 0]
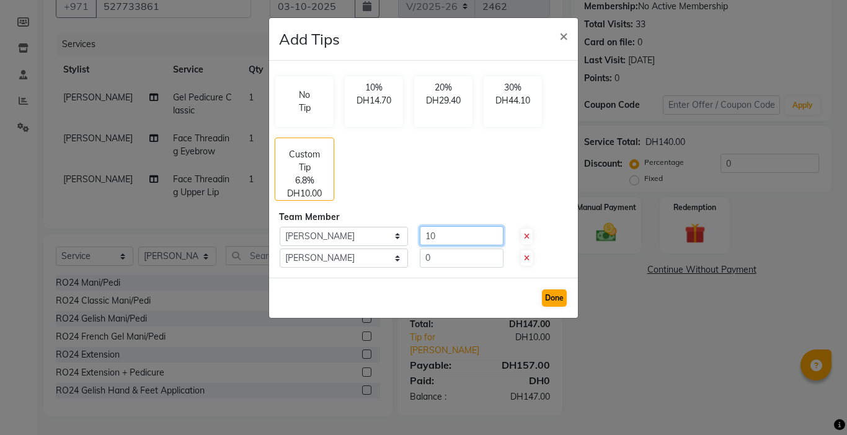
type input "10"
click at [553, 296] on button "Done" at bounding box center [554, 298] width 25 height 17
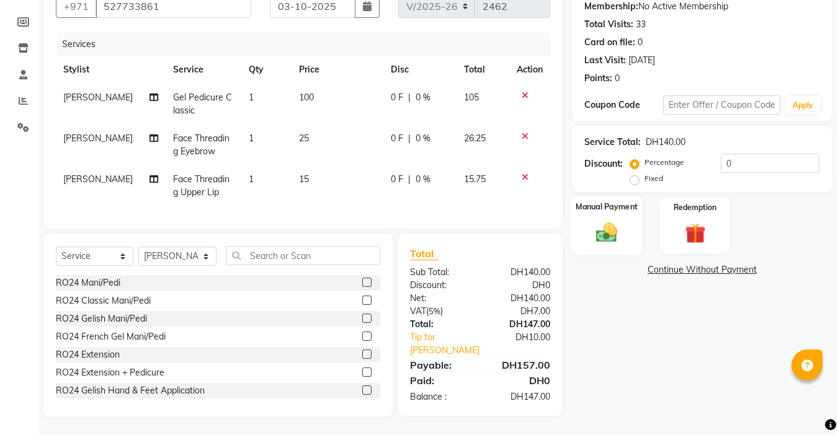
click at [605, 228] on img at bounding box center [606, 232] width 35 height 25
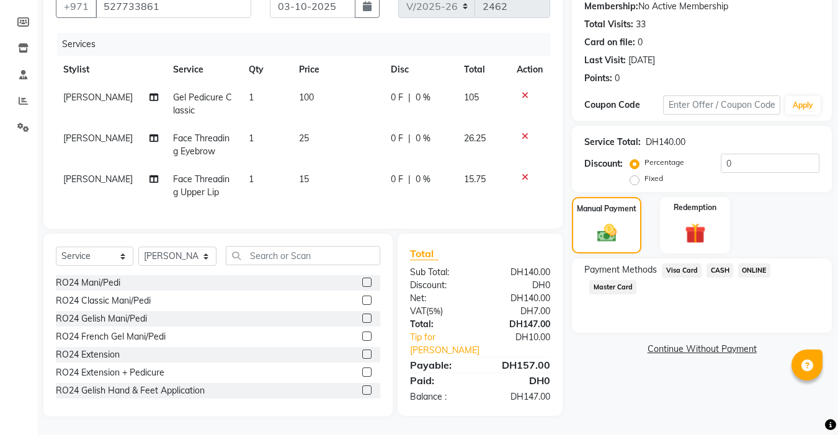
click at [681, 264] on span "Visa Card" at bounding box center [682, 271] width 40 height 14
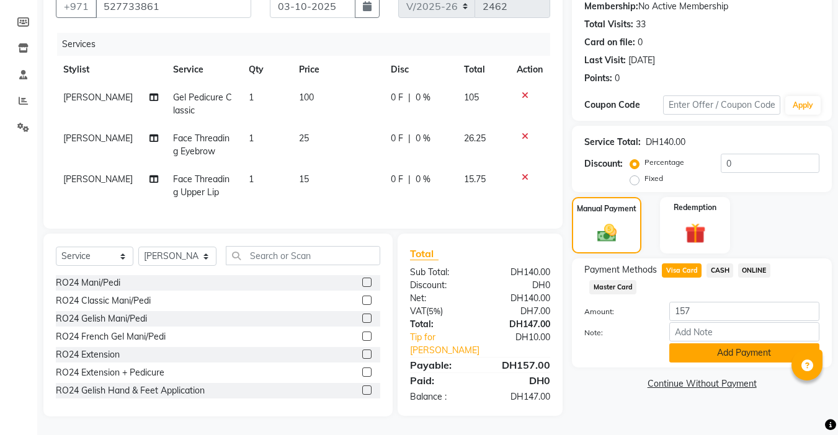
click at [727, 345] on button "Add Payment" at bounding box center [744, 353] width 150 height 19
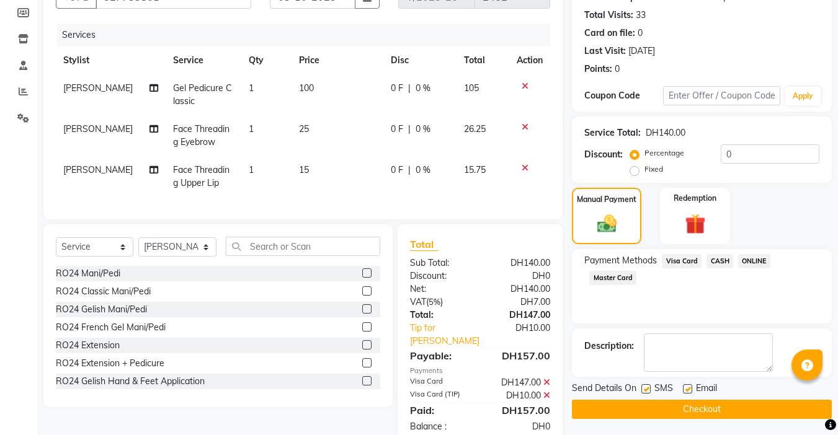
click at [685, 386] on label at bounding box center [687, 388] width 9 height 9
click at [685, 386] on input "checkbox" at bounding box center [687, 390] width 8 height 8
checkbox input "false"
click at [683, 400] on button "Checkout" at bounding box center [702, 409] width 260 height 19
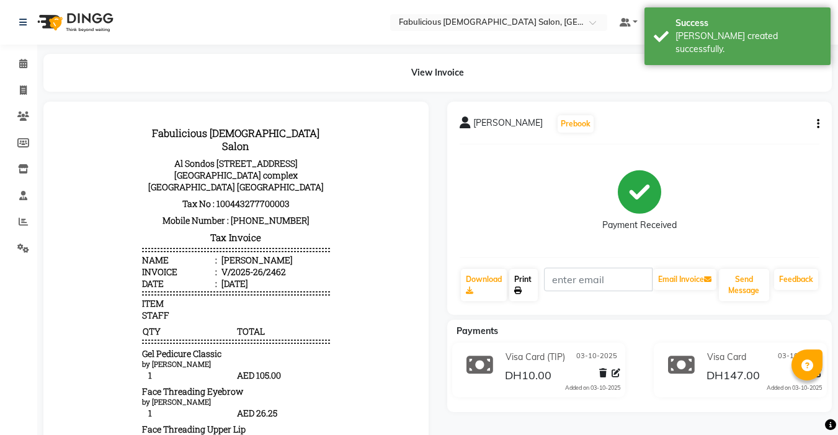
click at [515, 274] on link "Print" at bounding box center [523, 285] width 29 height 32
click at [19, 55] on link "Calendar" at bounding box center [19, 64] width 30 height 20
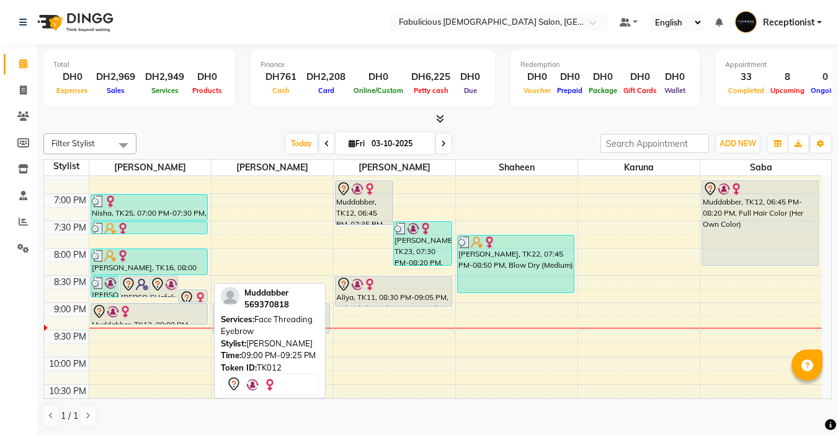
scroll to position [558, 0]
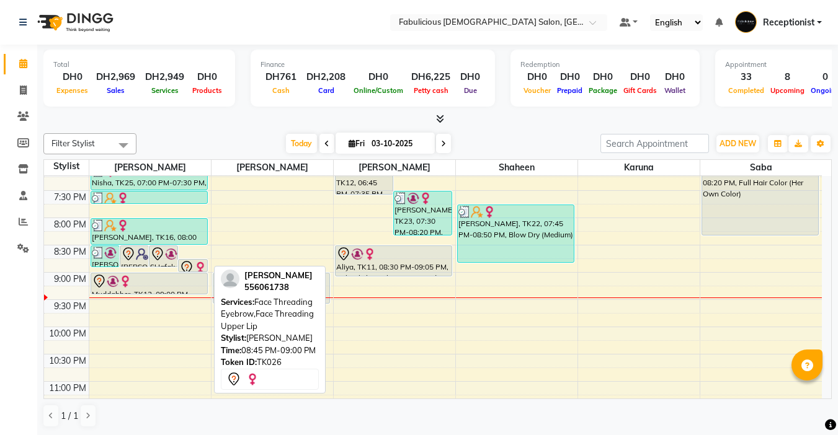
click at [198, 268] on img at bounding box center [200, 268] width 12 height 12
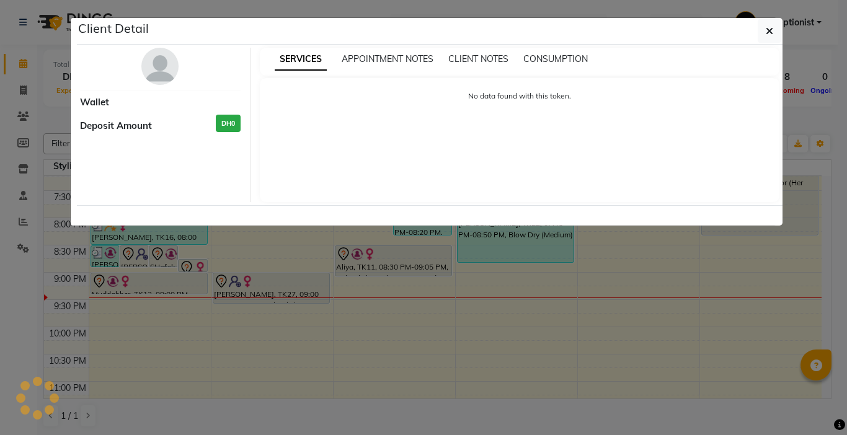
select select "7"
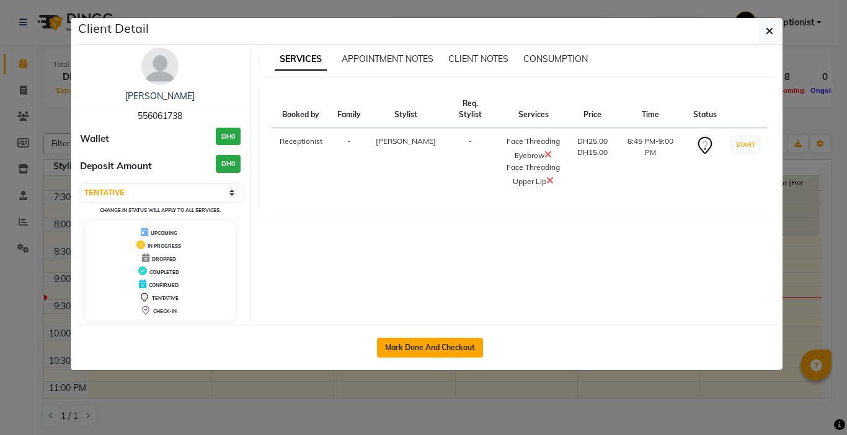
click at [416, 342] on button "Mark Done And Checkout" at bounding box center [430, 348] width 106 height 20
select select "service"
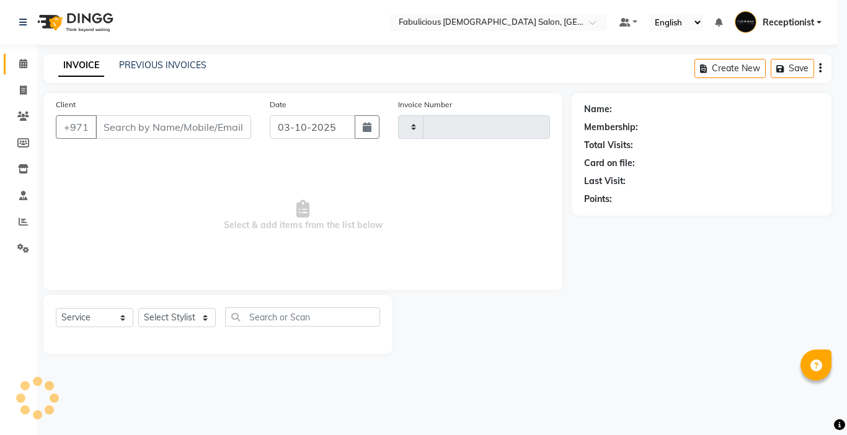
type input "2463"
select select "738"
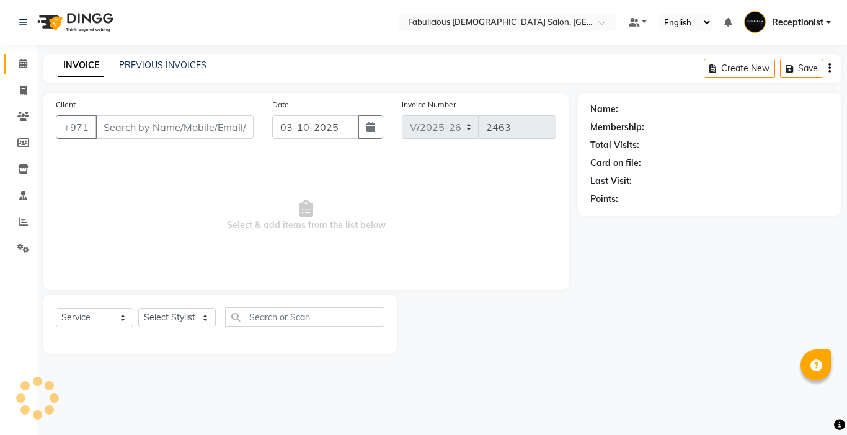
type input "556061738"
select select "11627"
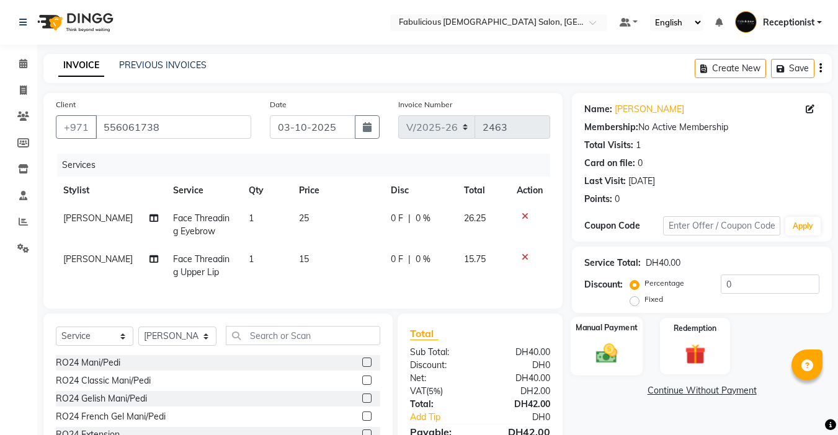
click at [603, 356] on img at bounding box center [606, 353] width 35 height 25
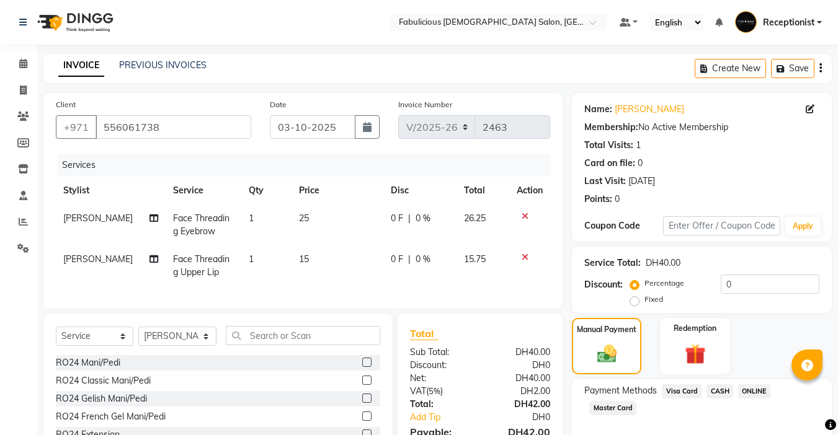
click at [616, 411] on span "Master Card" at bounding box center [612, 408] width 47 height 14
click at [717, 382] on div "Payment Methods Visa Card CASH ONLINE Master Card Amount: 42 Note: Add Payment" at bounding box center [702, 434] width 260 height 109
click at [695, 411] on div "Name: [PERSON_NAME] Membership: No Active Membership Total Visits: 1 Card on fi…" at bounding box center [706, 303] width 269 height 421
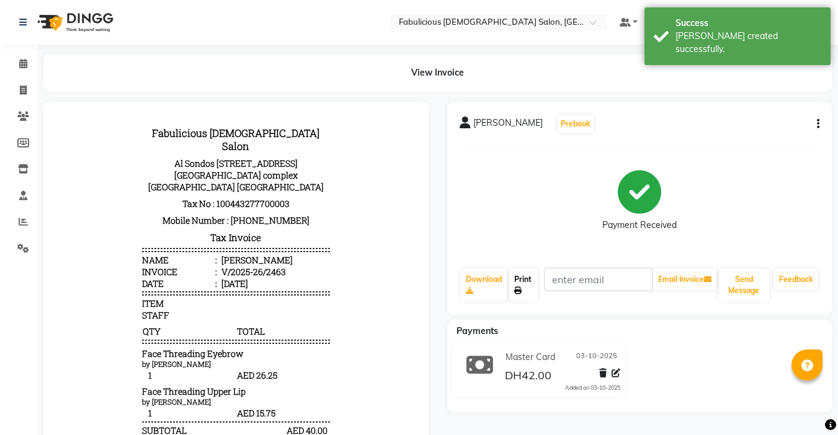
click at [524, 285] on link "Print" at bounding box center [523, 285] width 29 height 32
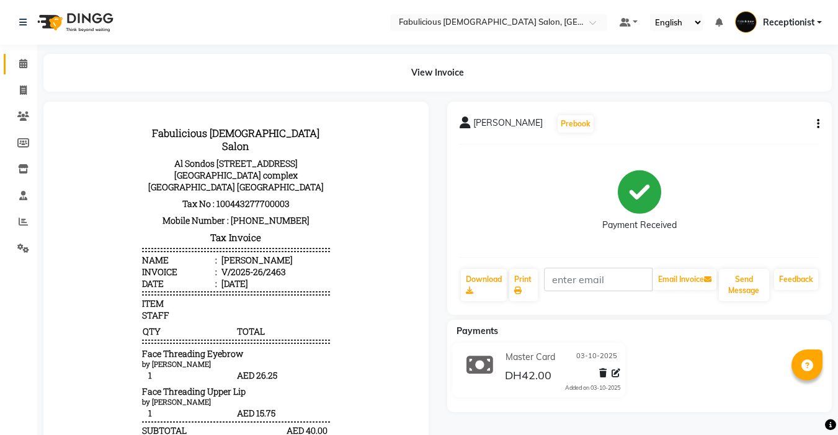
click at [23, 65] on icon at bounding box center [23, 63] width 8 height 9
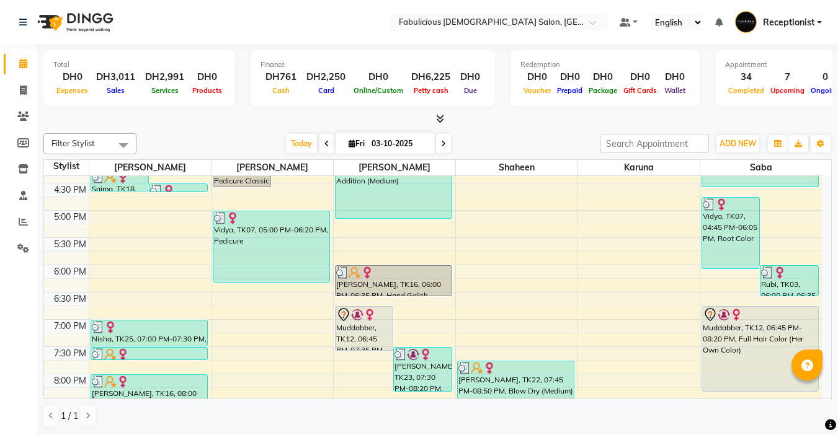
scroll to position [496, 0]
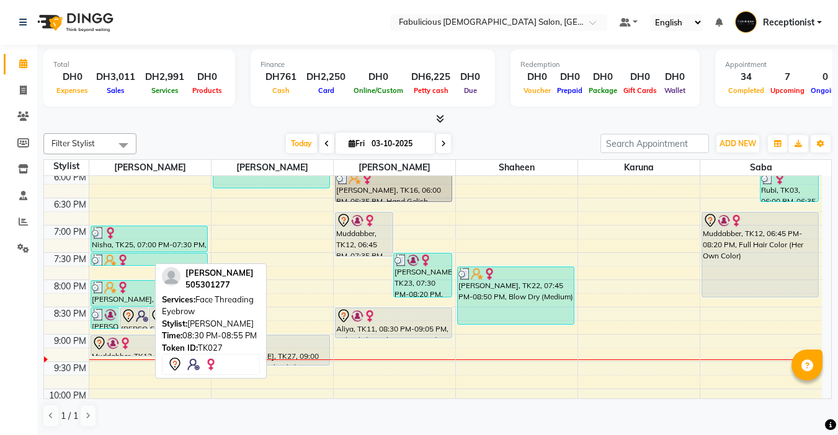
click at [141, 319] on img at bounding box center [142, 316] width 12 height 12
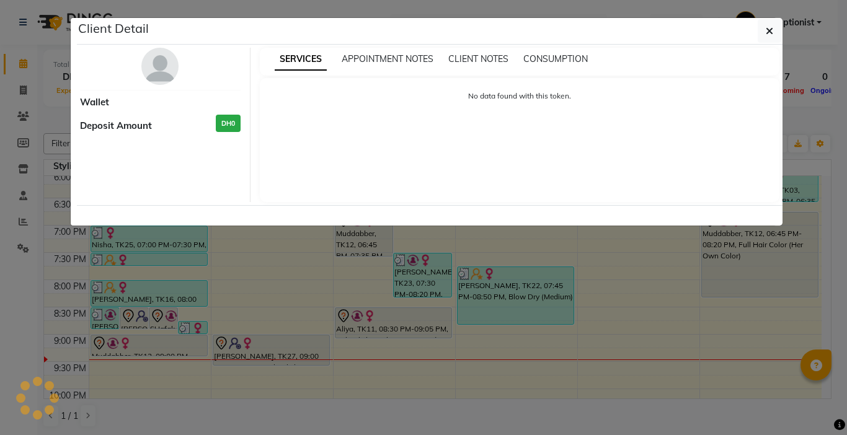
select select "7"
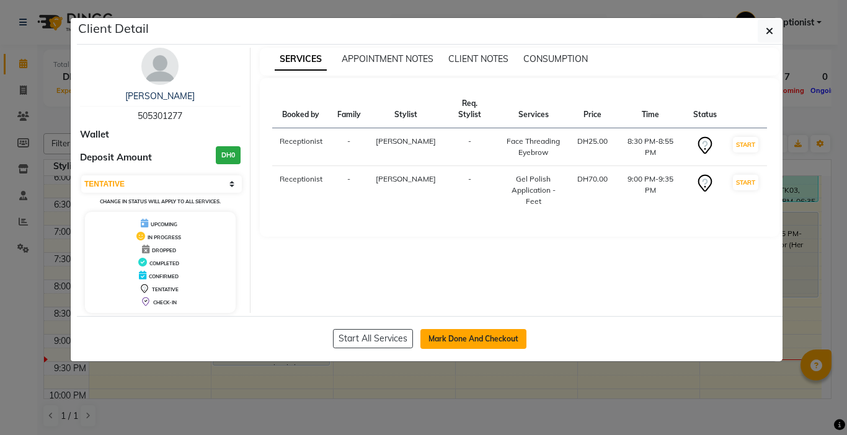
click at [423, 340] on button "Mark Done And Checkout" at bounding box center [473, 339] width 106 height 20
select select "service"
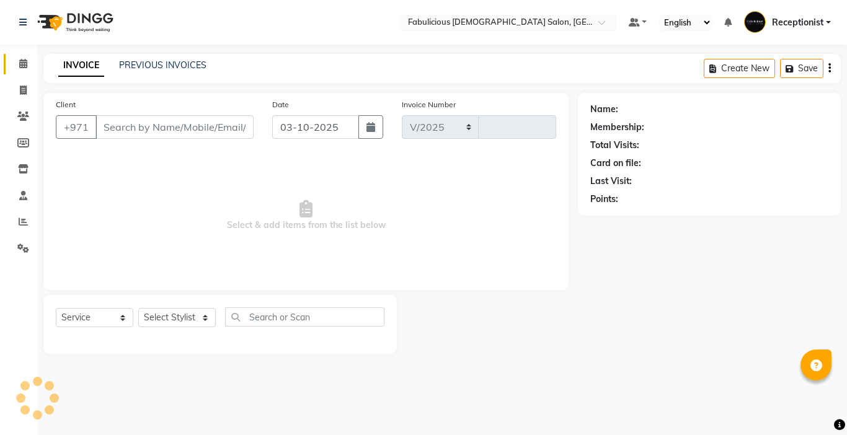
select select "738"
type input "2464"
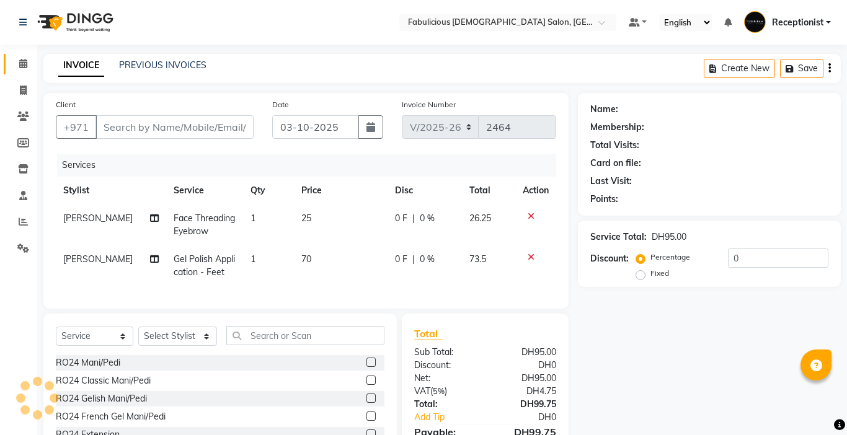
type input "505301277"
select select "11628"
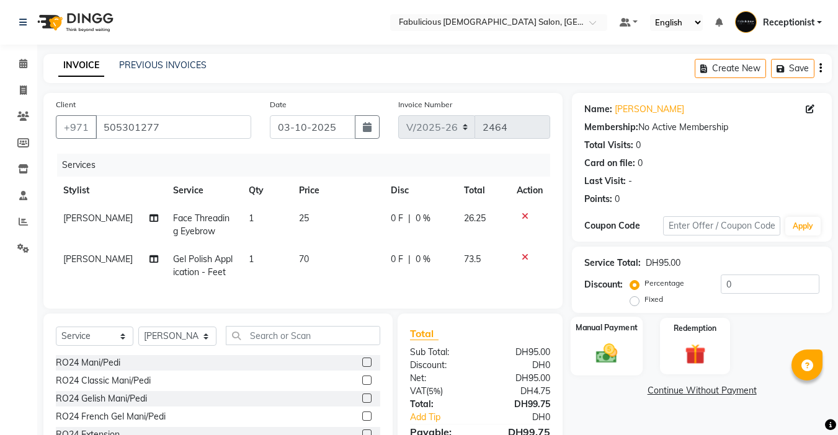
click at [603, 354] on img at bounding box center [606, 353] width 35 height 25
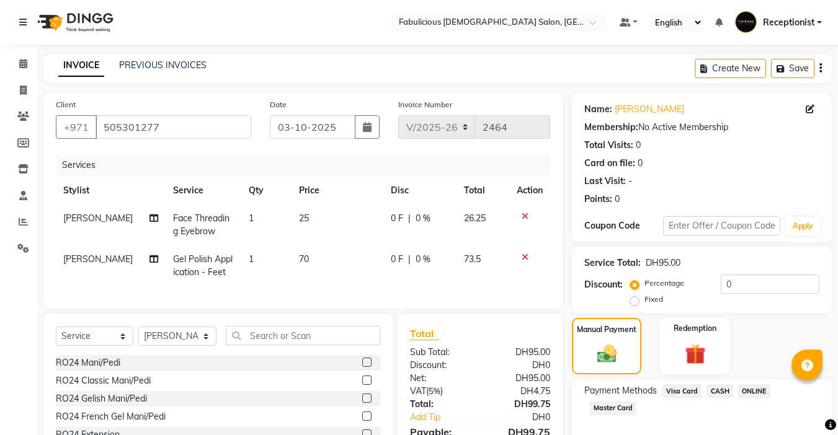
click at [672, 389] on span "Visa Card" at bounding box center [682, 391] width 40 height 14
click at [725, 382] on div "Payment Methods Visa Card CASH ONLINE Master Card Amount: 99.75 Note: Add Payme…" at bounding box center [702, 434] width 260 height 109
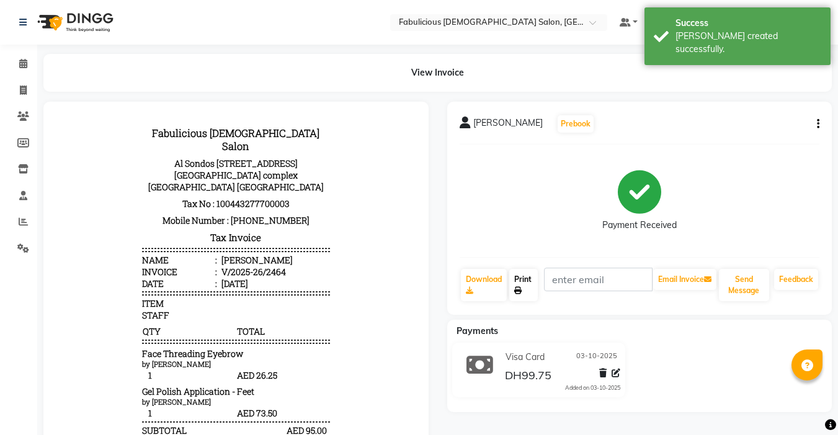
click at [515, 286] on link "Print" at bounding box center [523, 285] width 29 height 32
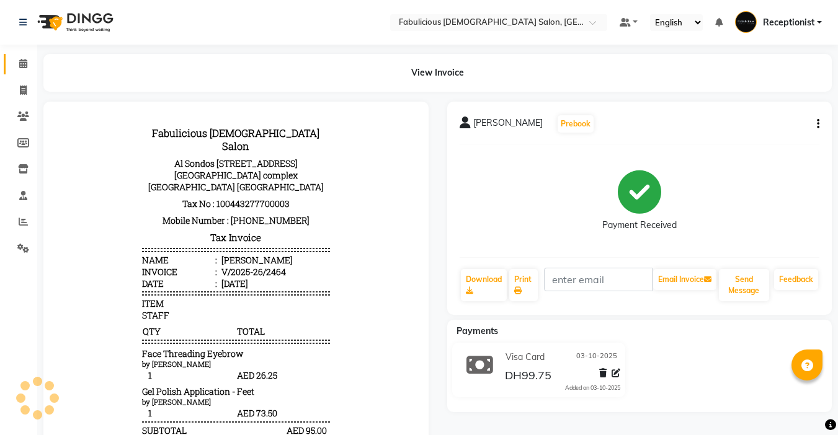
click at [21, 64] on icon at bounding box center [23, 63] width 8 height 9
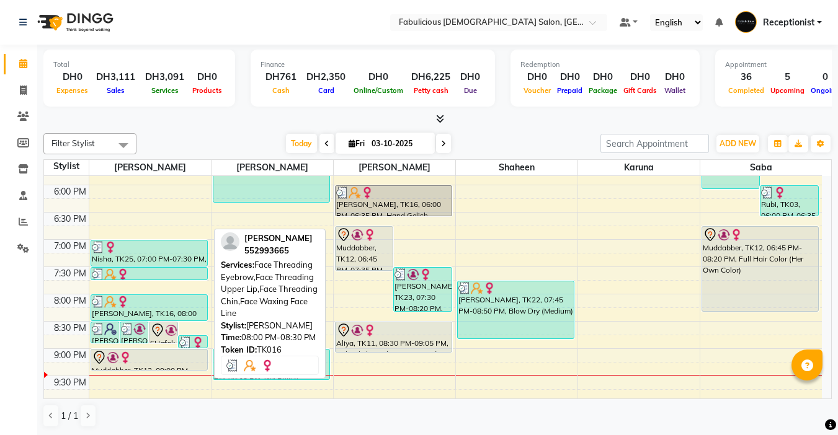
scroll to position [558, 0]
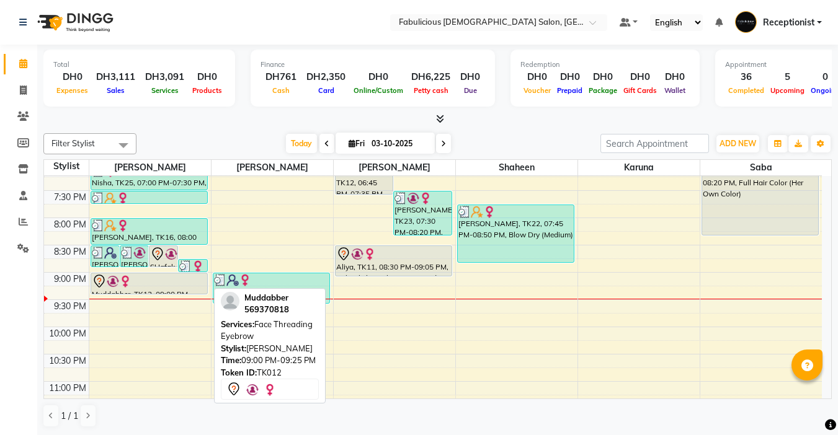
click at [139, 287] on div at bounding box center [149, 281] width 115 height 15
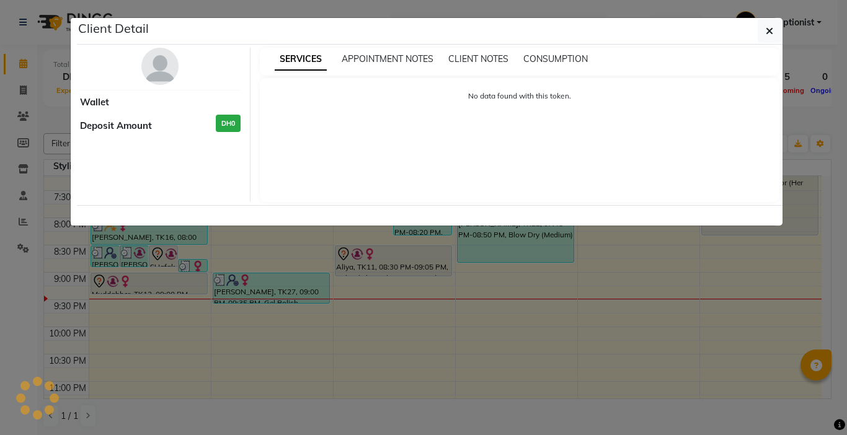
select select "7"
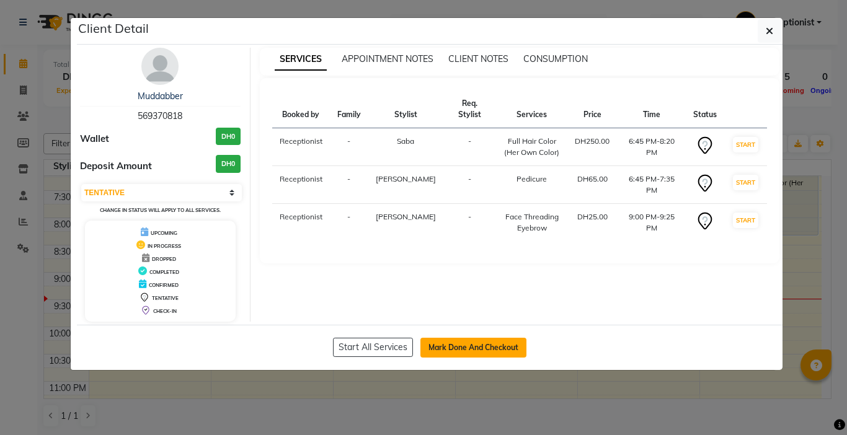
click at [438, 349] on button "Mark Done And Checkout" at bounding box center [473, 348] width 106 height 20
select select "service"
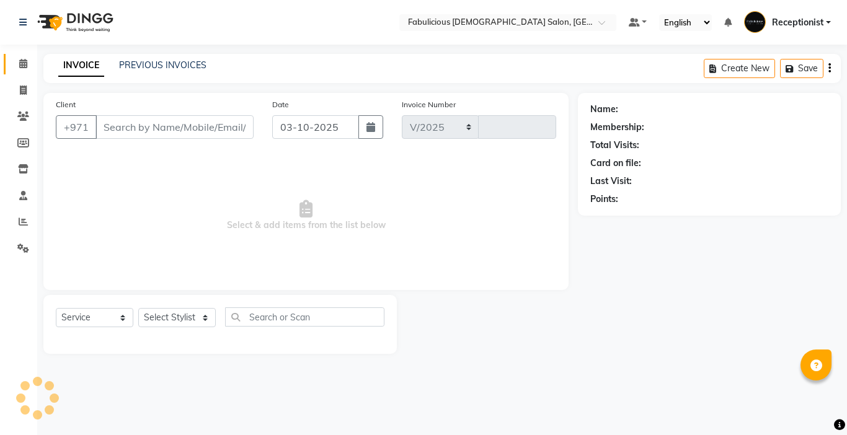
select select "738"
type input "2465"
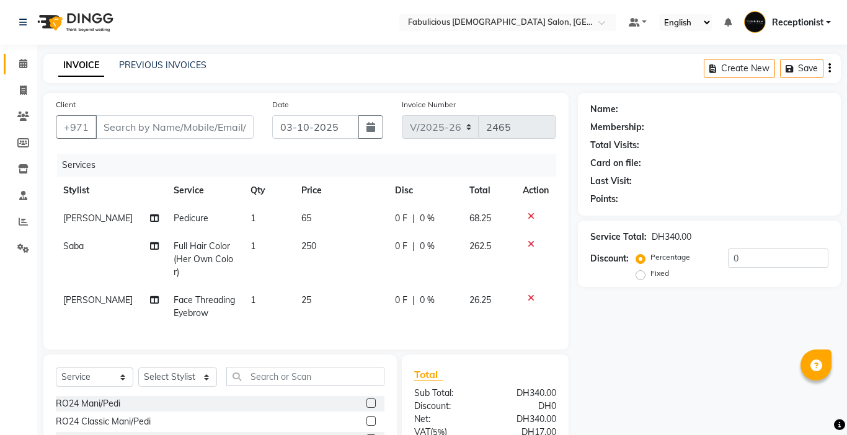
type input "569370818"
select select "11627"
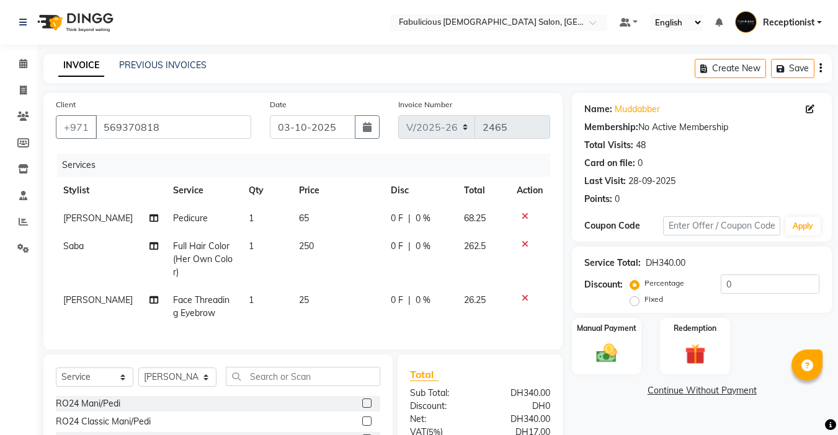
click at [307, 247] on td "250" at bounding box center [337, 260] width 92 height 54
select select "33271"
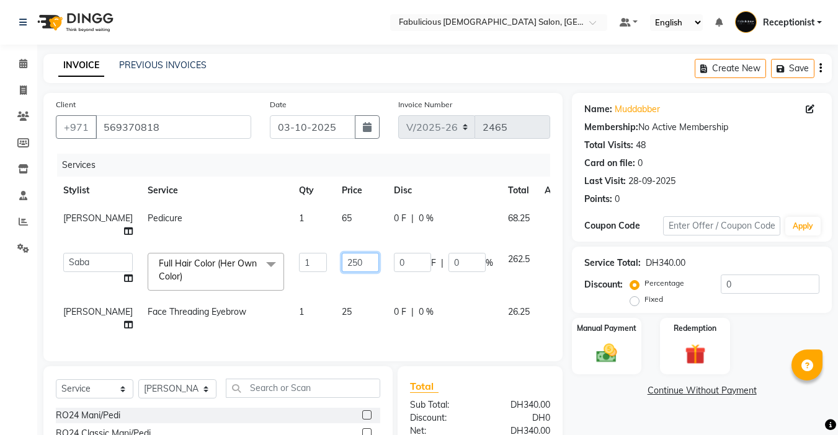
click at [342, 264] on input "250" at bounding box center [360, 262] width 37 height 19
type input "2"
type input "150"
click at [334, 283] on td "150" at bounding box center [360, 272] width 52 height 53
select select "33271"
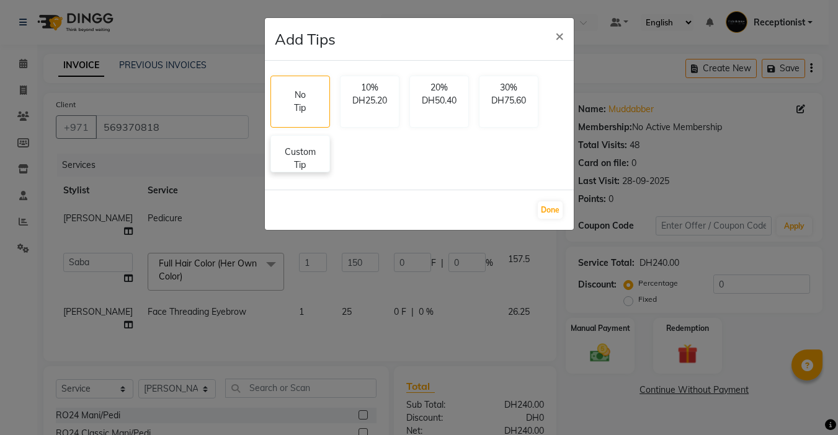
scroll to position [129, 0]
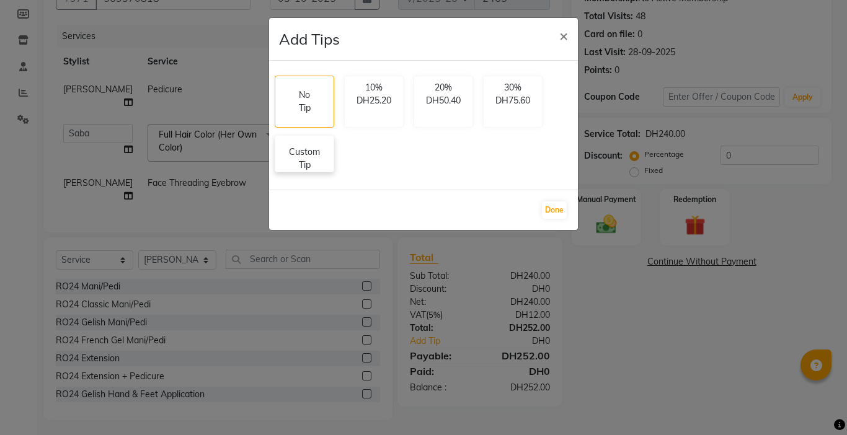
click at [304, 166] on p "Custom Tip" at bounding box center [304, 159] width 43 height 26
select select "11630"
select select "33271"
select select "11627"
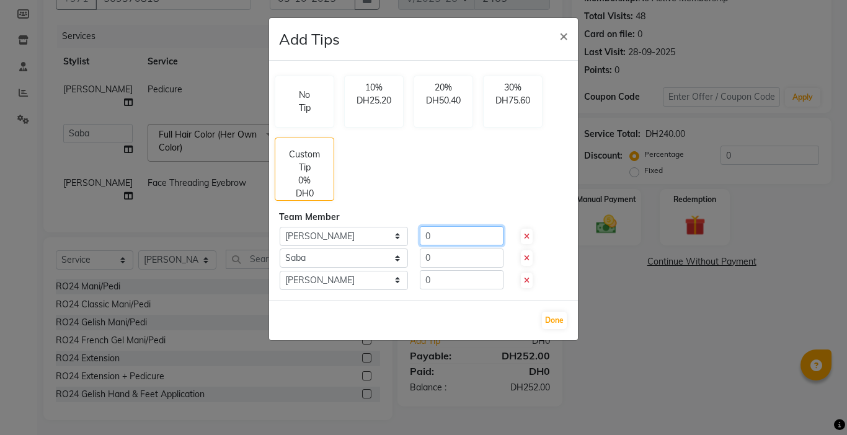
click at [446, 231] on input "0" at bounding box center [462, 235] width 84 height 19
type input "18.50"
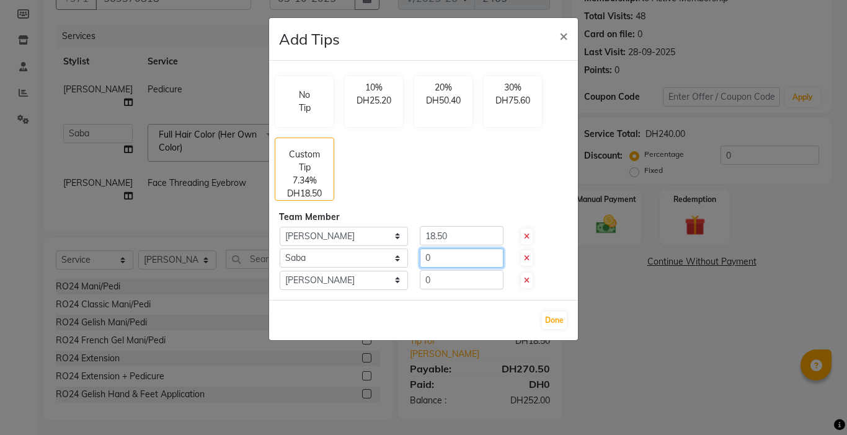
click at [451, 257] on input "0" at bounding box center [462, 258] width 84 height 19
type input "18.50"
click at [439, 286] on input "0" at bounding box center [462, 279] width 84 height 19
type input "15"
click at [543, 322] on button "Done" at bounding box center [554, 320] width 25 height 17
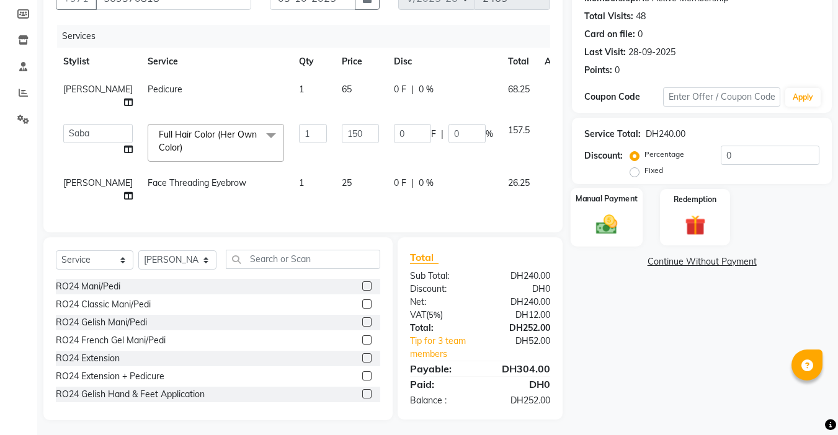
click at [597, 226] on img at bounding box center [606, 224] width 35 height 25
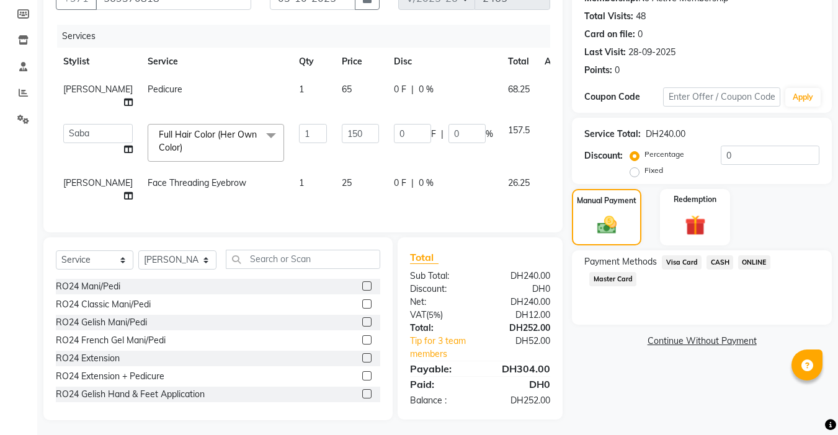
click at [608, 277] on span "Master Card" at bounding box center [612, 279] width 47 height 14
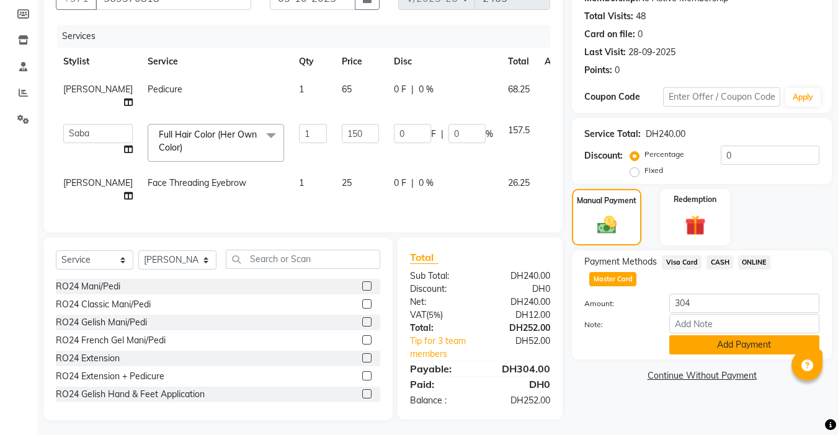
click at [683, 343] on button "Add Payment" at bounding box center [744, 344] width 150 height 19
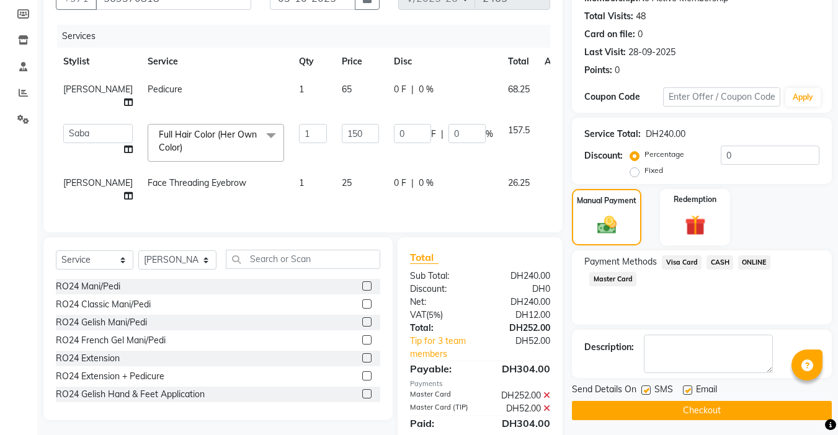
click at [679, 373] on div "Description:" at bounding box center [702, 354] width 260 height 48
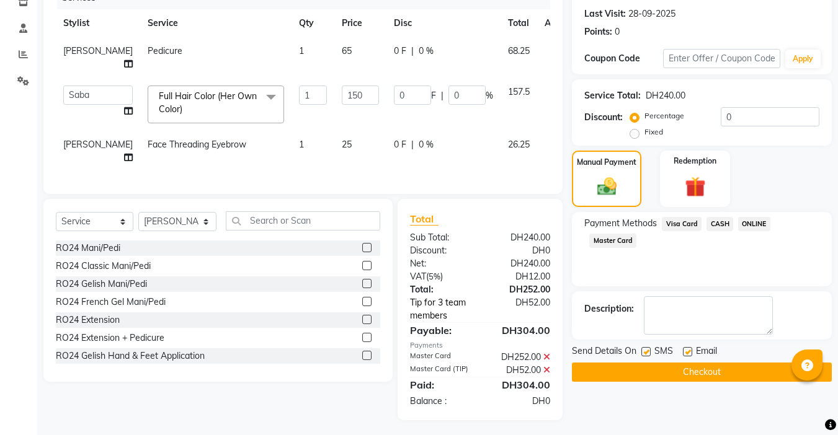
click at [434, 301] on link "Tip for 3 team members" at bounding box center [447, 309] width 92 height 26
select select "11630"
select select "33271"
select select "11627"
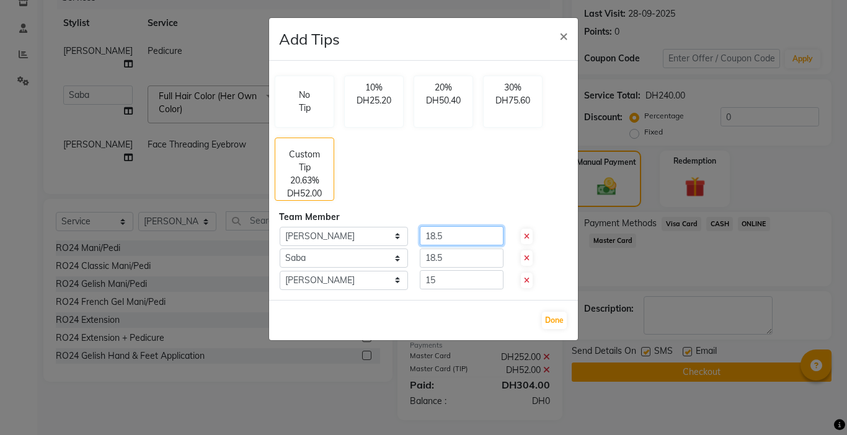
click at [459, 242] on input "18.5" at bounding box center [462, 235] width 84 height 19
click at [455, 285] on input "15" at bounding box center [462, 279] width 84 height 19
type input "1"
type input "12"
click at [463, 258] on input "18.5" at bounding box center [462, 258] width 84 height 19
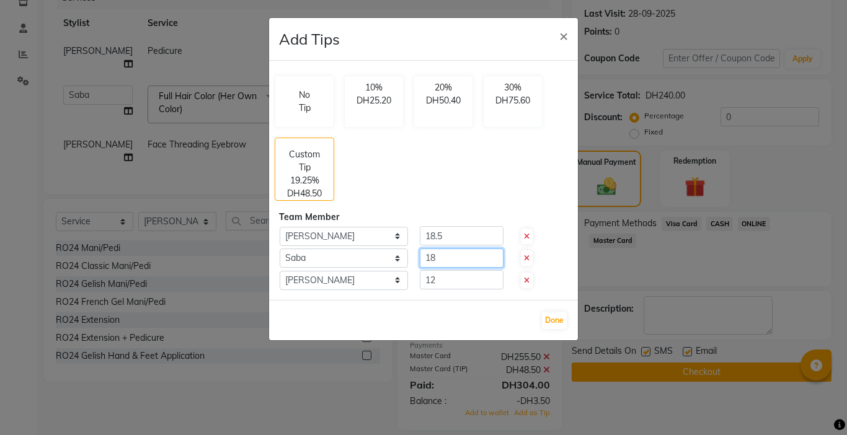
type input "1"
type input "20"
click at [463, 240] on input "18.5" at bounding box center [462, 235] width 84 height 19
type input "1"
type input "20"
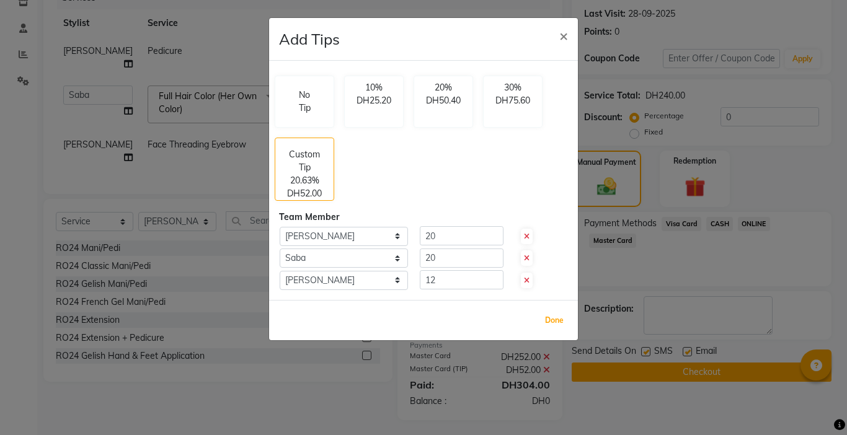
drag, startPoint x: 545, startPoint y: 326, endPoint x: 628, endPoint y: 378, distance: 98.4
click at [546, 326] on button "Done" at bounding box center [554, 320] width 25 height 17
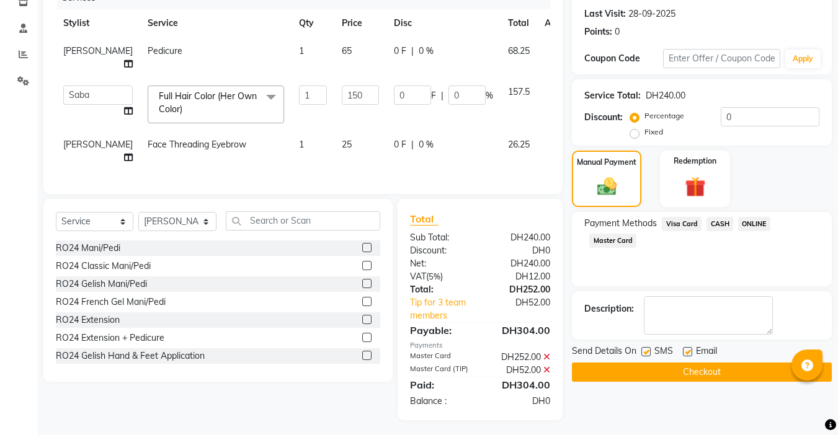
click at [689, 374] on button "Checkout" at bounding box center [702, 372] width 260 height 19
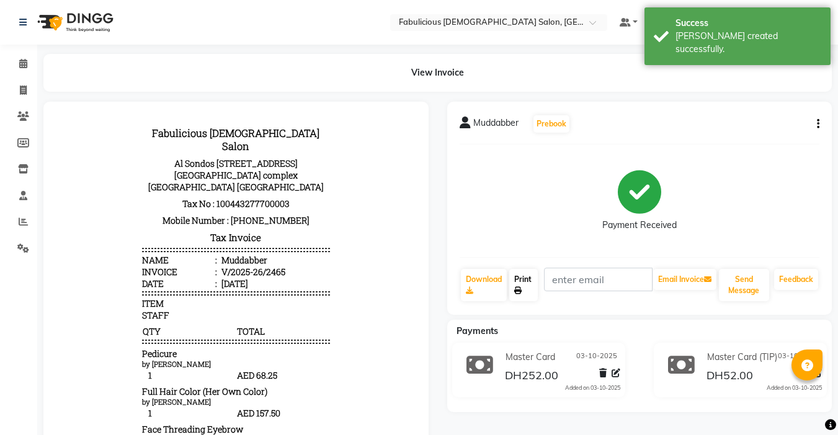
click at [524, 280] on link "Print" at bounding box center [523, 285] width 29 height 32
click at [22, 64] on icon at bounding box center [23, 63] width 8 height 9
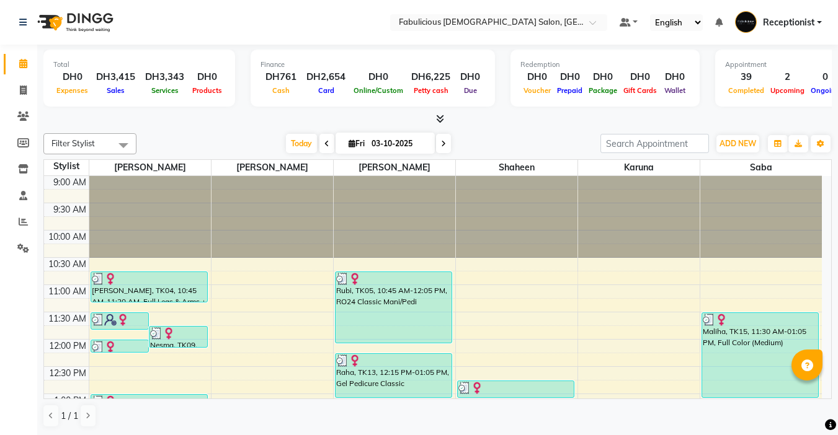
click at [24, 66] on icon at bounding box center [23, 63] width 8 height 9
click at [22, 216] on span at bounding box center [23, 222] width 22 height 14
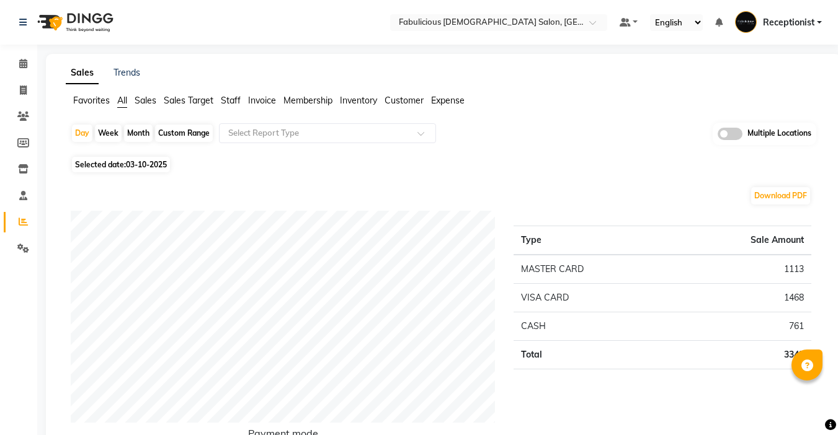
scroll to position [372, 0]
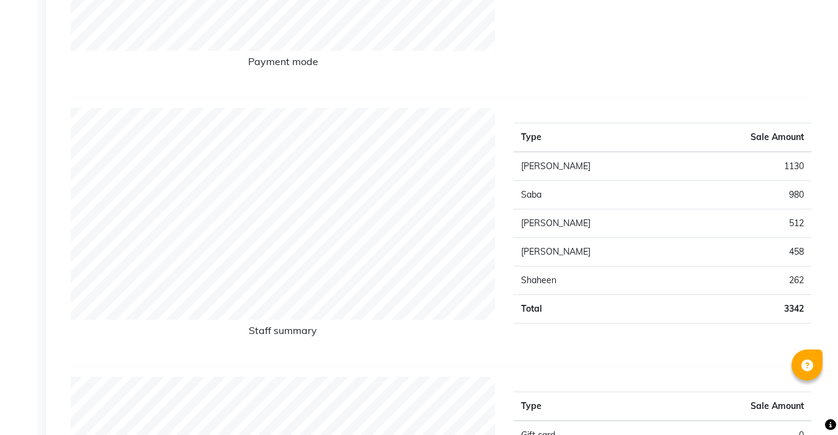
select select "10"
select select "2025"
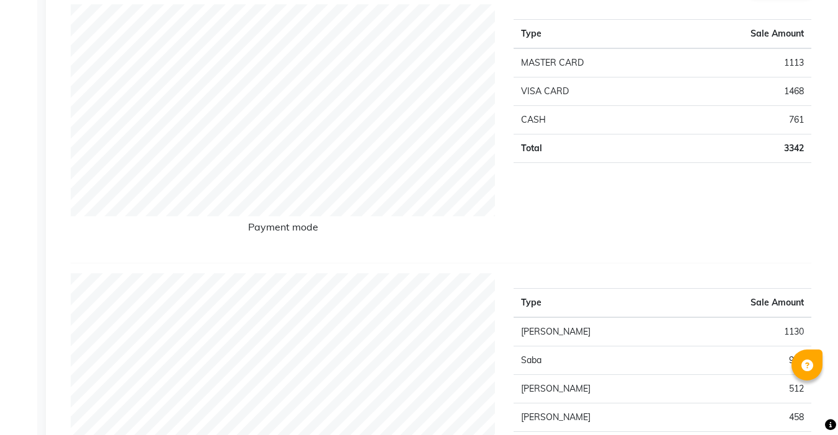
scroll to position [0, 0]
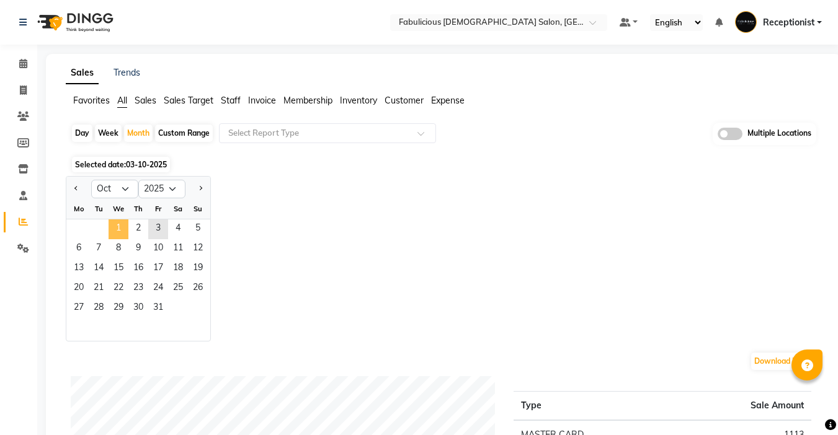
click at [117, 228] on span "1" at bounding box center [119, 230] width 20 height 20
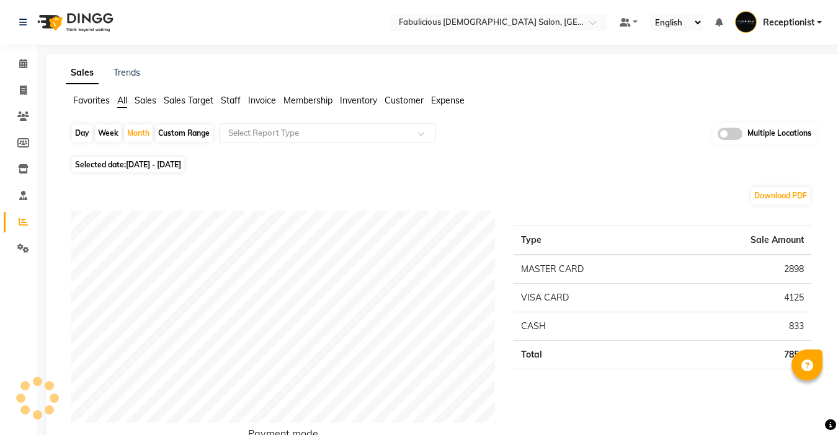
scroll to position [310, 0]
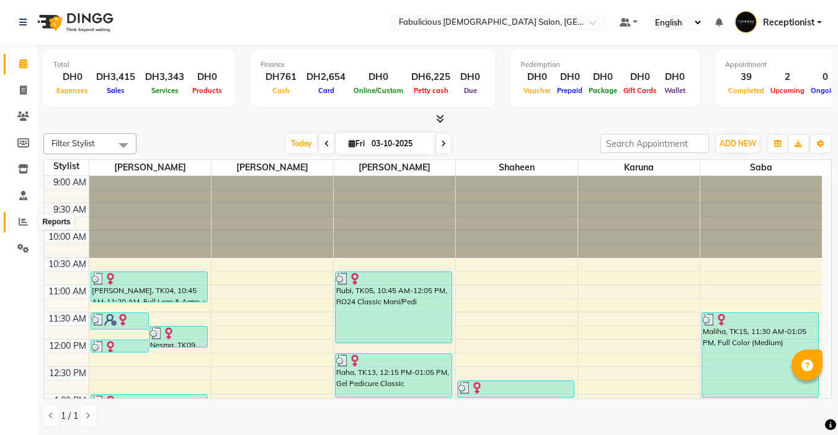
click at [26, 223] on icon at bounding box center [23, 221] width 9 height 9
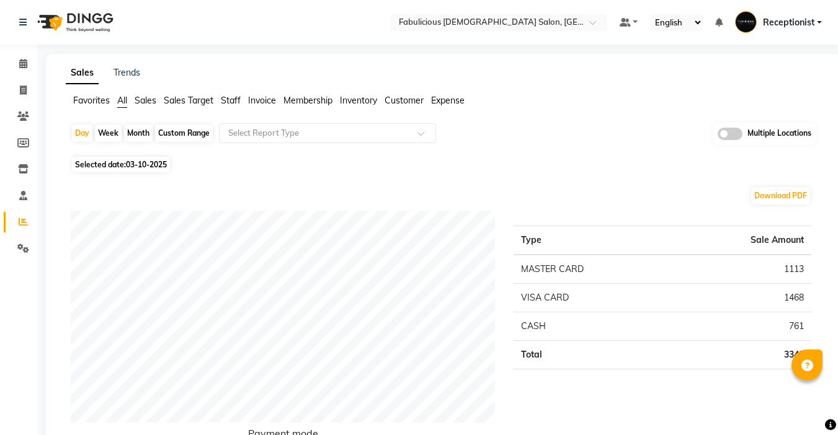
scroll to position [62, 0]
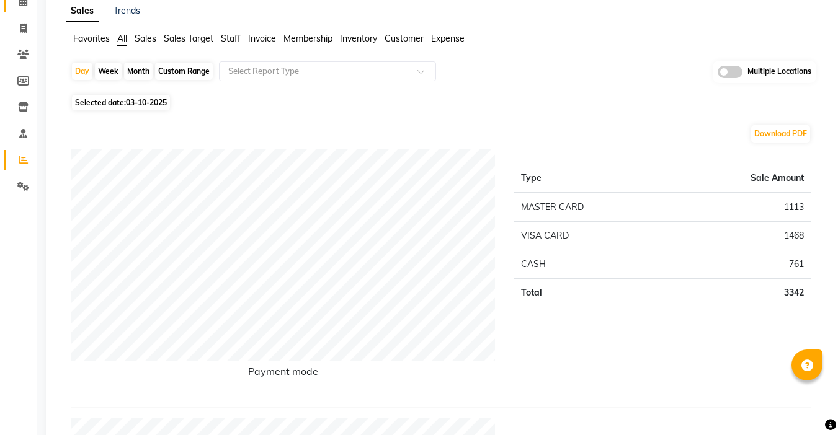
click at [19, 6] on icon at bounding box center [23, 1] width 8 height 9
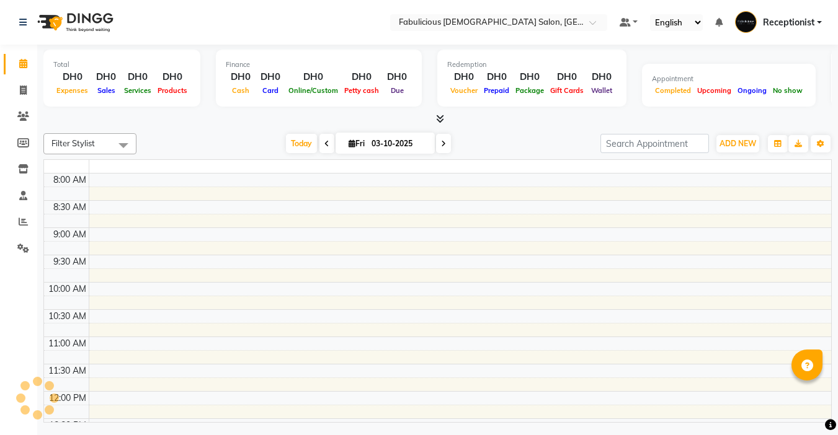
click at [446, 143] on icon at bounding box center [443, 143] width 5 height 7
type input "04-10-2025"
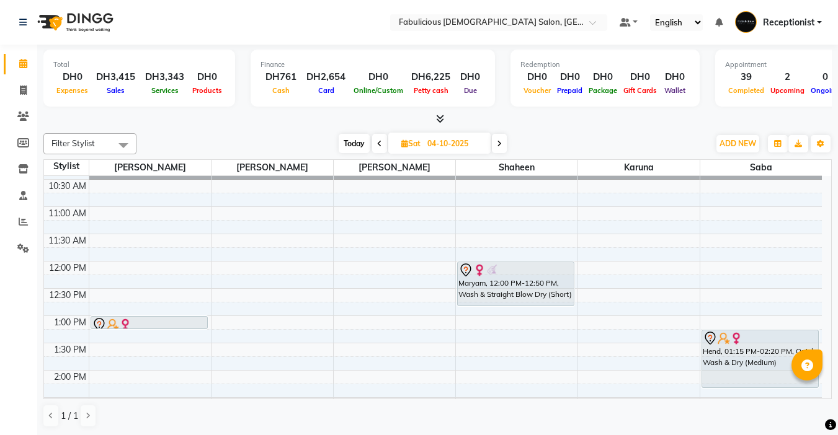
scroll to position [124, 0]
